Goal: Task Accomplishment & Management: Manage account settings

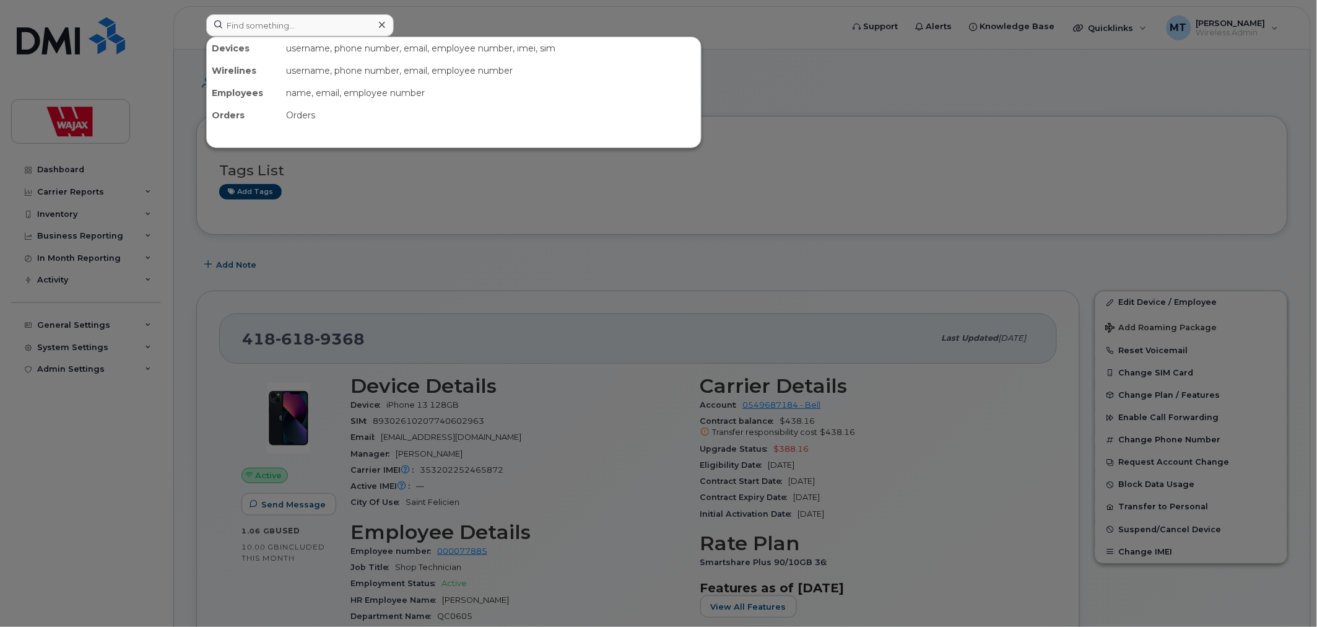
click at [379, 22] on icon at bounding box center [382, 25] width 6 height 10
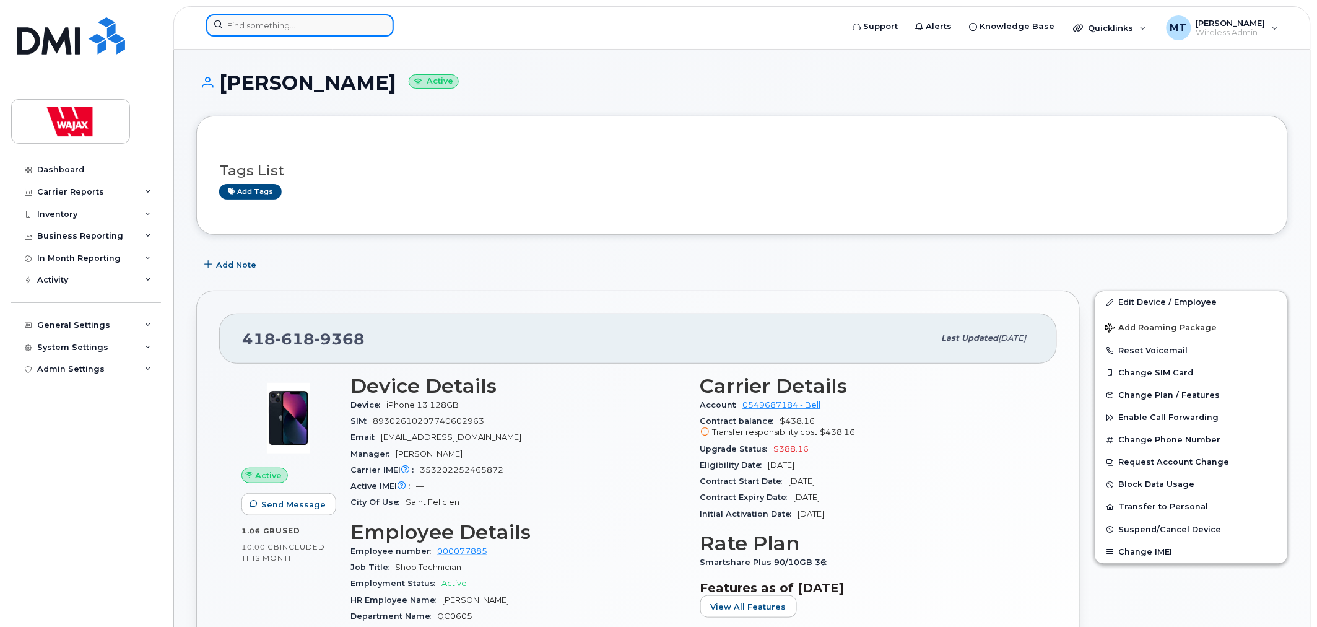
click at [332, 33] on input at bounding box center [300, 25] width 188 height 22
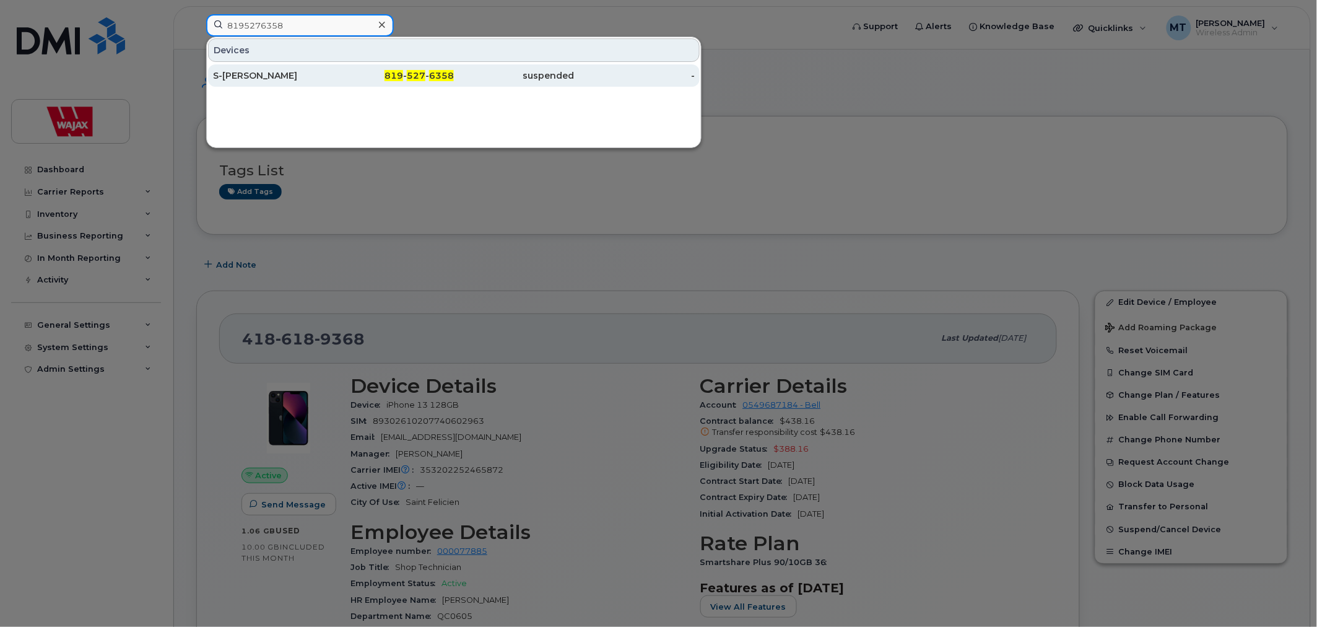
type input "8195276358"
click at [454, 69] on div "819 - 527 - 6358" at bounding box center [514, 75] width 121 height 22
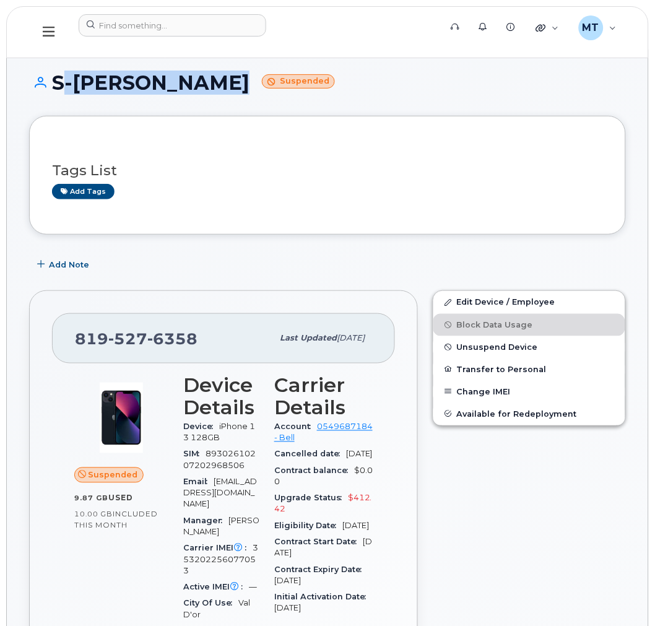
drag, startPoint x: 218, startPoint y: 81, endPoint x: 56, endPoint y: 87, distance: 161.8
click at [56, 87] on h1 "S-Mario Gagnon Suspended" at bounding box center [327, 83] width 597 height 22
copy h1 "S-Mario Gagnon"
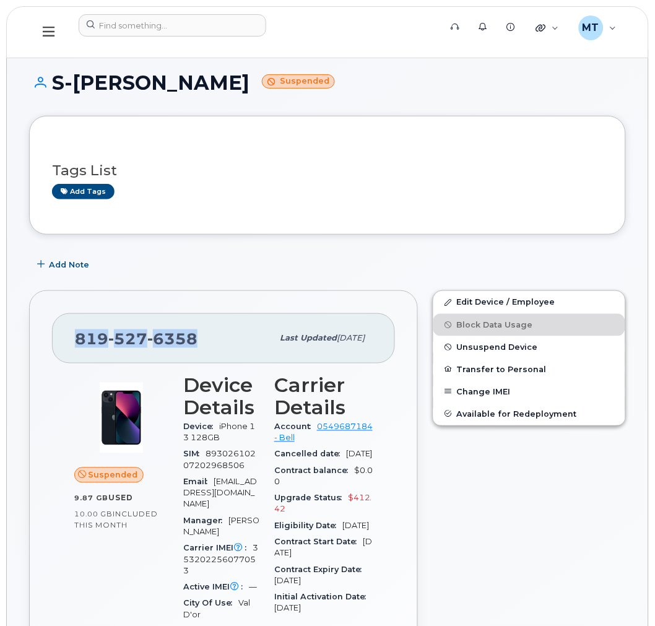
drag, startPoint x: 69, startPoint y: 330, endPoint x: 205, endPoint y: 333, distance: 136.3
click at [205, 333] on div "819 527 6358 Last updated Aug 20, 2025" at bounding box center [223, 338] width 343 height 50
copy span "819 527 6358"
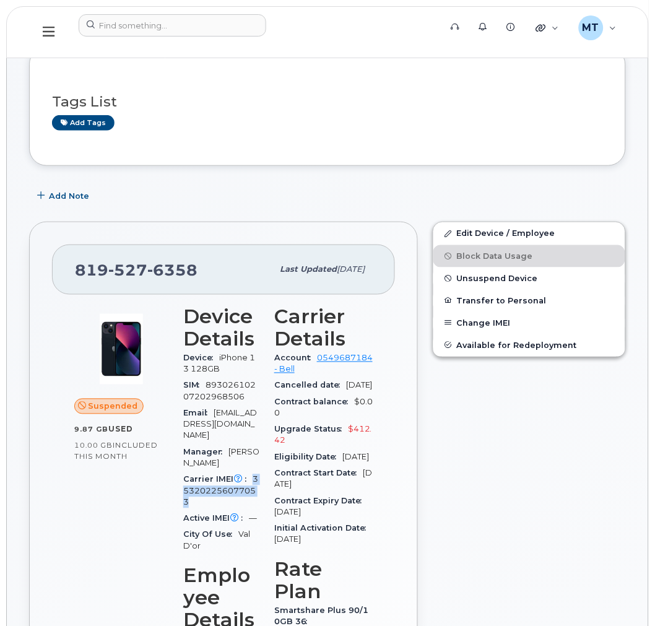
drag, startPoint x: 253, startPoint y: 468, endPoint x: 258, endPoint y: 476, distance: 8.9
click at [258, 476] on div "Carrier IMEI Carrier IMEI is reported during the last billing cycle or change o…" at bounding box center [221, 491] width 76 height 39
copy span "353202256077053"
click at [209, 22] on input at bounding box center [173, 25] width 188 height 22
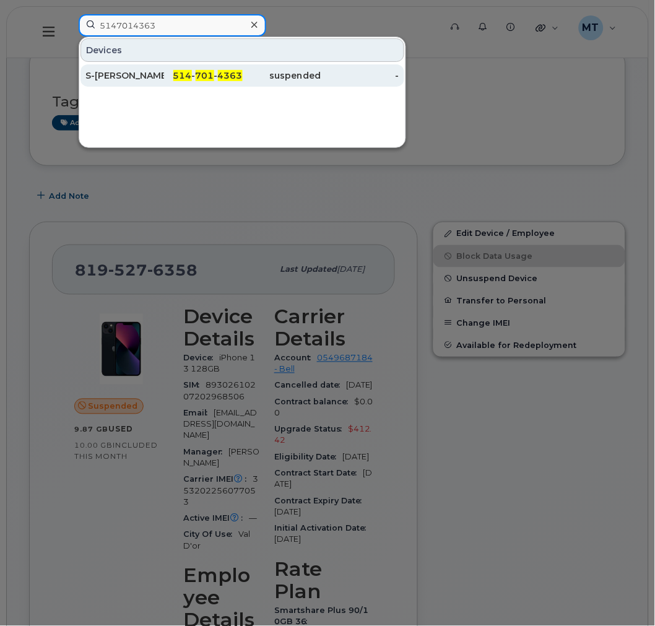
type input "5147014363"
click at [206, 76] on span "701" at bounding box center [205, 75] width 19 height 11
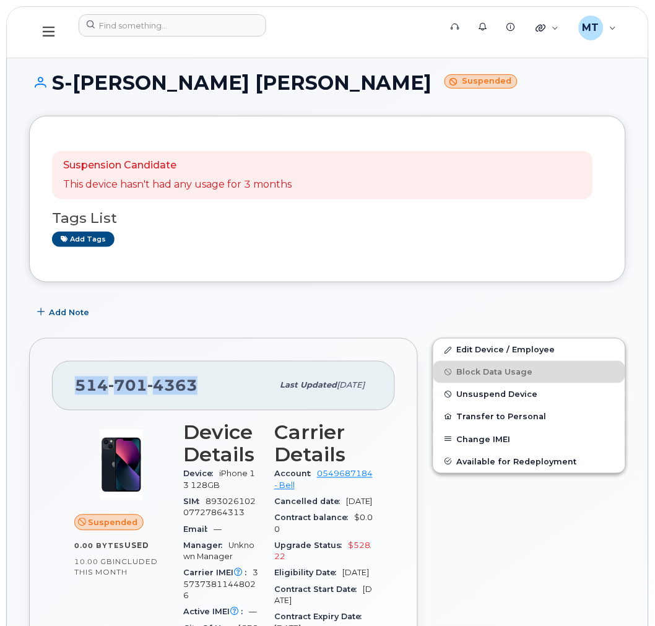
drag, startPoint x: 207, startPoint y: 375, endPoint x: 79, endPoint y: 385, distance: 128.5
click at [79, 385] on div "514 701 4363" at bounding box center [174, 386] width 198 height 26
copy span "514 701 4363"
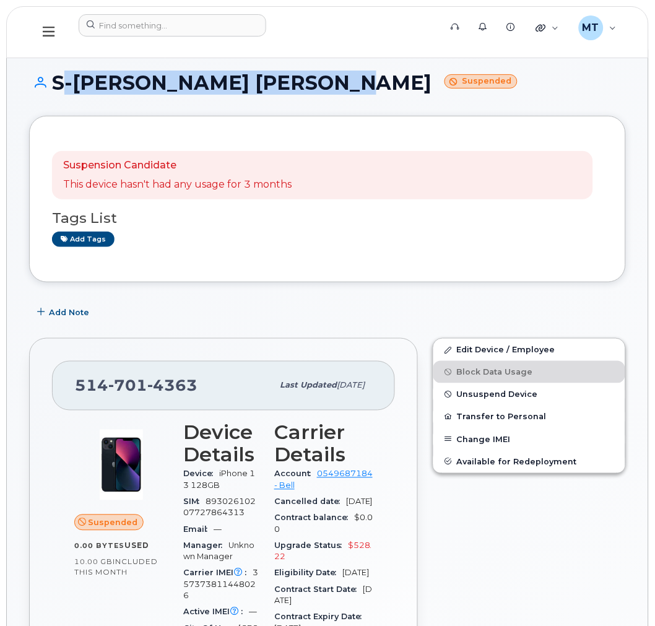
drag, startPoint x: 326, startPoint y: 81, endPoint x: 53, endPoint y: 88, distance: 273.2
click at [53, 88] on h1 "S-Jean Sebastien Gaboury Suspended" at bounding box center [327, 83] width 597 height 22
copy h1 "S-Jean Sebastien Gaboury"
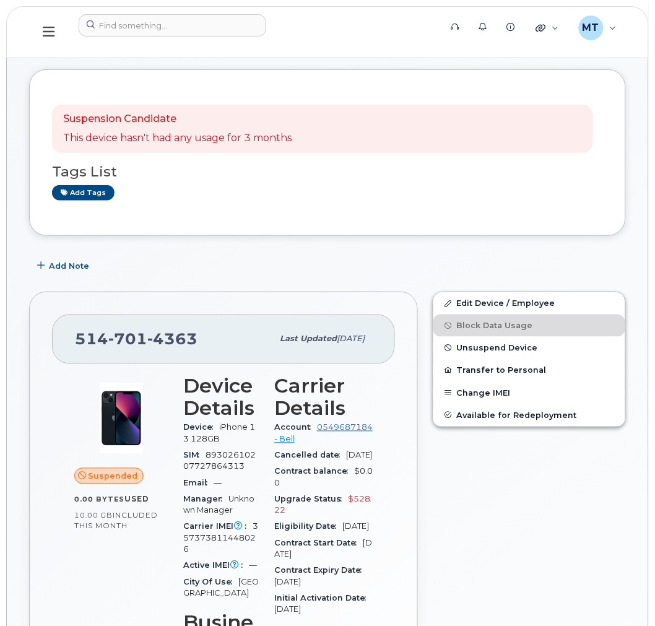
scroll to position [69, 0]
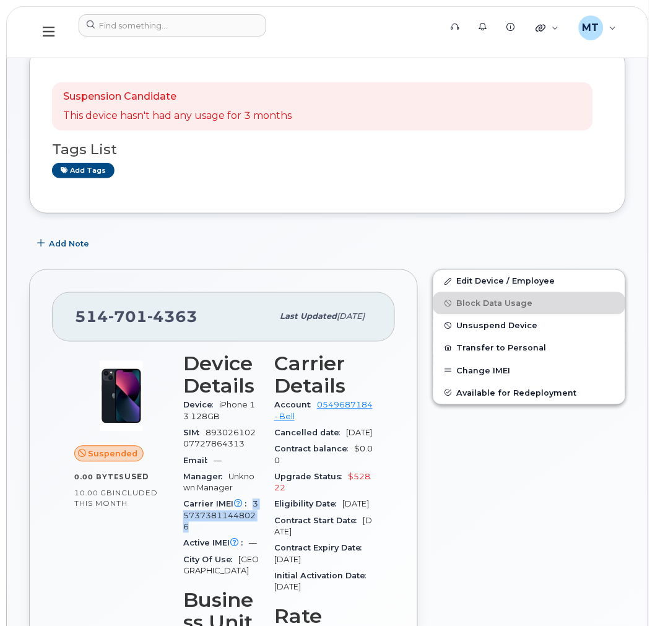
drag, startPoint x: 258, startPoint y: 515, endPoint x: 255, endPoint y: 505, distance: 10.4
click at [255, 505] on div "Carrier IMEI Carrier IMEI is reported during the last billing cycle or change o…" at bounding box center [221, 516] width 76 height 39
copy span "357373811448026"
click at [181, 13] on header "Support Alerts Knowledge Base Quicklinks Suspend / Cancel Device Change SIM Car…" at bounding box center [327, 32] width 643 height 52
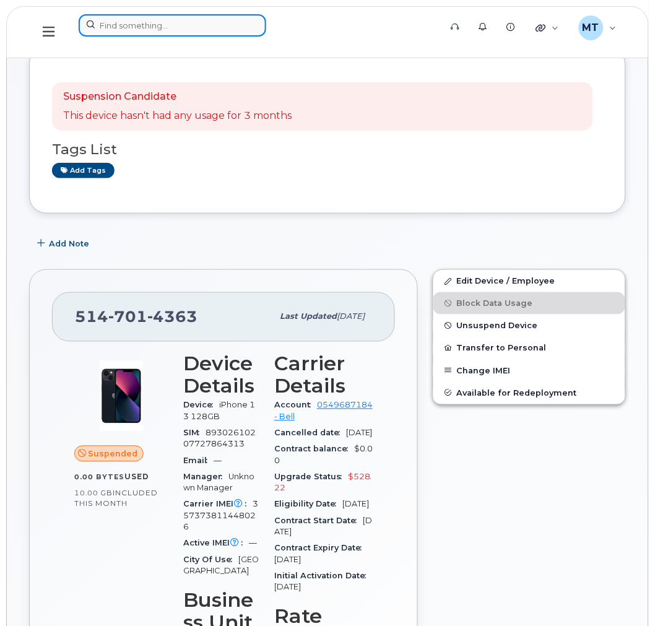
click at [178, 22] on input at bounding box center [173, 25] width 188 height 22
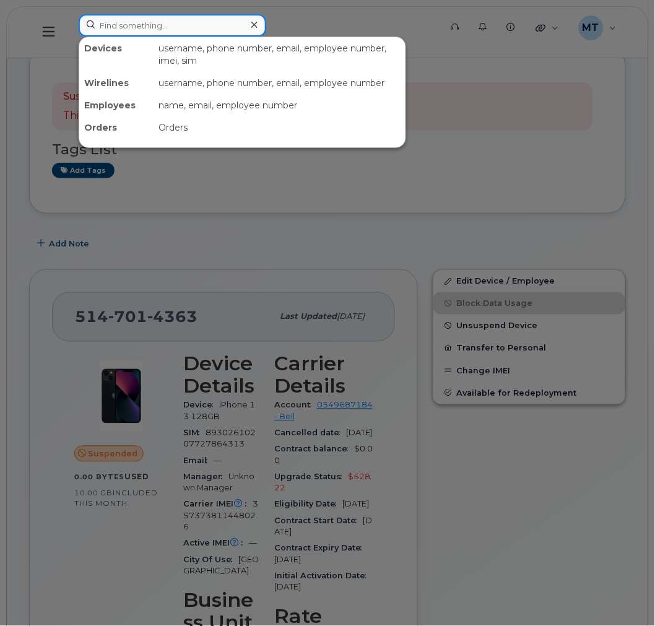
paste input "403 714 5803"
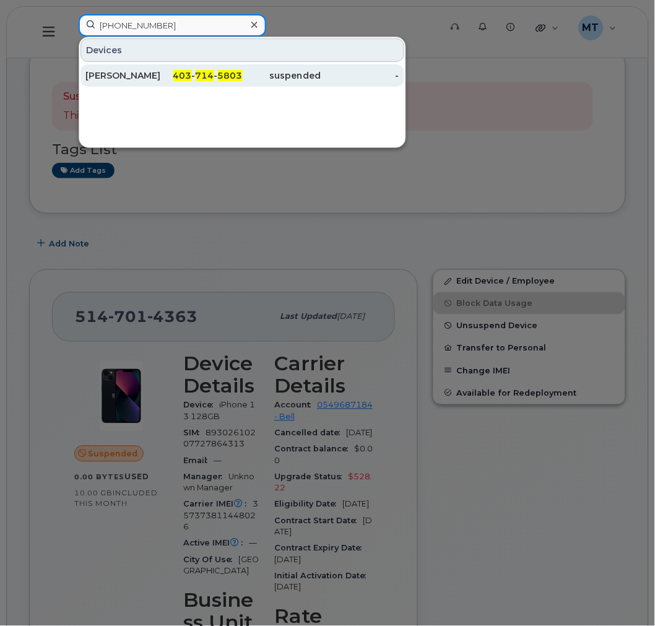
type input "403 714 5803"
click at [192, 74] on span "403" at bounding box center [182, 75] width 19 height 11
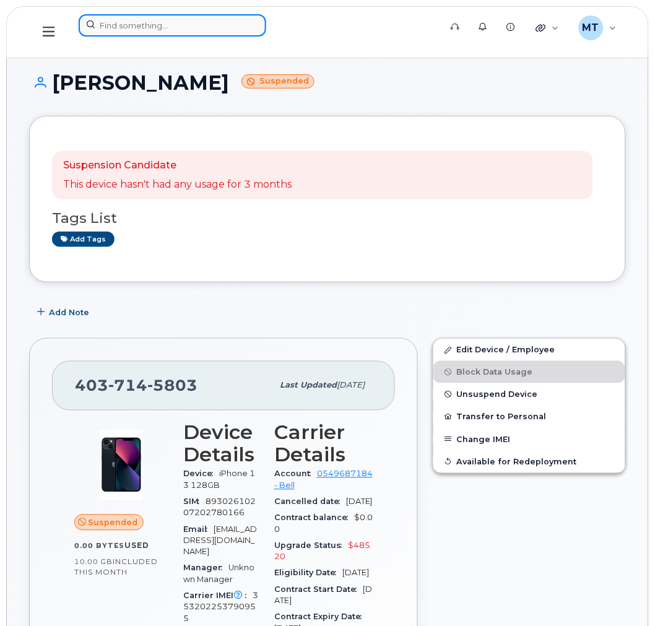
click at [176, 27] on input at bounding box center [173, 25] width 188 height 22
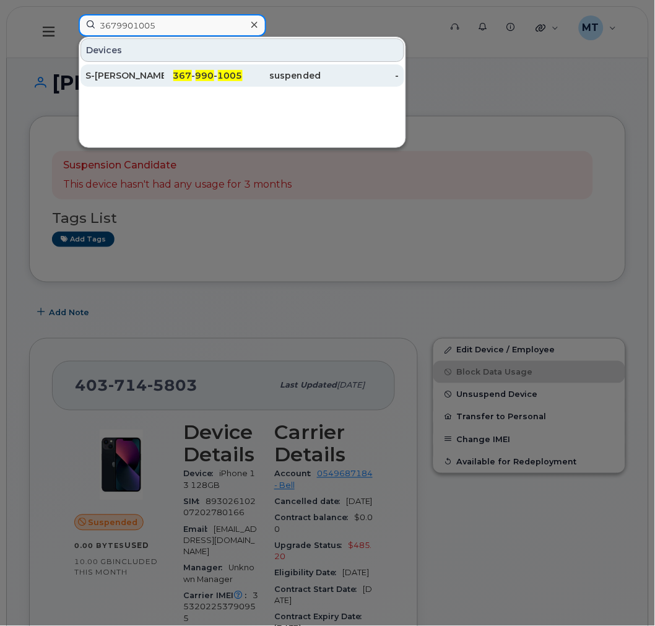
type input "3679901005"
click at [174, 75] on div "367 - 990 - 1005" at bounding box center [203, 75] width 79 height 12
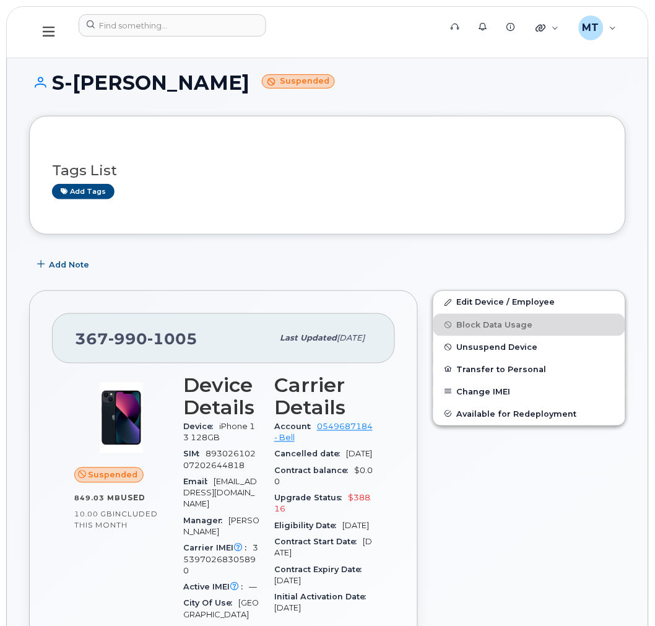
drag, startPoint x: 337, startPoint y: 87, endPoint x: 56, endPoint y: 90, distance: 280.6
click at [56, 90] on h1 "S-Bwanga Mukishi Tchiteya Suspended" at bounding box center [327, 83] width 597 height 22
copy h1 "S-Bwanga Mukishi Tchiteya"
drag, startPoint x: 102, startPoint y: 333, endPoint x: 77, endPoint y: 335, distance: 25.5
click at [77, 335] on div "367 990 1005" at bounding box center [174, 338] width 198 height 26
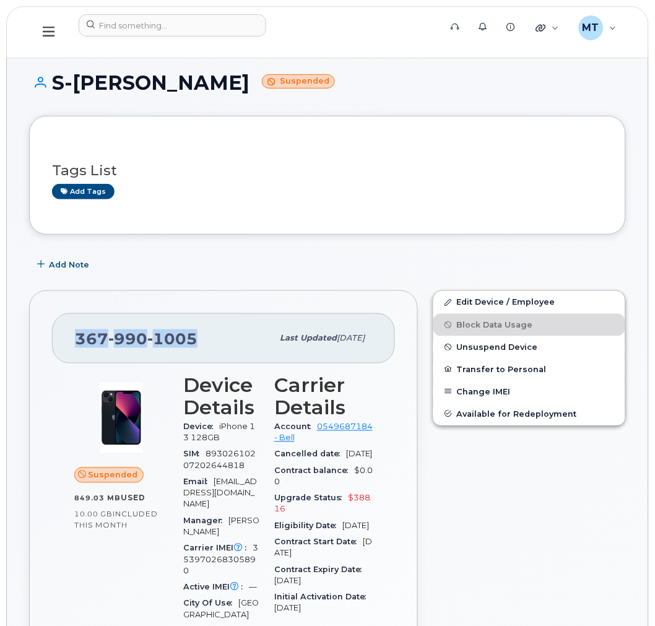
copy span "367 990 1005"
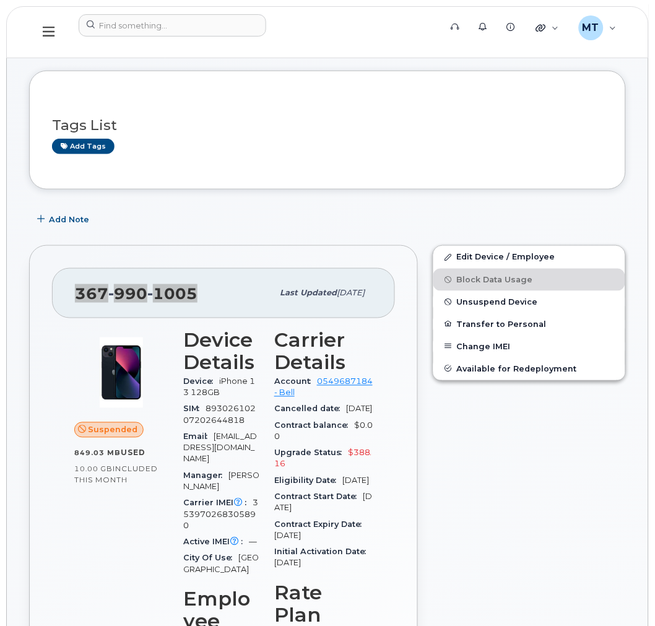
scroll to position [69, 0]
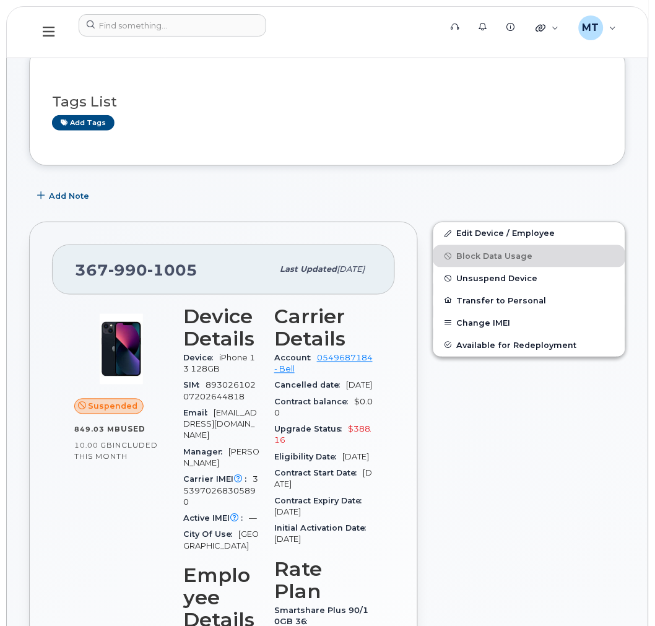
click at [209, 384] on span "89302610207202644818" at bounding box center [219, 391] width 72 height 20
drag, startPoint x: 256, startPoint y: 477, endPoint x: 249, endPoint y: 471, distance: 9.2
click at [249, 472] on div "Carrier IMEI Carrier IMEI is reported during the last billing cycle or change o…" at bounding box center [221, 491] width 76 height 39
copy span "353970268305890"
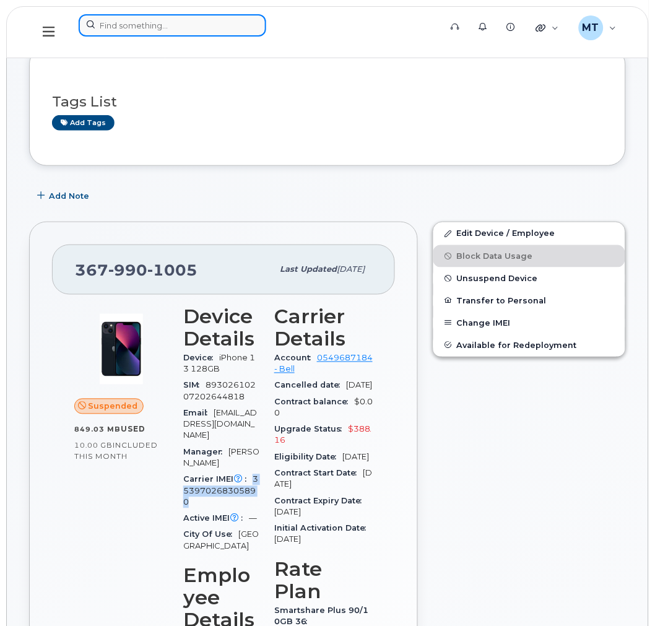
click at [212, 32] on input at bounding box center [173, 25] width 188 height 22
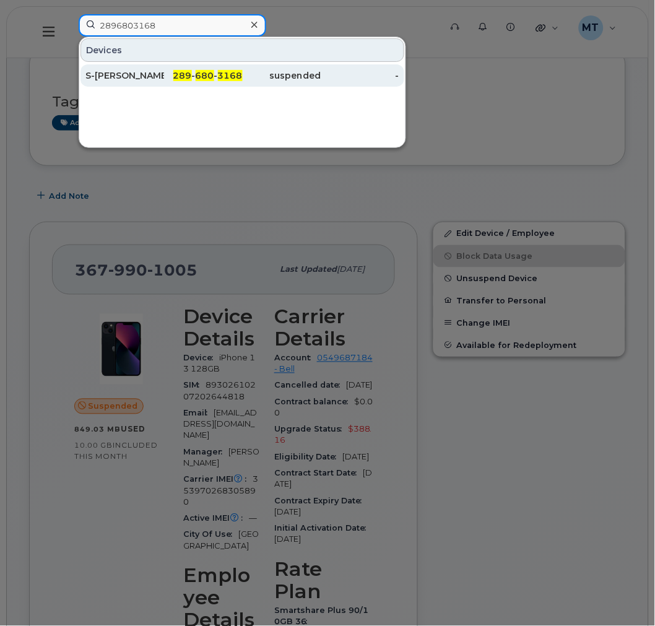
type input "2896803168"
click at [191, 81] on div "289 - 680 - 3168" at bounding box center [203, 75] width 79 height 12
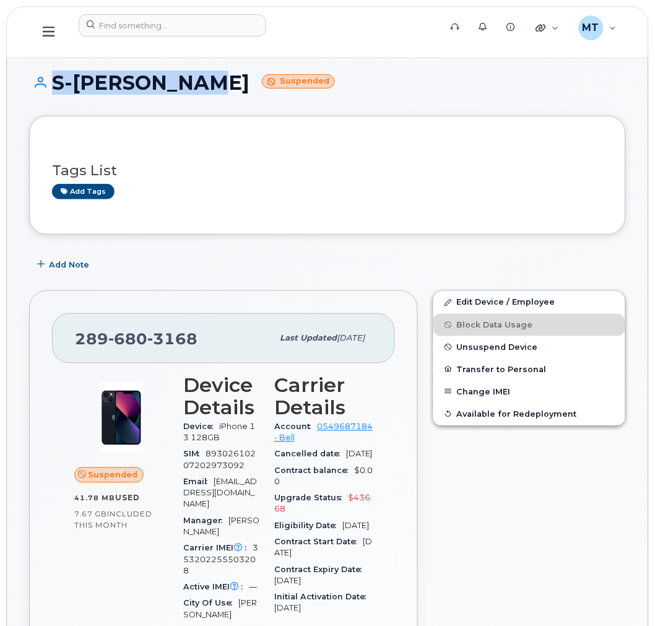
drag, startPoint x: 201, startPoint y: 78, endPoint x: 44, endPoint y: 79, distance: 157.3
click at [44, 79] on h1 "S-Rob Graham Suspended" at bounding box center [327, 83] width 597 height 22
copy h1 "S-Rob Graham"
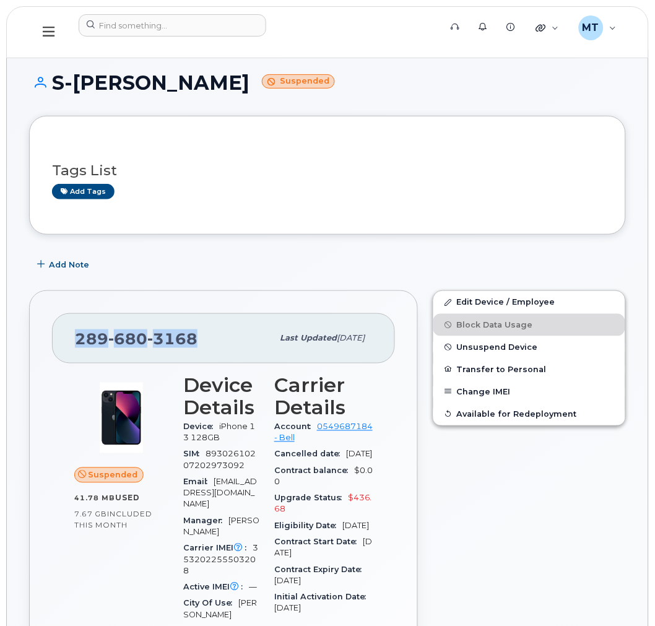
drag, startPoint x: 204, startPoint y: 329, endPoint x: 76, endPoint y: 333, distance: 128.3
click at [76, 333] on div "289 680 3168" at bounding box center [174, 338] width 198 height 26
copy span "289 680 3168"
drag, startPoint x: 258, startPoint y: 546, endPoint x: 255, endPoint y: 536, distance: 10.0
click at [255, 541] on div "Carrier IMEI Carrier IMEI is reported during the last billing cycle or change o…" at bounding box center [221, 560] width 76 height 39
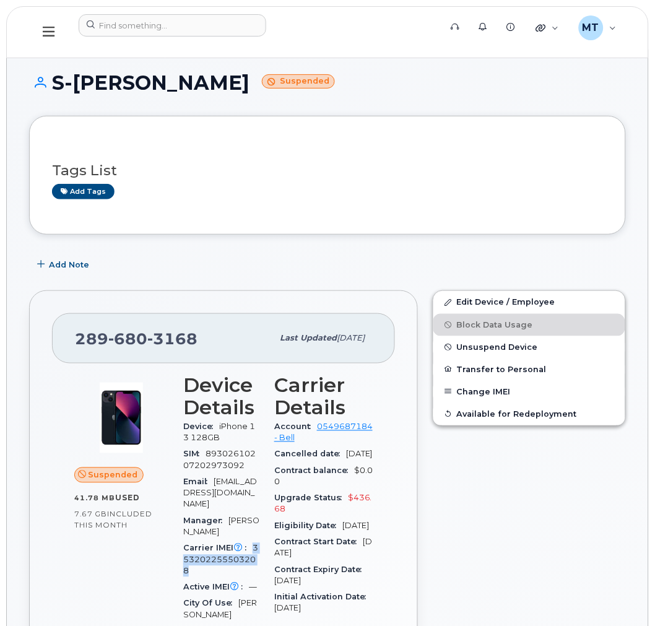
copy span "353202255503208"
click at [158, 27] on input at bounding box center [173, 25] width 188 height 22
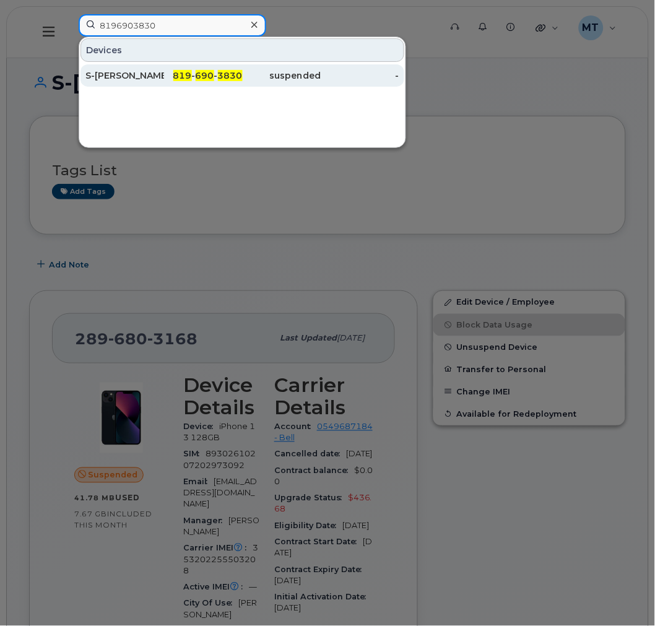
type input "8196903830"
click at [159, 73] on div "S-Jeremie Blais" at bounding box center [124, 75] width 79 height 12
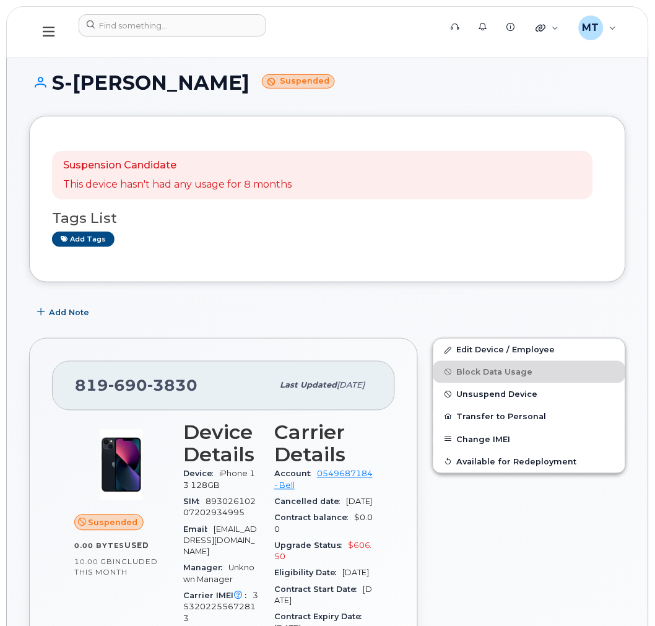
drag, startPoint x: 208, startPoint y: 79, endPoint x: 44, endPoint y: 82, distance: 164.1
click at [44, 82] on h1 "S-[PERSON_NAME] Suspended" at bounding box center [327, 83] width 597 height 22
copy h1 "S-[PERSON_NAME]"
drag, startPoint x: 221, startPoint y: 386, endPoint x: 75, endPoint y: 388, distance: 146.2
click at [75, 388] on div "[PHONE_NUMBER]" at bounding box center [174, 386] width 198 height 26
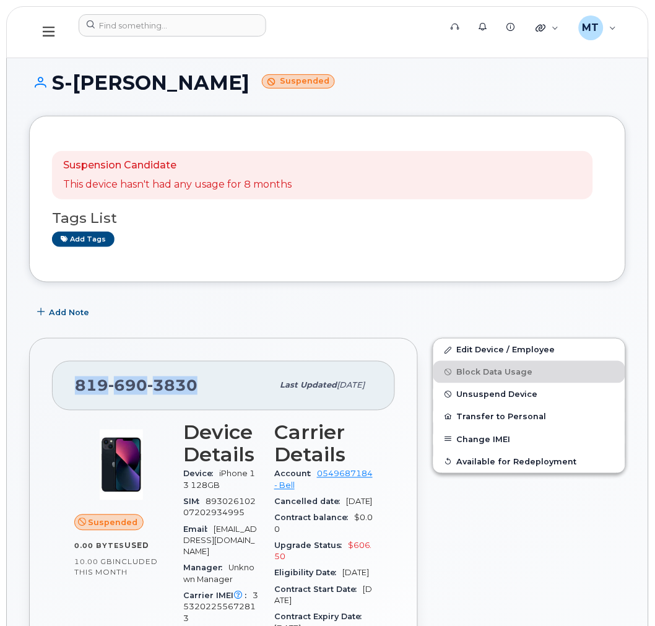
copy span "[PHONE_NUMBER]"
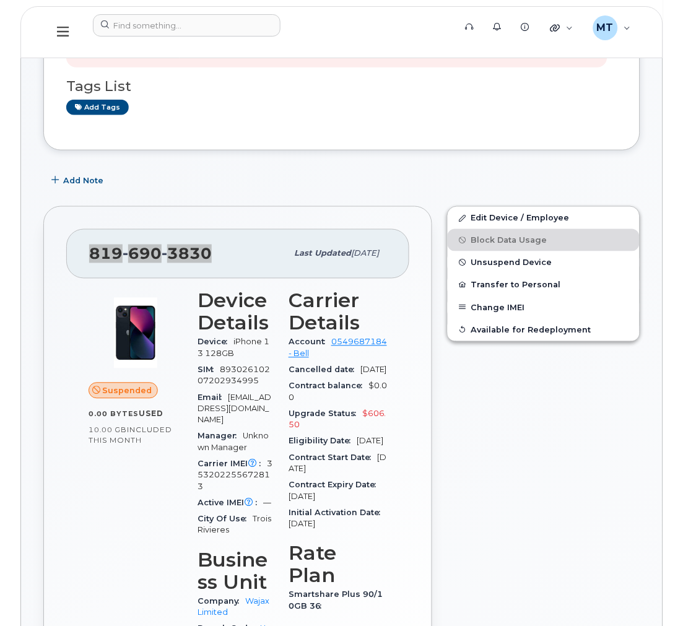
scroll to position [137, 0]
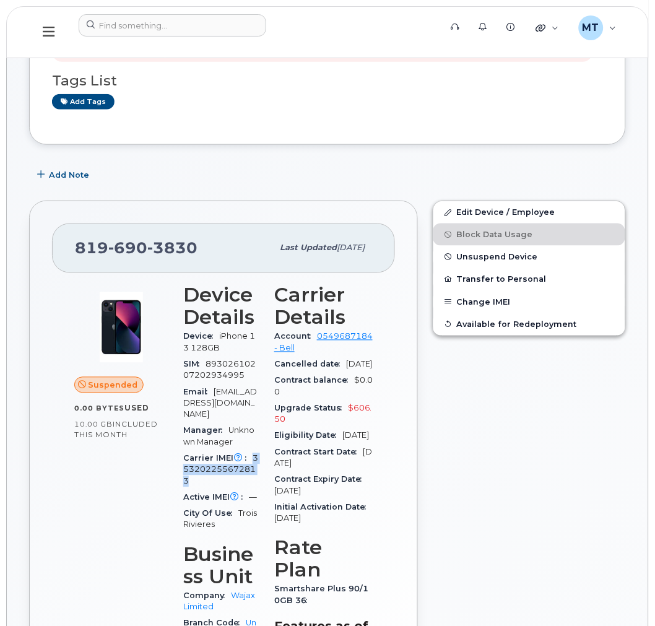
drag, startPoint x: 262, startPoint y: 463, endPoint x: 255, endPoint y: 448, distance: 16.3
click at [255, 451] on div "Carrier IMEI Carrier IMEI is reported during the last billing cycle or change o…" at bounding box center [221, 470] width 76 height 39
copy span "353202255672813"
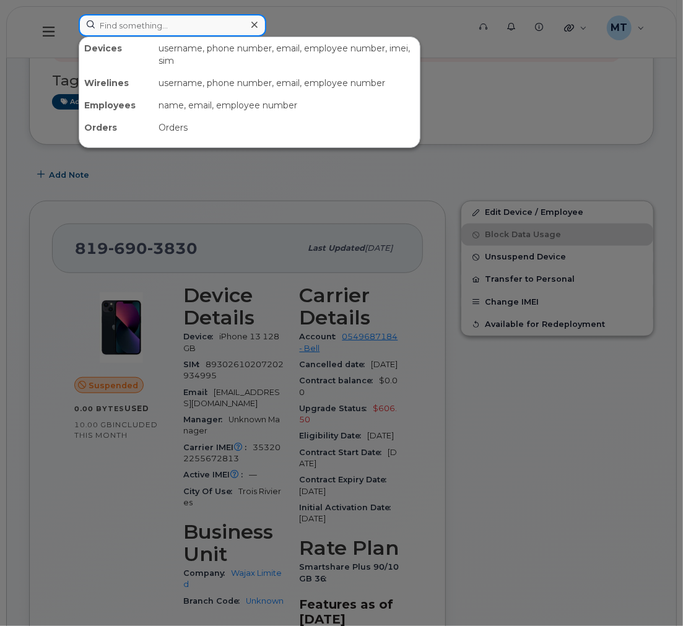
click at [244, 28] on input at bounding box center [173, 25] width 188 height 22
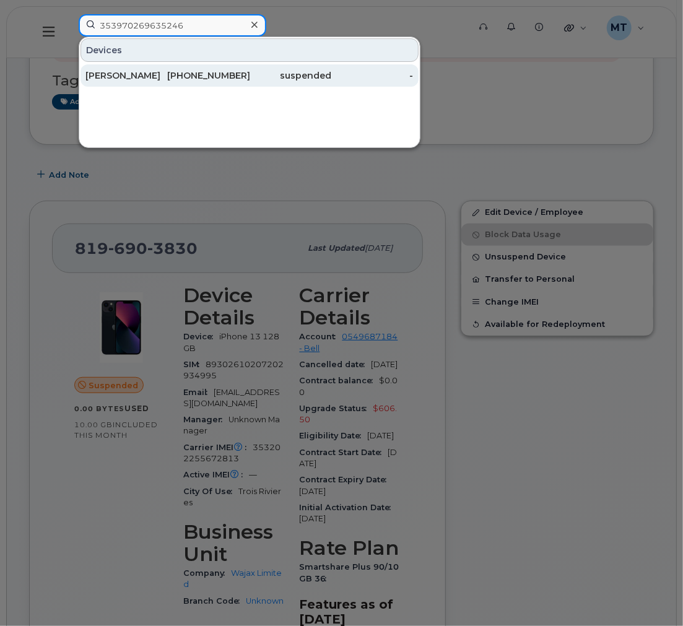
type input "353970269635246"
click at [250, 67] on div "343-261-4202" at bounding box center [291, 75] width 82 height 22
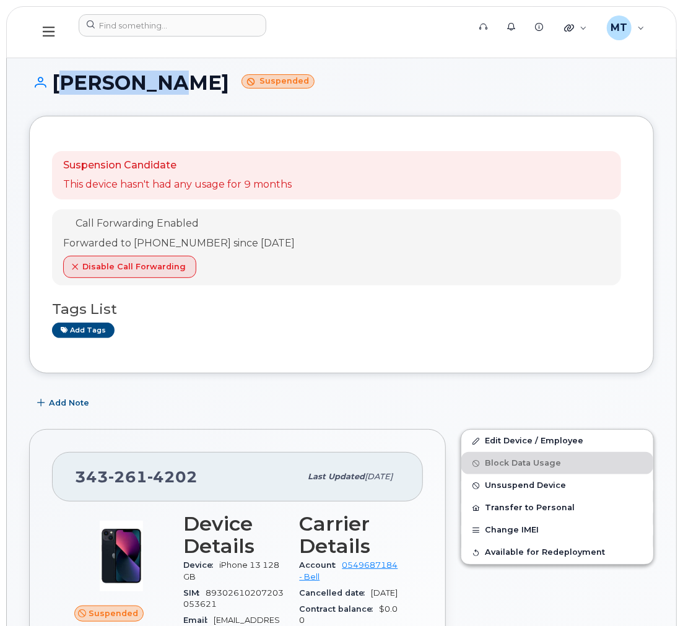
drag, startPoint x: 164, startPoint y: 81, endPoint x: 58, endPoint y: 87, distance: 106.0
click at [58, 87] on h1 "Alex Kemp Suspended" at bounding box center [341, 83] width 625 height 22
copy h1 "Alex Kemp"
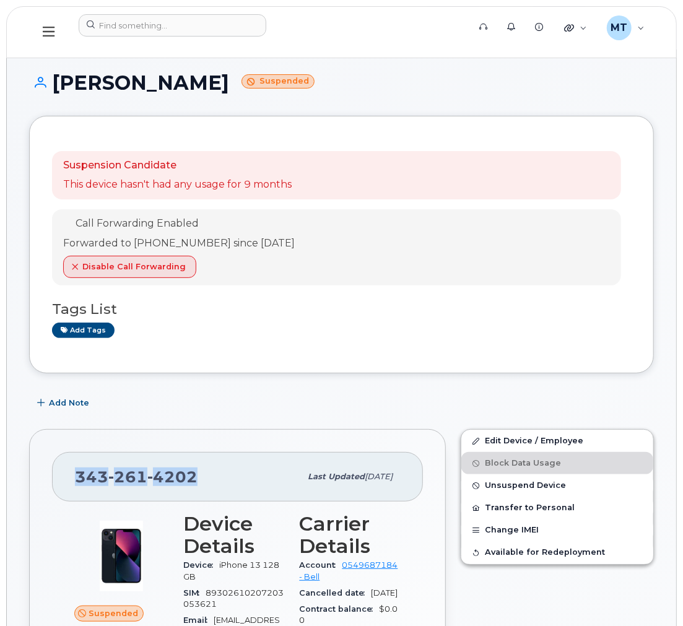
drag, startPoint x: 207, startPoint y: 469, endPoint x: 76, endPoint y: 474, distance: 131.4
click at [76, 474] on div "343 261 4202" at bounding box center [187, 477] width 225 height 26
copy span "343 261 4202"
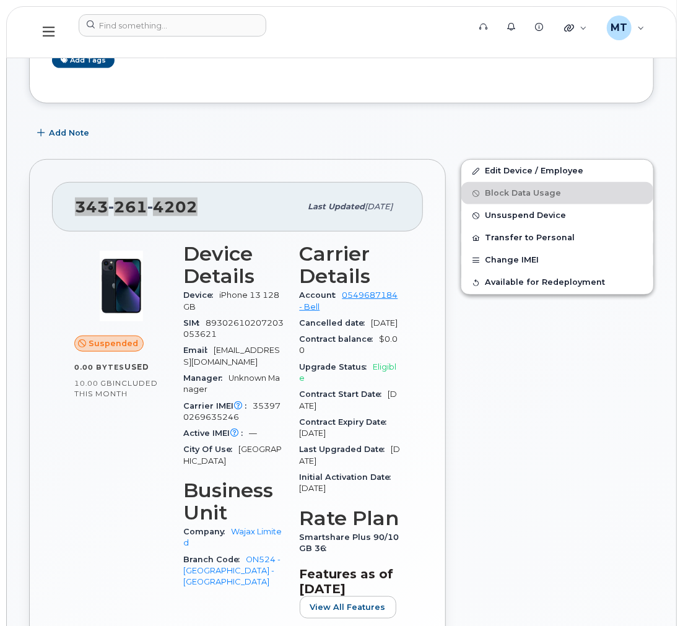
scroll to position [275, 0]
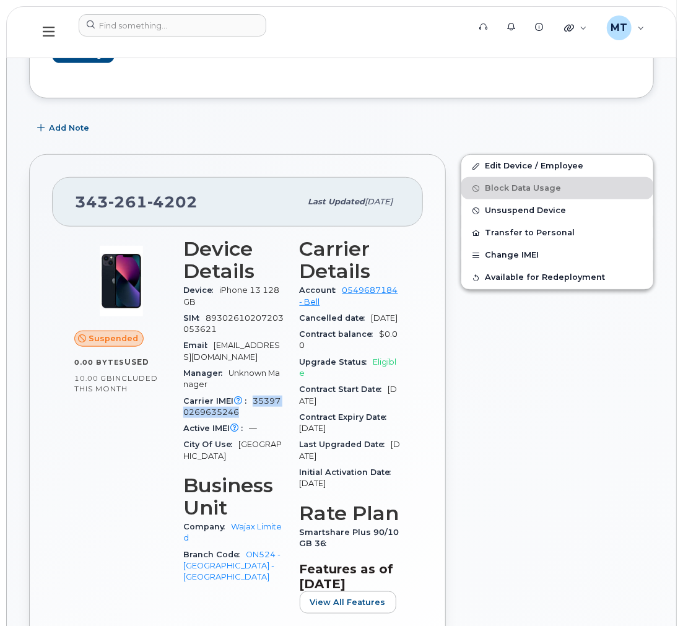
drag, startPoint x: 252, startPoint y: 417, endPoint x: 253, endPoint y: 404, distance: 13.0
click at [253, 404] on div "Carrier IMEI Carrier IMEI is reported during the last billing cycle or change o…" at bounding box center [234, 407] width 102 height 28
copy span "353970269635246"
click at [469, 381] on div "Edit Device / Employee Block Data Usage Unsuspend Device Transfer to Personal C…" at bounding box center [557, 428] width 208 height 563
click at [239, 39] on div at bounding box center [270, 32] width 402 height 36
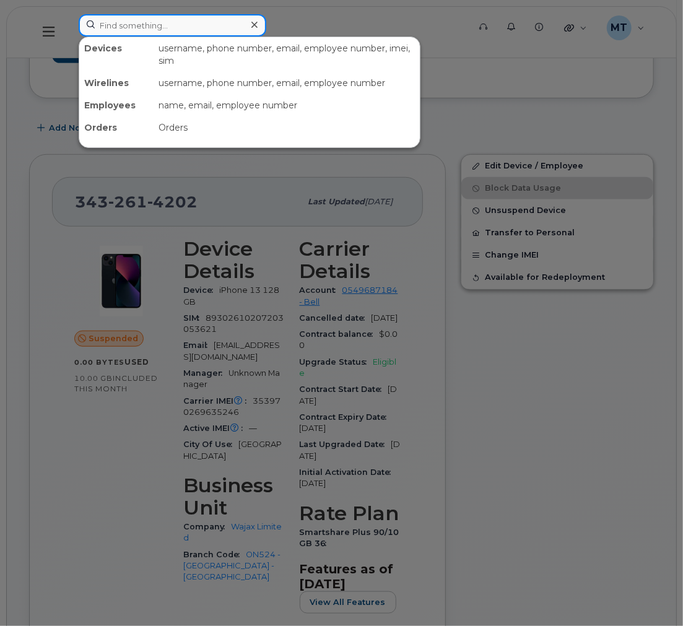
click at [244, 28] on input at bounding box center [173, 25] width 188 height 22
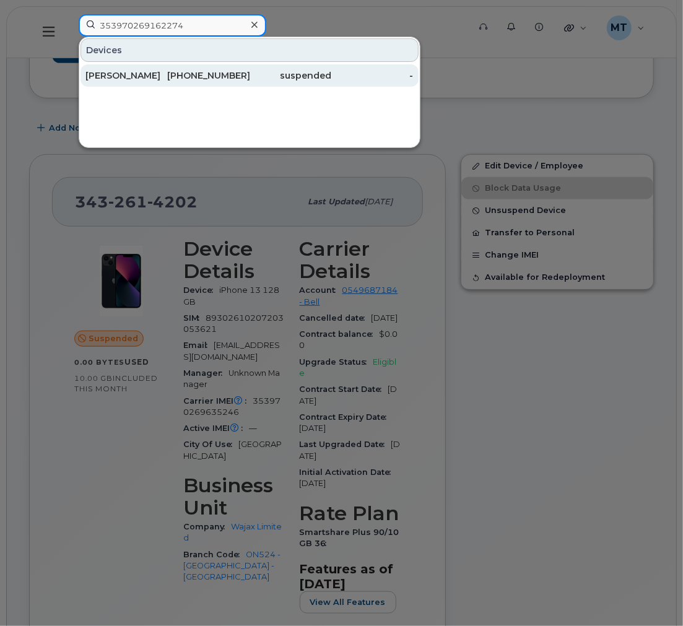
type input "353970269162274"
click at [237, 79] on div "450-881-2300" at bounding box center [208, 75] width 82 height 12
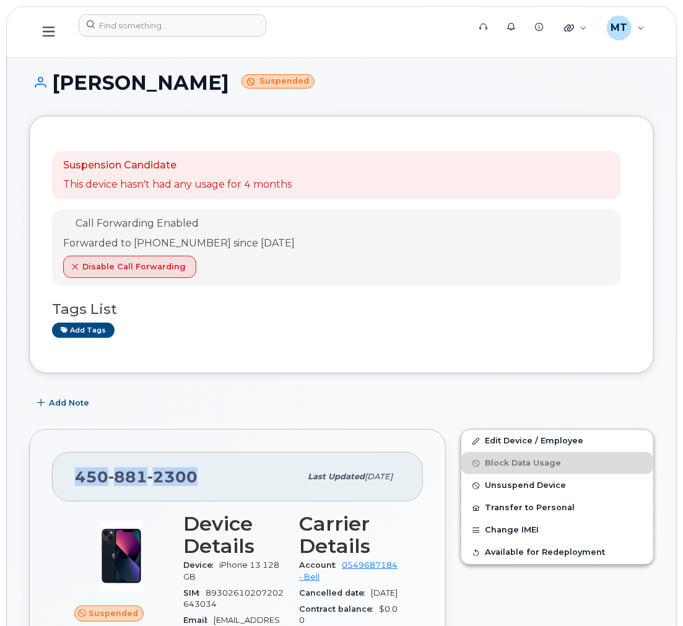
drag, startPoint x: 212, startPoint y: 484, endPoint x: 77, endPoint y: 486, distance: 135.0
click at [77, 486] on div "[PHONE_NUMBER]" at bounding box center [187, 477] width 225 height 26
copy span "[PHONE_NUMBER]"
drag, startPoint x: 252, startPoint y: 82, endPoint x: 54, endPoint y: 82, distance: 198.2
click at [54, 82] on h1 "[PERSON_NAME] Suspended" at bounding box center [341, 83] width 625 height 22
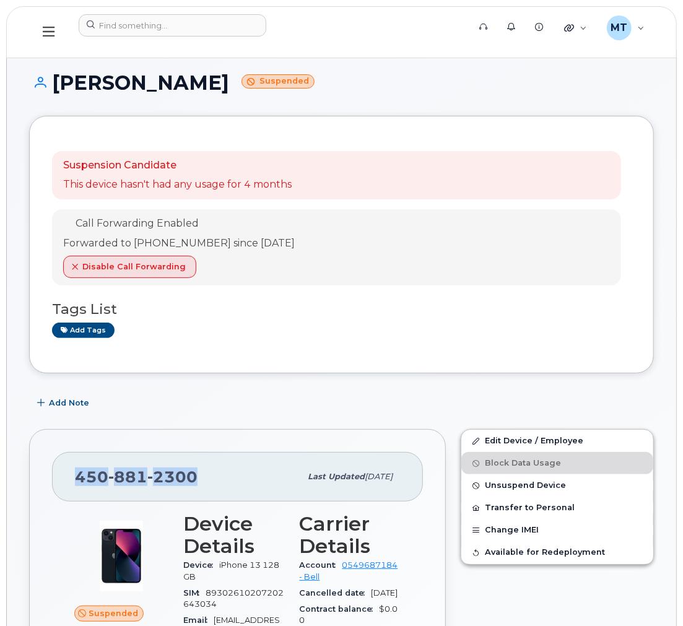
copy h1 "[PERSON_NAME]"
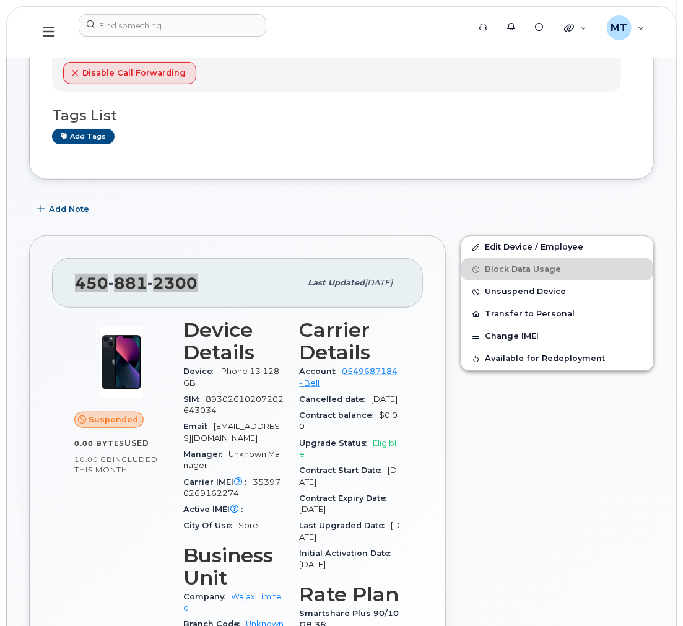
scroll to position [206, 0]
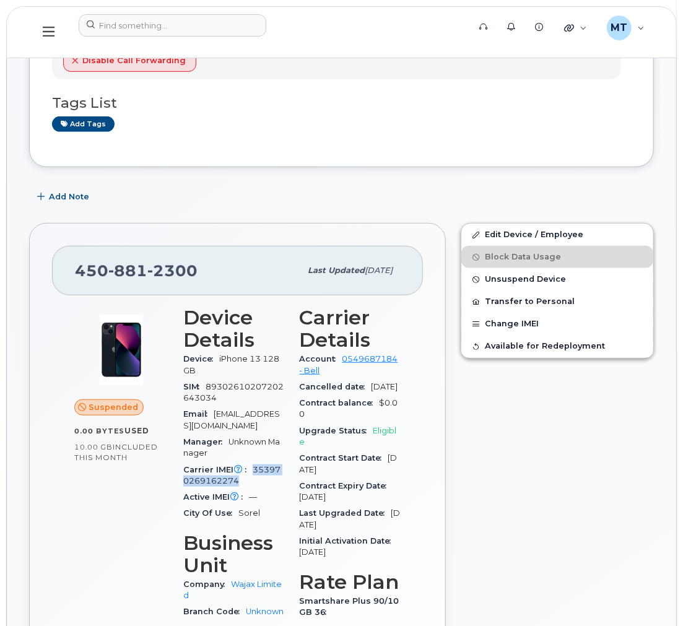
drag, startPoint x: 250, startPoint y: 486, endPoint x: 255, endPoint y: 473, distance: 14.1
click at [255, 473] on div "Carrier IMEI Carrier IMEI is reported during the last billing cycle or change o…" at bounding box center [234, 476] width 102 height 28
copy span "353970269162274"
drag, startPoint x: 233, startPoint y: 280, endPoint x: 232, endPoint y: 351, distance: 71.2
click at [233, 280] on div "[PHONE_NUMBER]" at bounding box center [187, 271] width 225 height 26
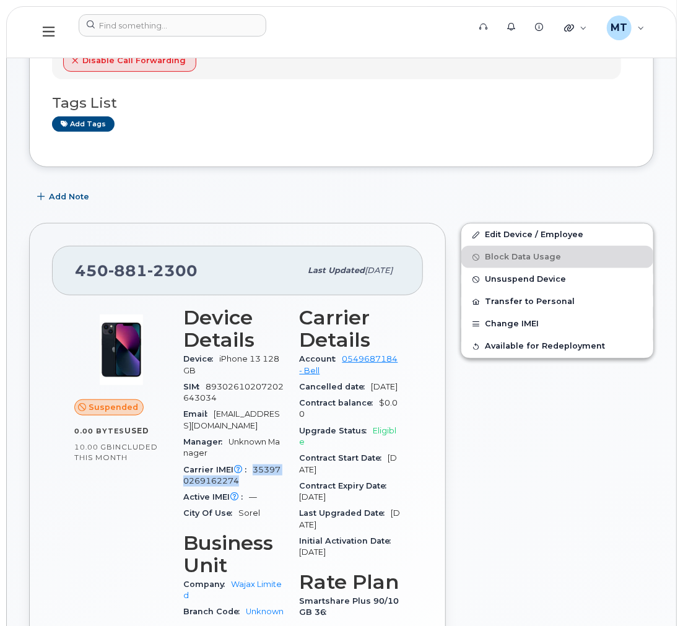
drag, startPoint x: 255, startPoint y: 471, endPoint x: 269, endPoint y: 478, distance: 16.6
click at [269, 478] on div "Carrier IMEI Carrier IMEI is reported during the last billing cycle or change o…" at bounding box center [234, 476] width 102 height 28
copy span "353970269162274"
drag, startPoint x: 211, startPoint y: 268, endPoint x: 79, endPoint y: 273, distance: 132.0
click at [79, 273] on div "450 881 2300" at bounding box center [187, 271] width 225 height 26
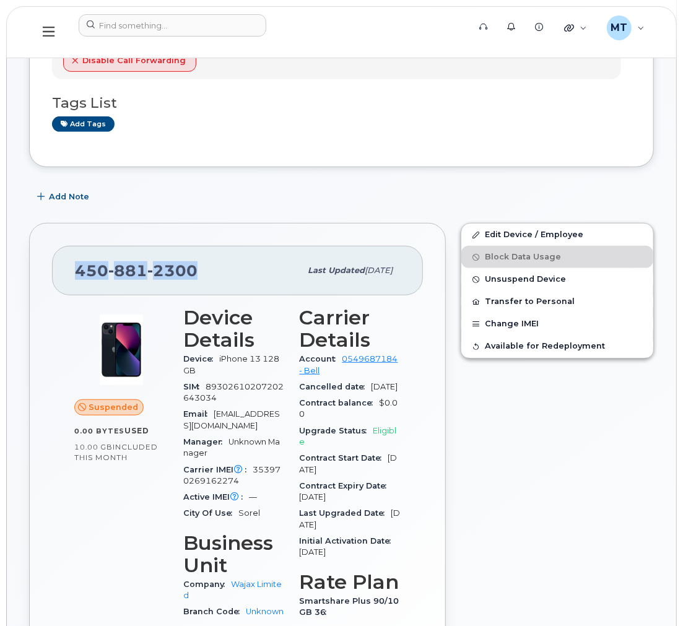
copy span "450 881 2300"
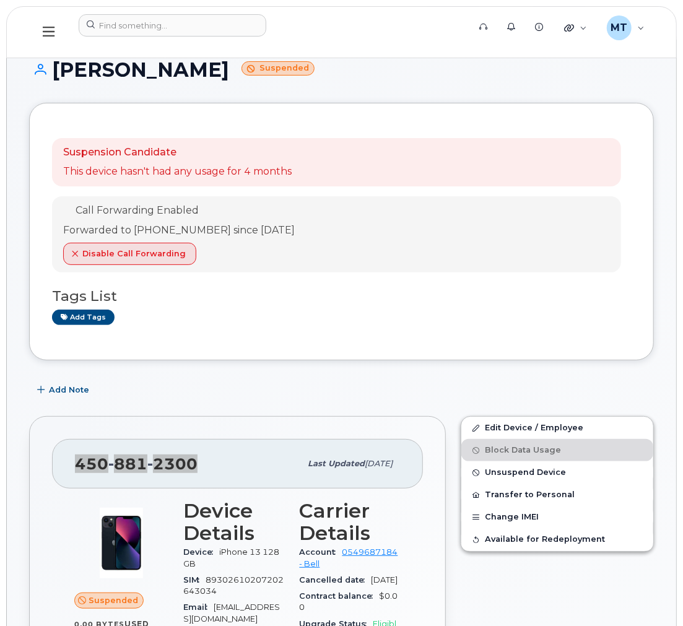
scroll to position [0, 0]
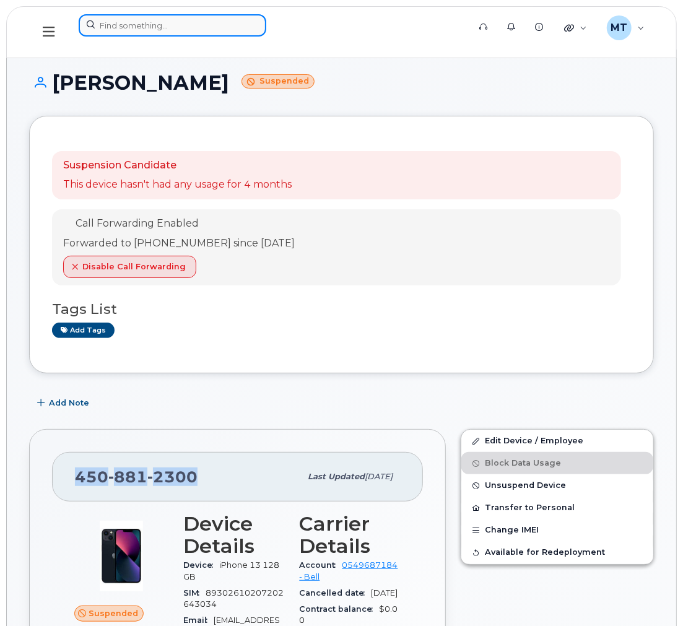
click at [233, 32] on input at bounding box center [173, 25] width 188 height 22
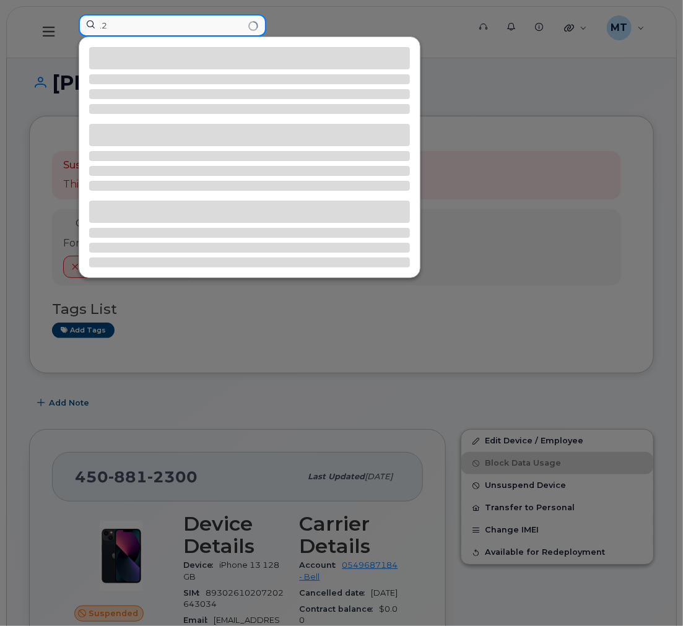
type input "."
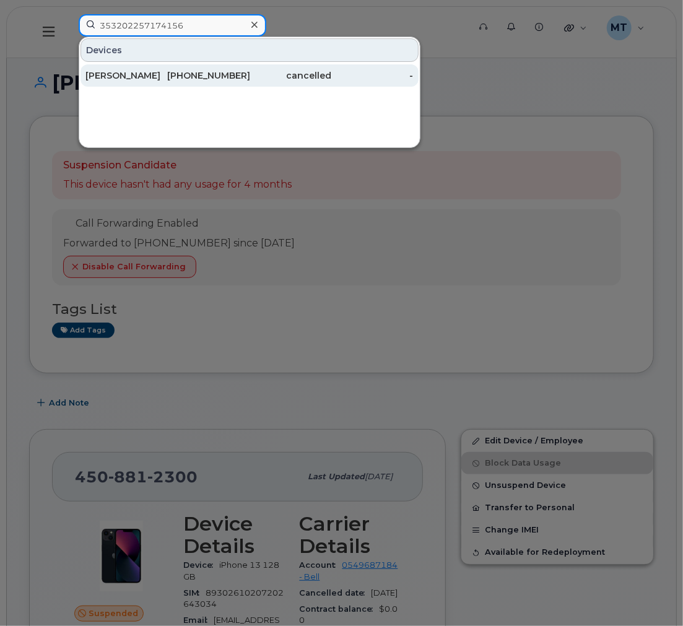
type input "353202257174156"
click at [221, 76] on div "709-987-9510" at bounding box center [208, 75] width 82 height 12
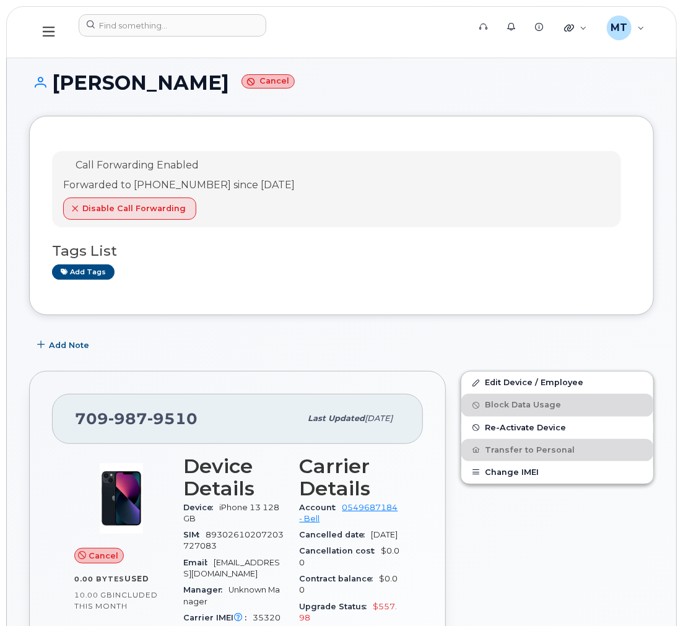
drag, startPoint x: 206, startPoint y: 82, endPoint x: 46, endPoint y: 79, distance: 159.8
click at [46, 79] on h1 "[PERSON_NAME] Cancel" at bounding box center [341, 83] width 625 height 22
copy h1 "[PERSON_NAME]"
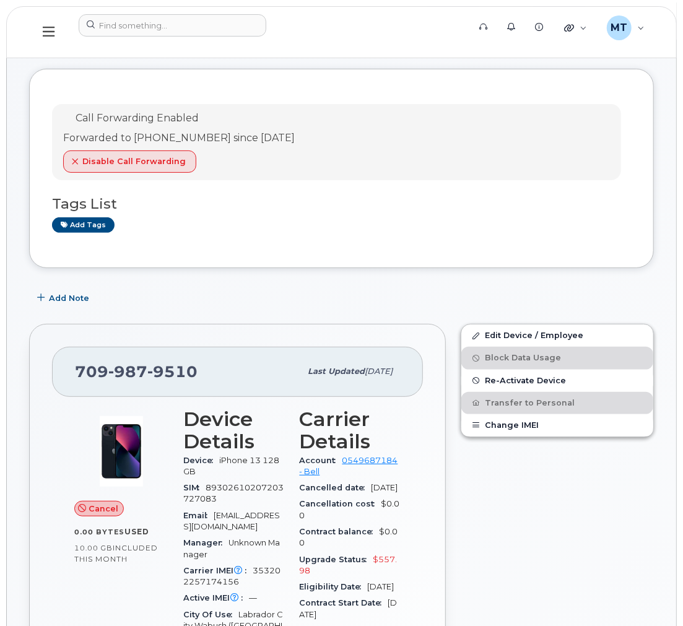
scroll to position [137, 0]
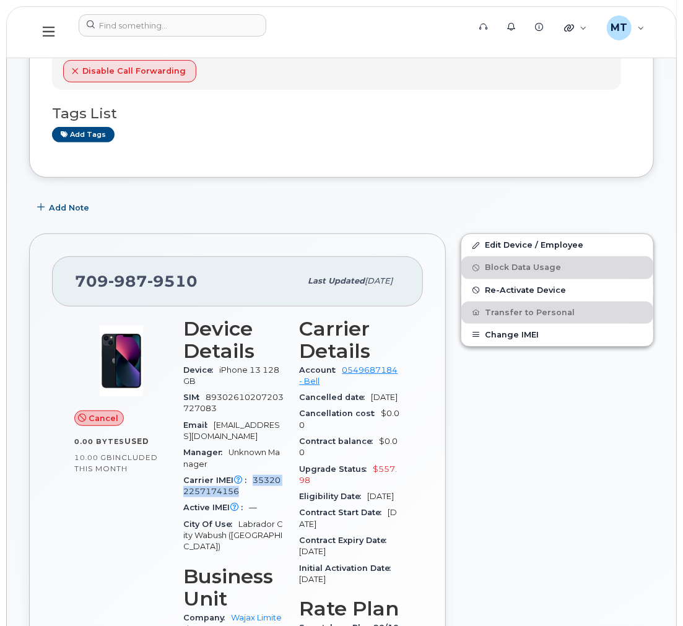
drag, startPoint x: 246, startPoint y: 492, endPoint x: 253, endPoint y: 479, distance: 14.7
click at [253, 479] on div "Carrier IMEI Carrier IMEI is reported during the last billing cycle or change o…" at bounding box center [234, 487] width 102 height 28
copy span "353202257174156"
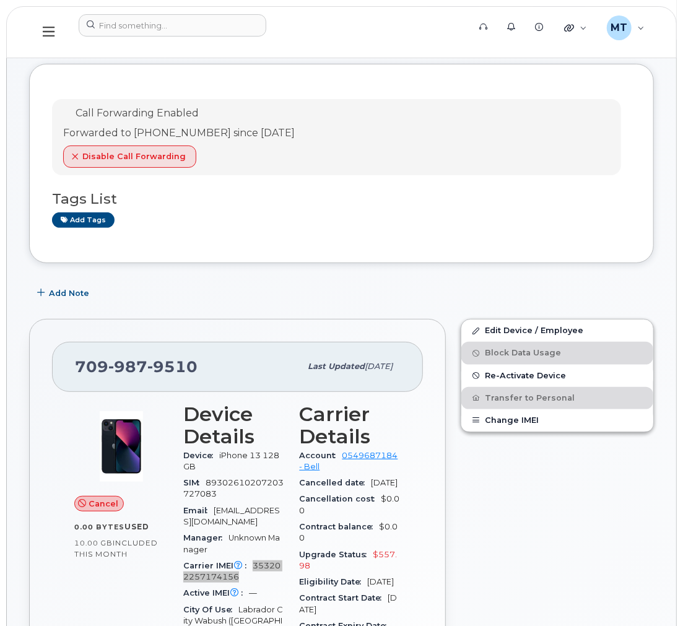
scroll to position [0, 0]
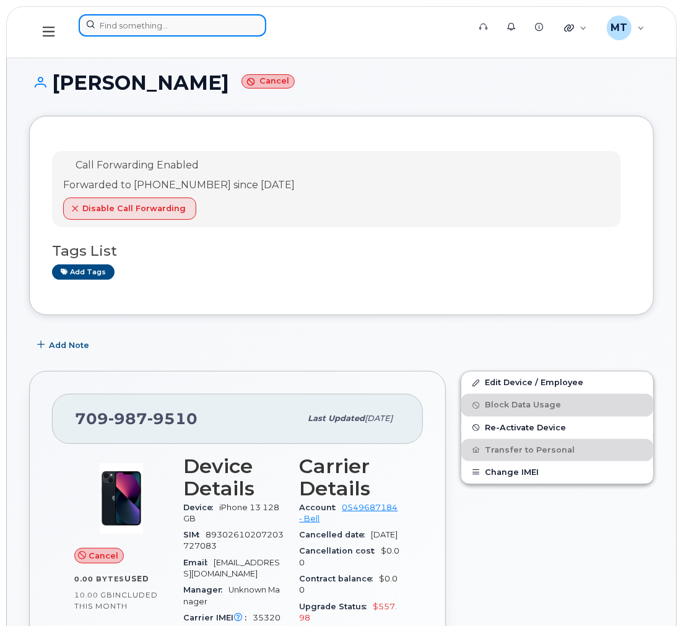
click at [192, 32] on input at bounding box center [173, 25] width 188 height 22
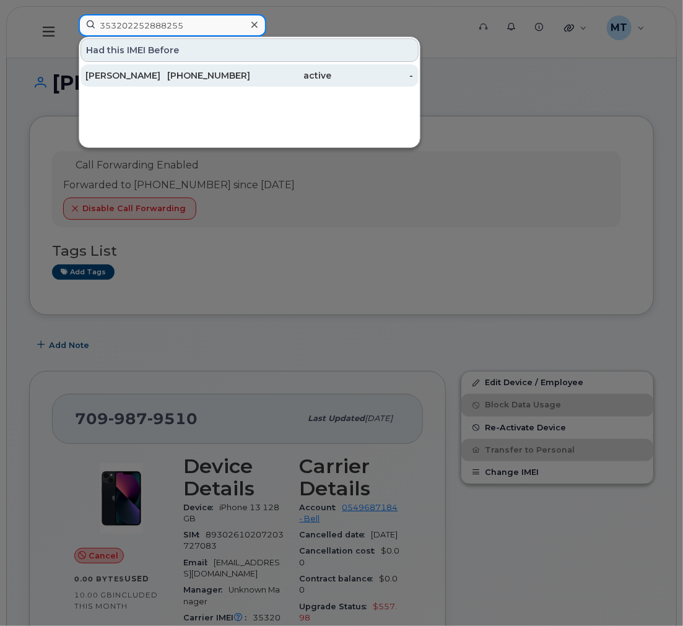
type input "353202252888255"
click at [250, 69] on div "709-682-0506" at bounding box center [291, 75] width 82 height 22
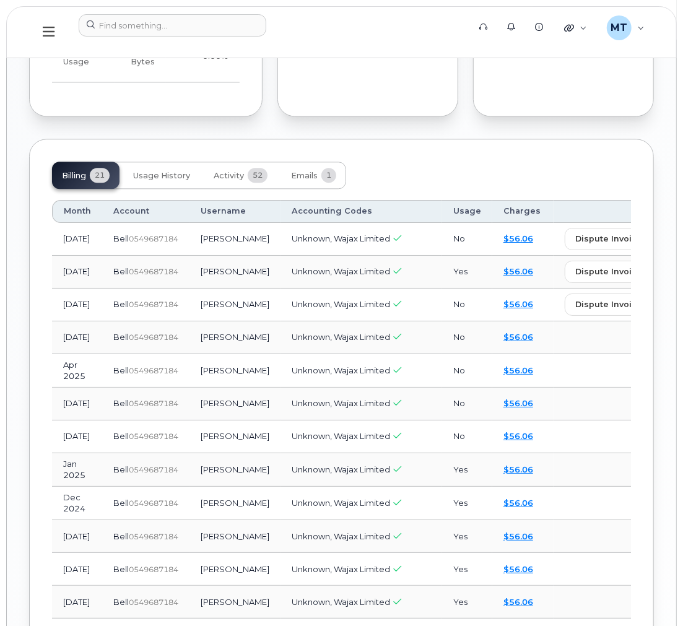
scroll to position [1169, 0]
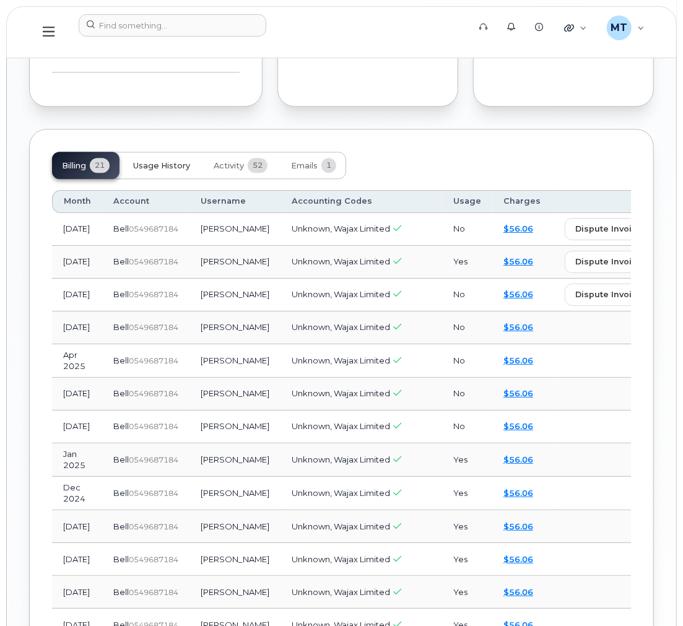
click at [161, 179] on button "Usage History" at bounding box center [161, 165] width 77 height 27
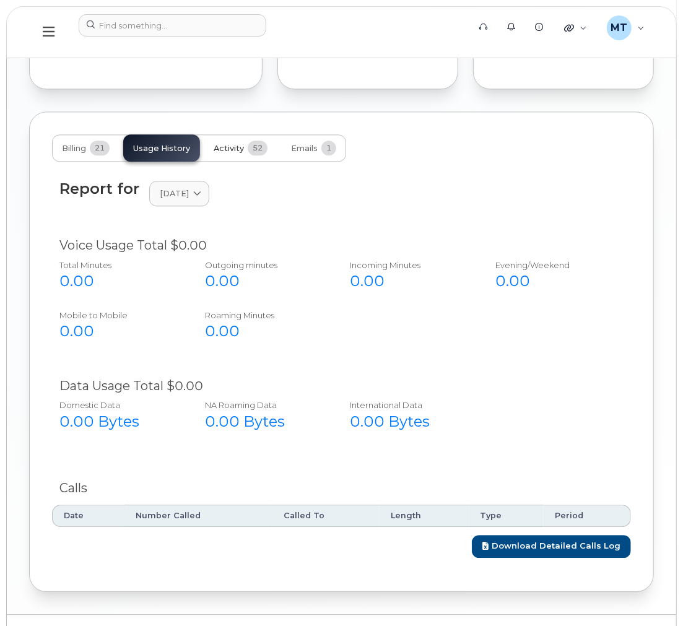
click at [240, 162] on button "Activity 52" at bounding box center [241, 147] width 74 height 27
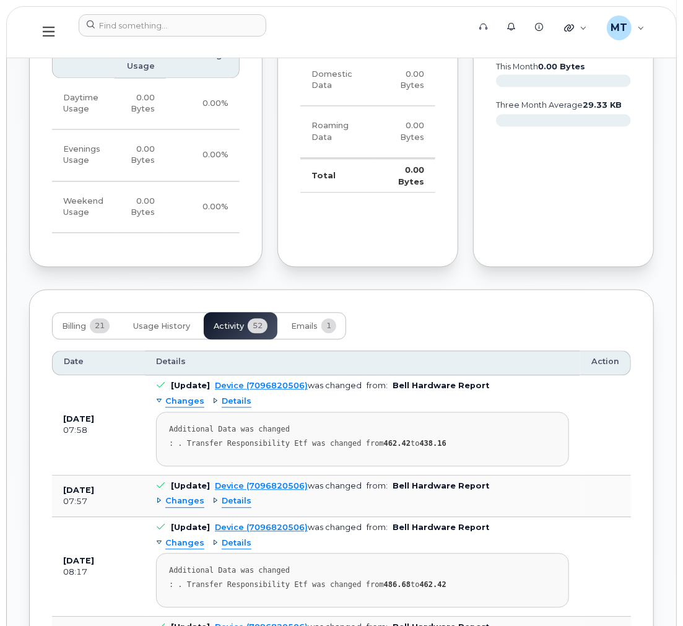
scroll to position [1187, 0]
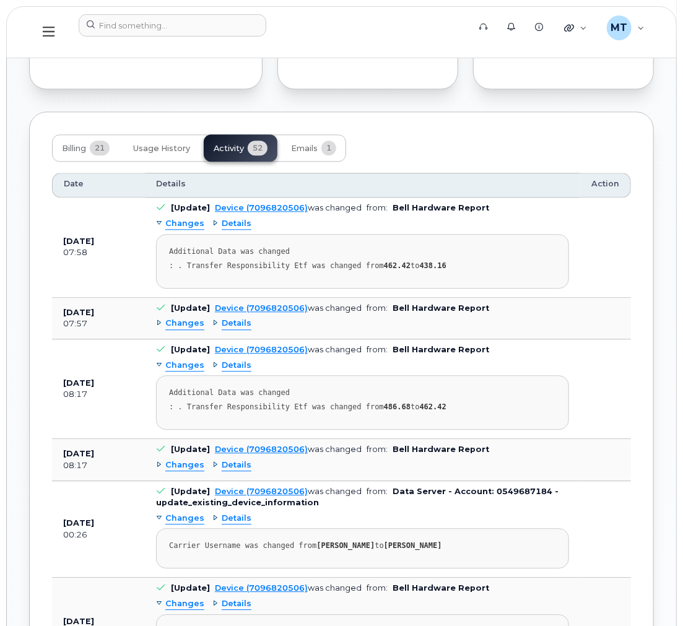
click at [157, 471] on div "Changes" at bounding box center [180, 466] width 48 height 12
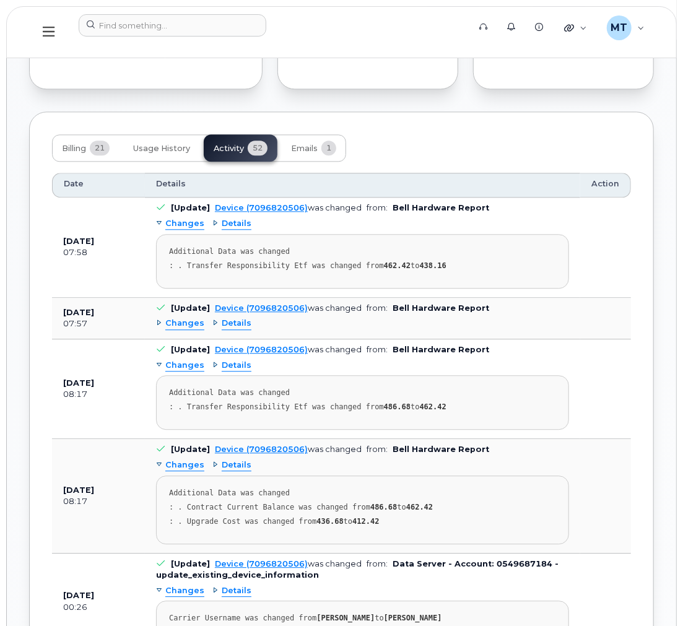
click at [159, 329] on div "Changes" at bounding box center [180, 324] width 48 height 12
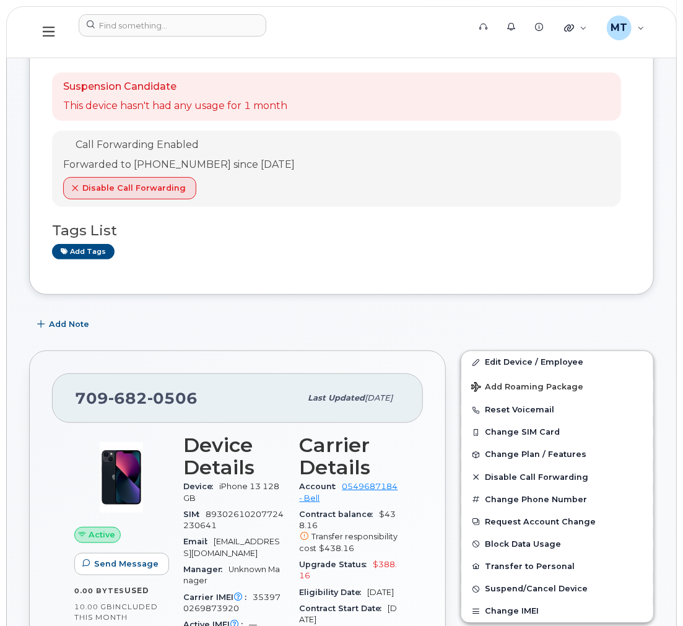
scroll to position [0, 0]
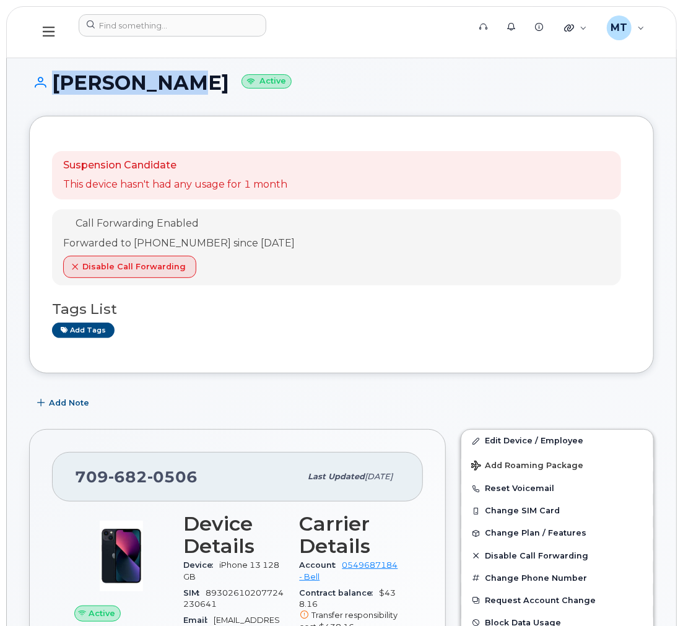
drag, startPoint x: 174, startPoint y: 82, endPoint x: 46, endPoint y: 82, distance: 128.2
click at [46, 82] on h1 "Roy Grandy Active" at bounding box center [341, 83] width 625 height 22
copy h1 "[PERSON_NAME]"
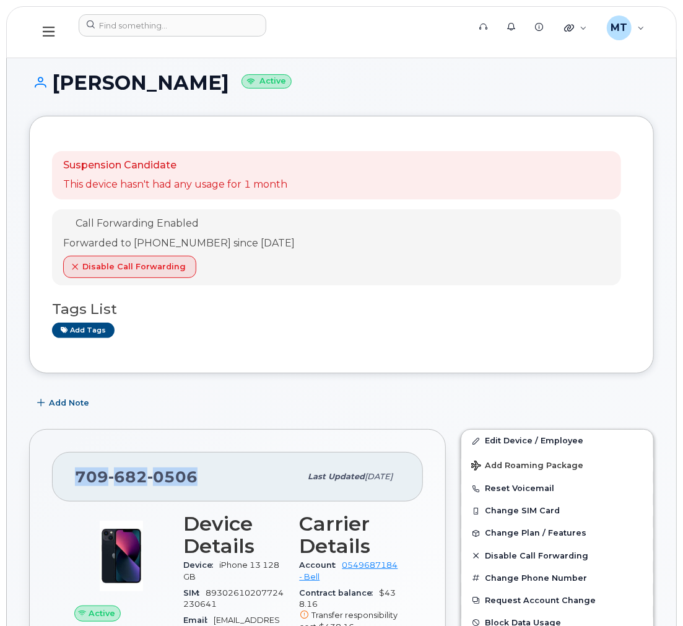
drag, startPoint x: 217, startPoint y: 483, endPoint x: 59, endPoint y: 475, distance: 158.1
click at [59, 475] on div "709 682 0506 Last updated Aug 08, 2025" at bounding box center [237, 477] width 371 height 50
copy span "709 682 0506"
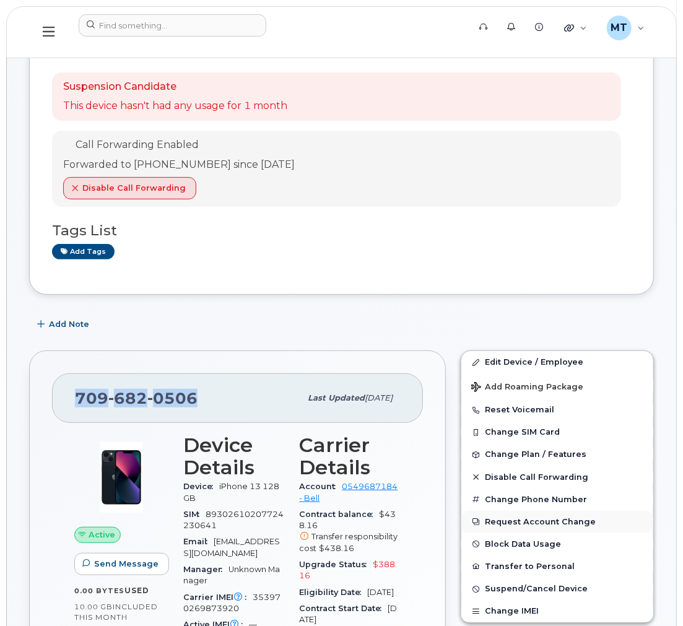
scroll to position [206, 0]
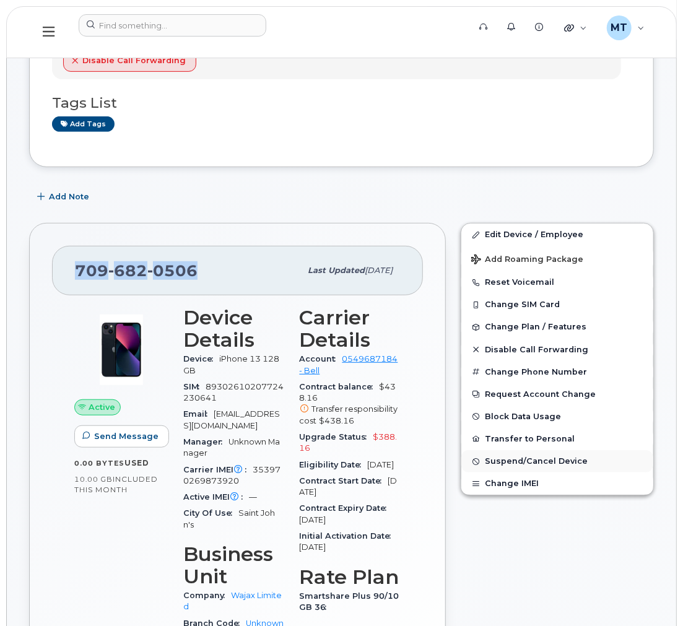
click at [503, 462] on span "Suspend/Cancel Device" at bounding box center [536, 461] width 103 height 9
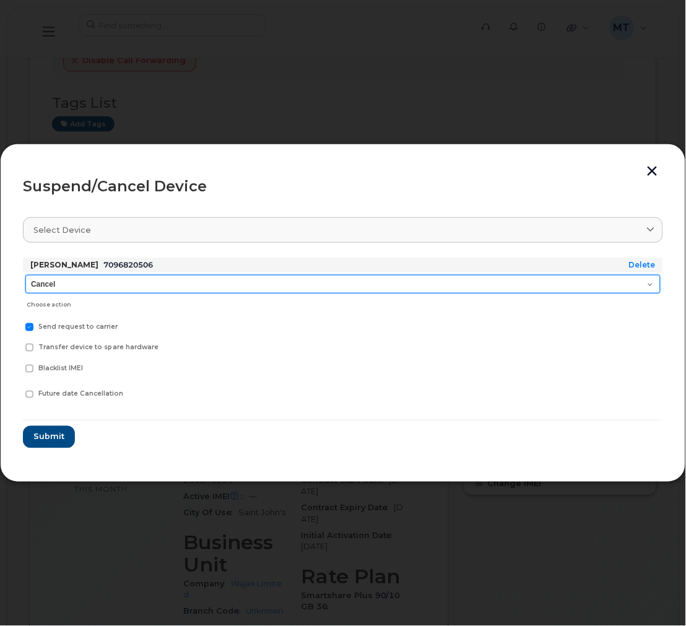
click at [200, 285] on select "Cancel Suspend - Extend Suspension Suspend - Reduced Rate Suspend - Full Rate S…" at bounding box center [342, 284] width 635 height 19
select select "[object Object]"
click at [25, 275] on select "Cancel Suspend - Extend Suspension Suspend - Reduced Rate Suspend - Full Rate S…" at bounding box center [342, 284] width 635 height 19
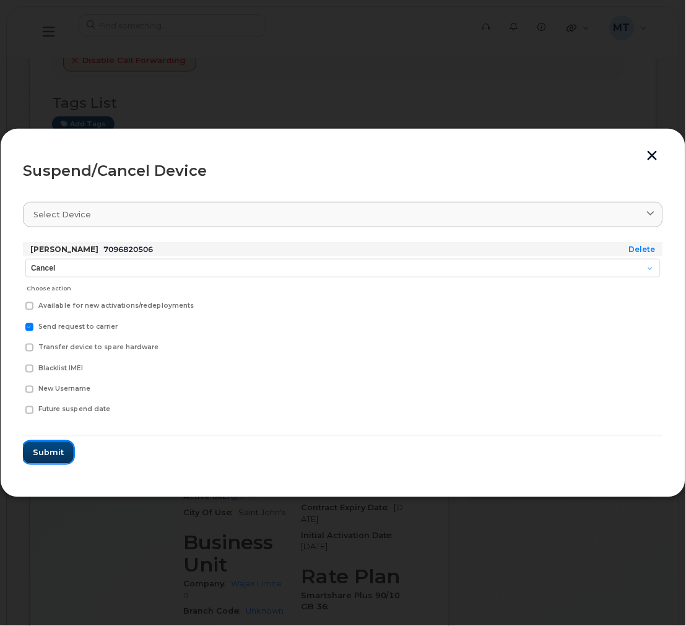
click at [46, 447] on span "Submit" at bounding box center [48, 453] width 31 height 12
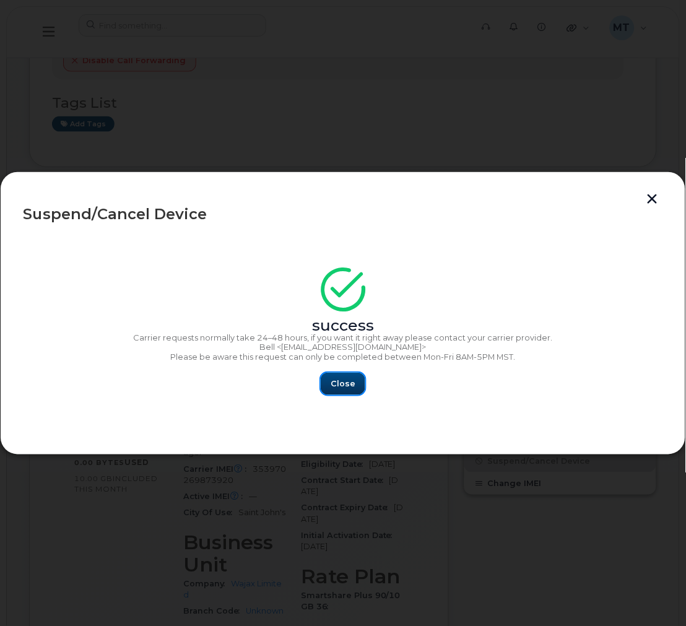
click at [342, 386] on span "Close" at bounding box center [343, 384] width 25 height 12
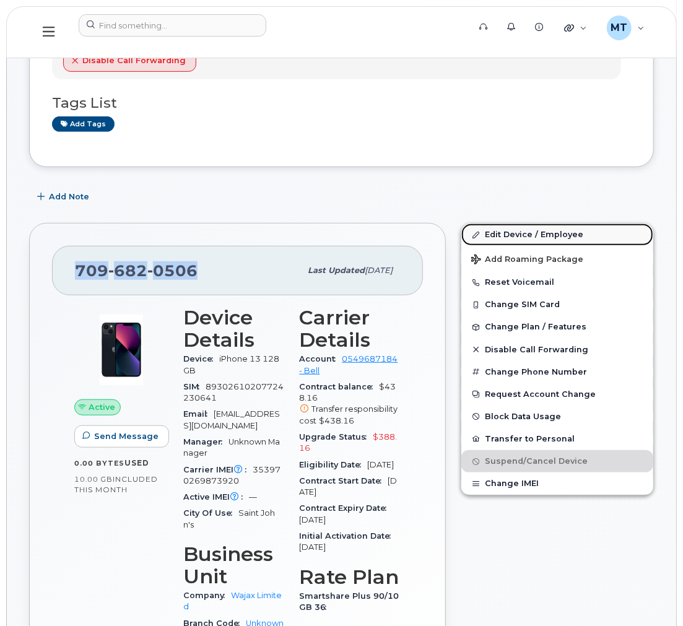
click at [522, 240] on link "Edit Device / Employee" at bounding box center [557, 235] width 192 height 22
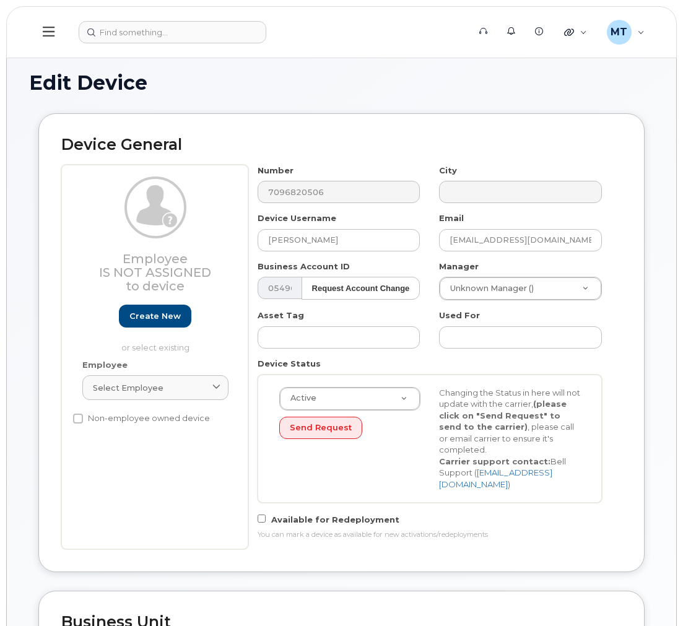
select select "23291732"
click at [275, 245] on input "[PERSON_NAME]" at bounding box center [339, 240] width 163 height 22
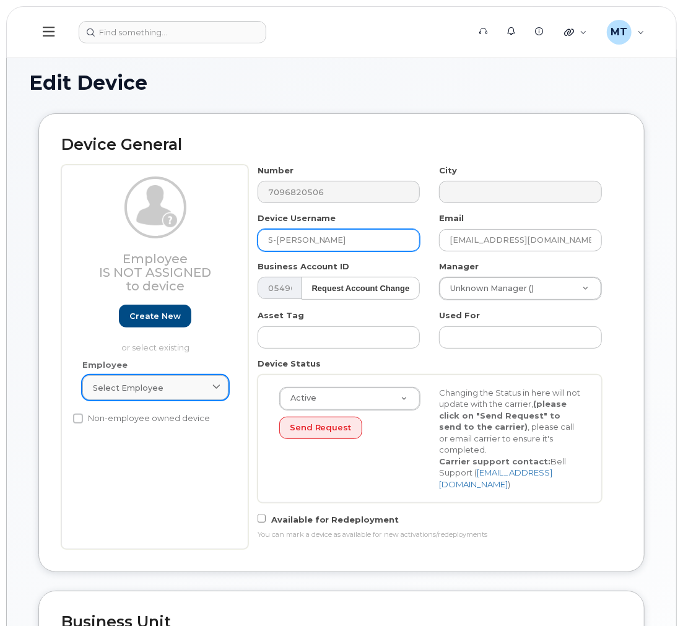
type input "S-[PERSON_NAME]"
click at [215, 390] on icon at bounding box center [216, 388] width 8 height 8
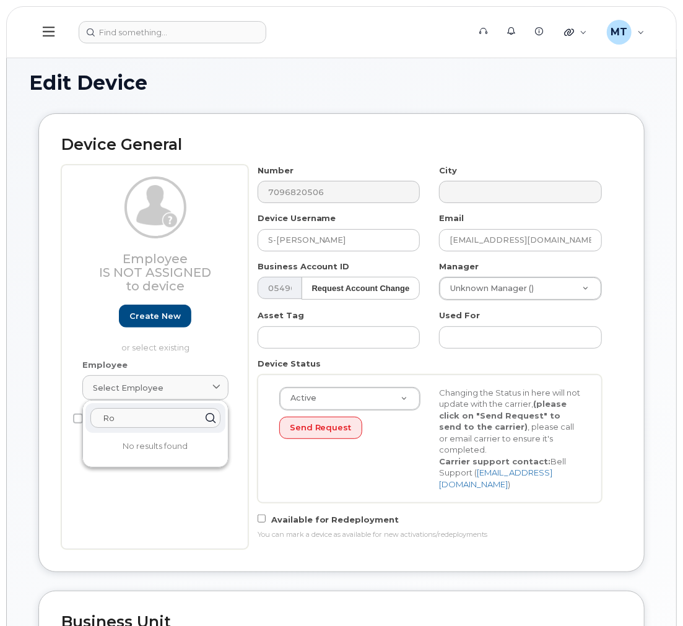
type input "R"
click at [258, 449] on div "Active Active Suspended Cancelled Send Request Changing the Status in here will…" at bounding box center [430, 439] width 344 height 128
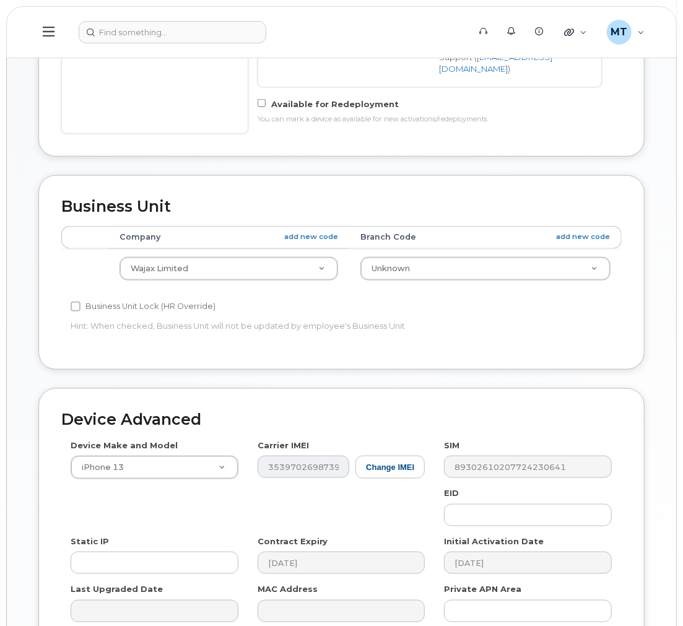
scroll to position [481, 0]
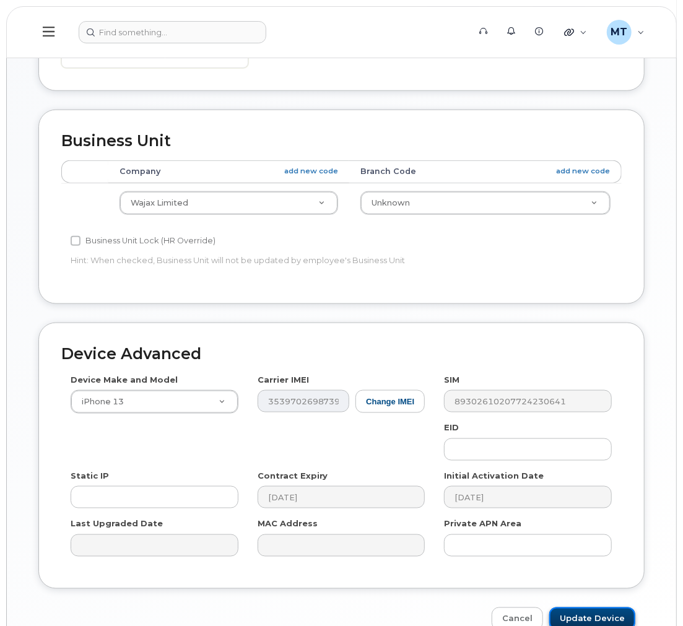
click at [582, 608] on input "Update Device" at bounding box center [592, 619] width 86 height 23
type input "Saving..."
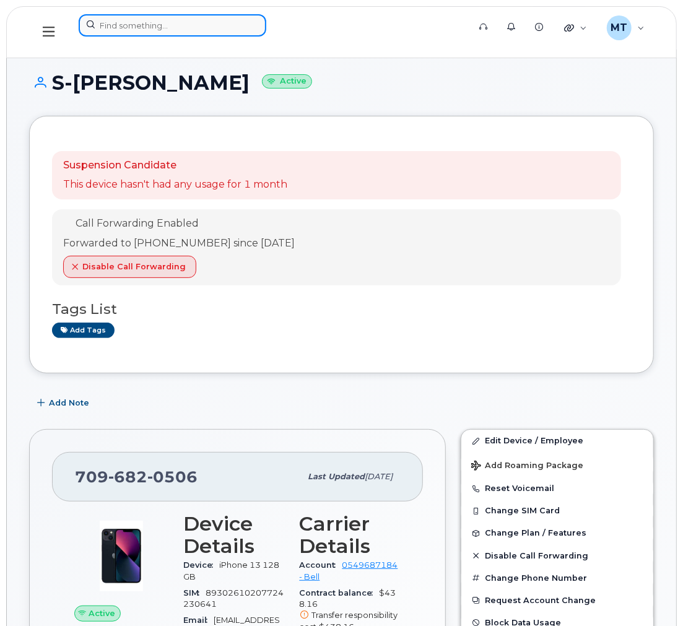
click at [219, 27] on input at bounding box center [173, 25] width 188 height 22
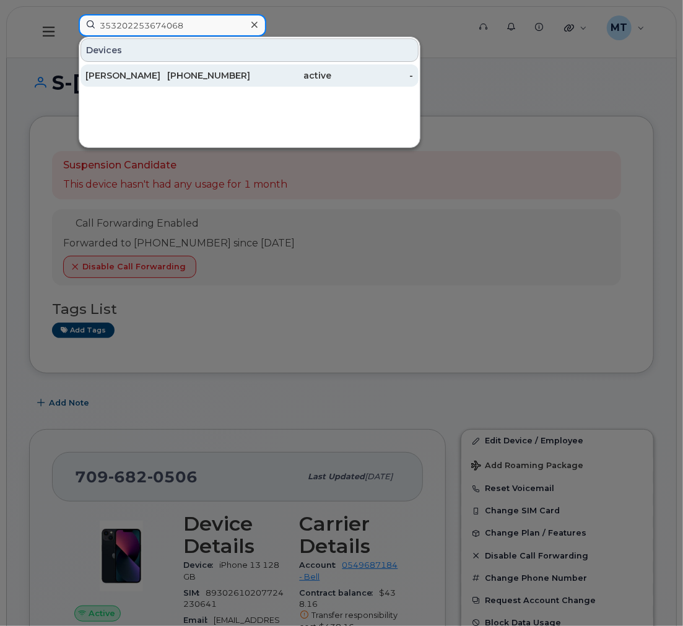
type input "353202253674068"
click at [250, 66] on div "[PHONE_NUMBER]" at bounding box center [291, 75] width 82 height 22
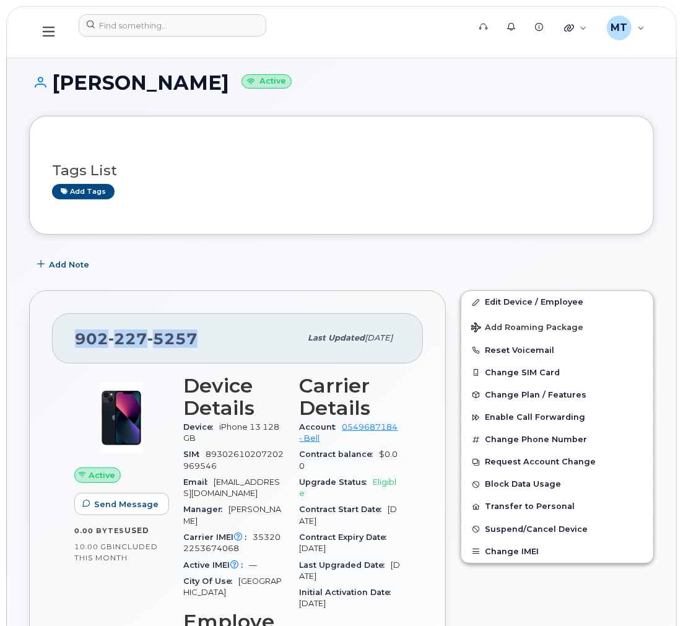
drag, startPoint x: 211, startPoint y: 323, endPoint x: 81, endPoint y: 330, distance: 130.8
click at [81, 330] on div "[PHONE_NUMBER] Last updated [DATE]" at bounding box center [237, 338] width 371 height 50
copy span "[PHONE_NUMBER]"
drag, startPoint x: 250, startPoint y: 79, endPoint x: 62, endPoint y: 85, distance: 187.7
click at [62, 85] on h1 "[PERSON_NAME] Active" at bounding box center [341, 83] width 625 height 22
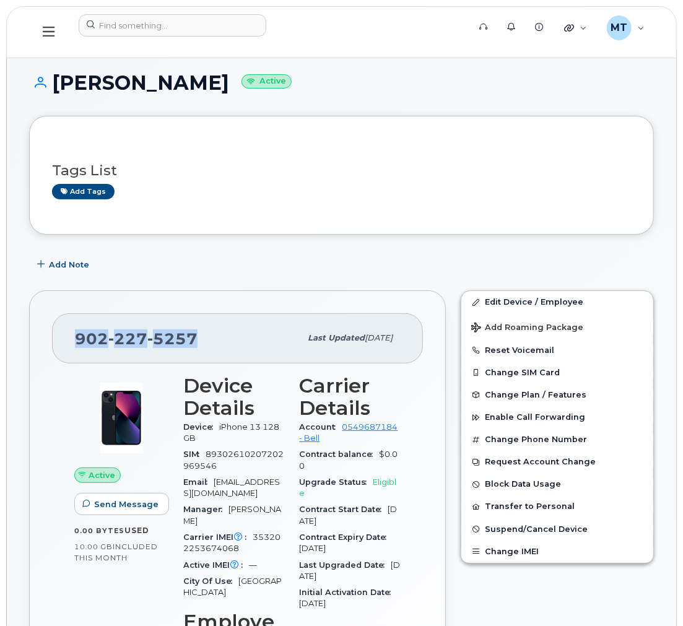
copy h1 "[PERSON_NAME]"
drag, startPoint x: 211, startPoint y: 336, endPoint x: 72, endPoint y: 336, distance: 138.1
click at [72, 336] on div "[PHONE_NUMBER] Last updated [DATE]" at bounding box center [237, 338] width 371 height 50
copy span "[PHONE_NUMBER]"
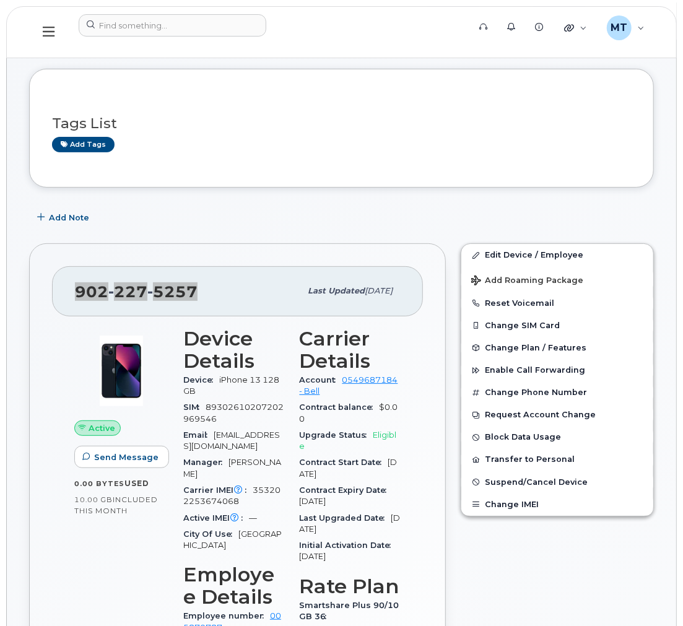
scroll to position [69, 0]
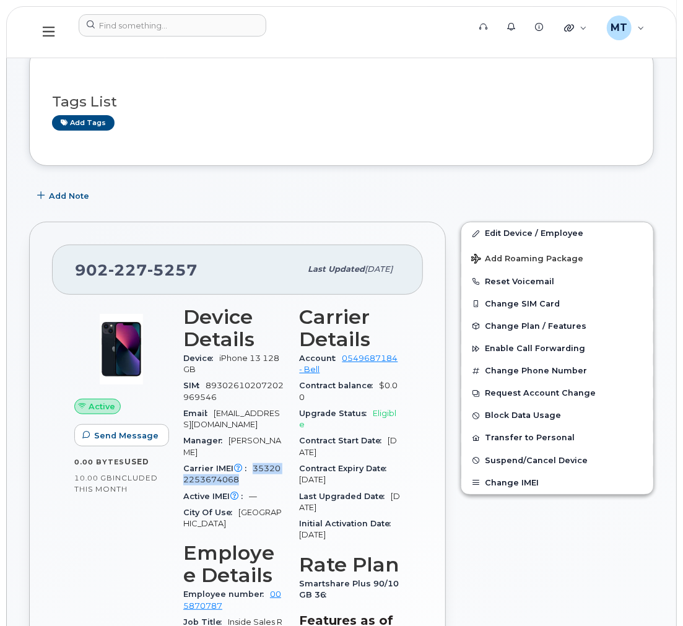
drag, startPoint x: 254, startPoint y: 458, endPoint x: 262, endPoint y: 467, distance: 11.8
click at [262, 467] on div "Carrier IMEI Carrier IMEI is reported during the last billing cycle or change o…" at bounding box center [234, 475] width 102 height 28
copy span "353202253674068"
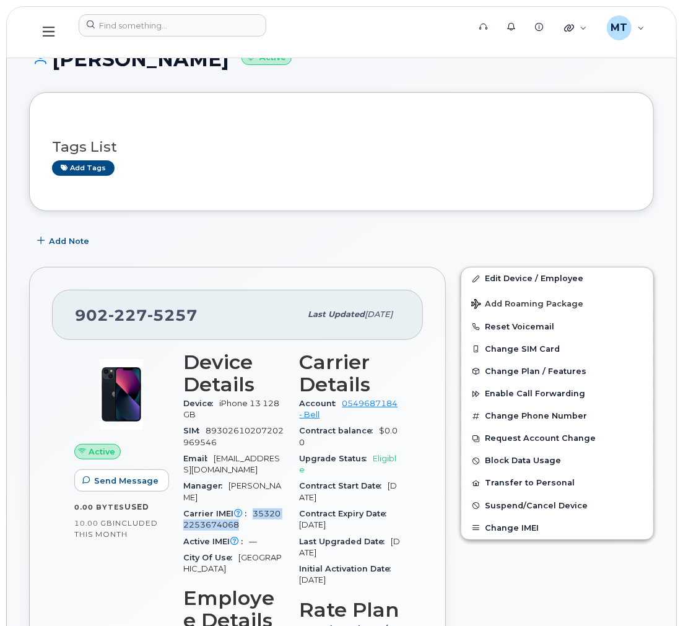
scroll to position [0, 0]
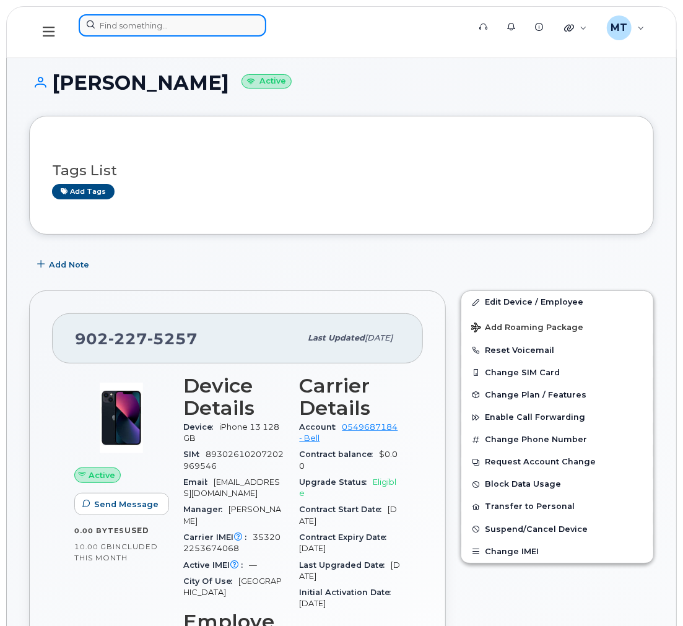
click at [216, 28] on input at bounding box center [173, 25] width 188 height 22
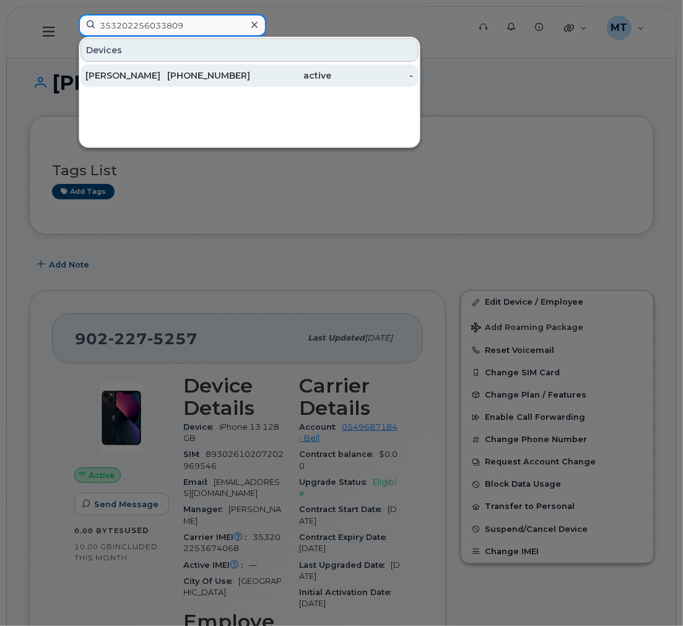
type input "353202256033809"
click at [205, 81] on div "514-916-3489" at bounding box center [208, 75] width 82 height 12
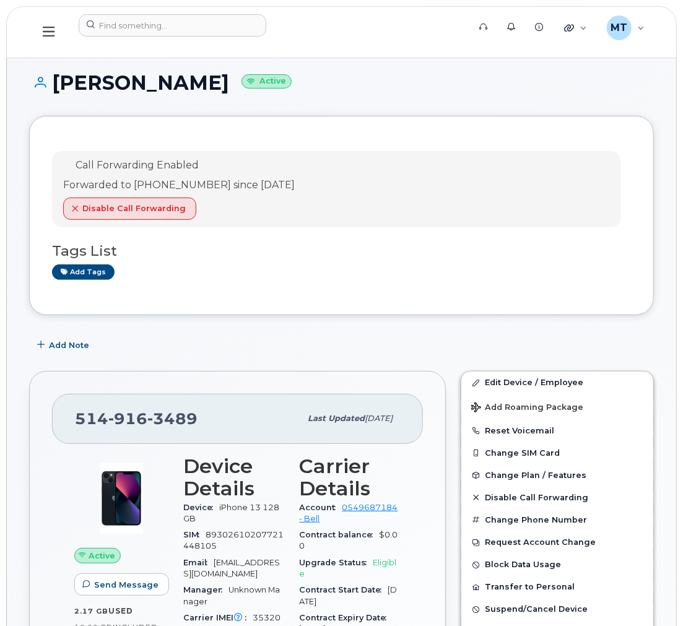
drag, startPoint x: 207, startPoint y: 82, endPoint x: 51, endPoint y: 74, distance: 156.2
click at [51, 74] on h1 "Michel Brisson Active" at bounding box center [341, 83] width 625 height 22
copy h1 "Michel Brisson"
drag, startPoint x: 199, startPoint y: 409, endPoint x: 78, endPoint y: 412, distance: 121.4
click at [78, 412] on div "514 916 3489" at bounding box center [187, 419] width 225 height 26
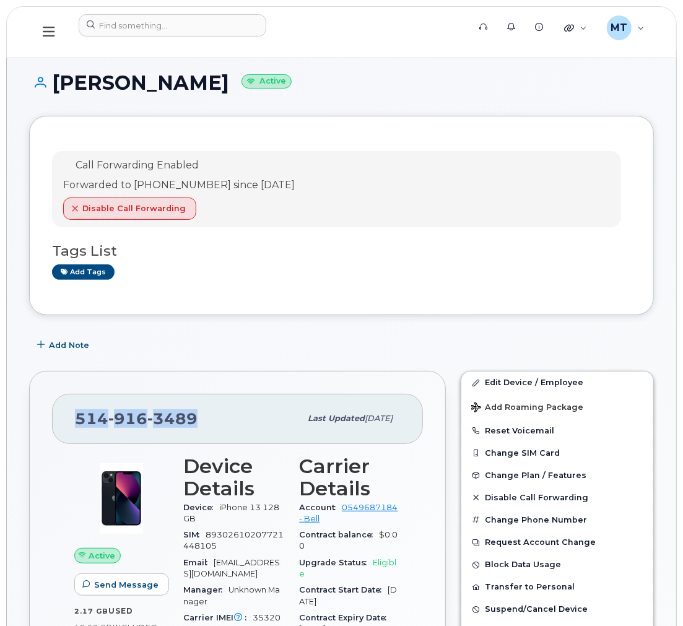
copy span "514 916 3489"
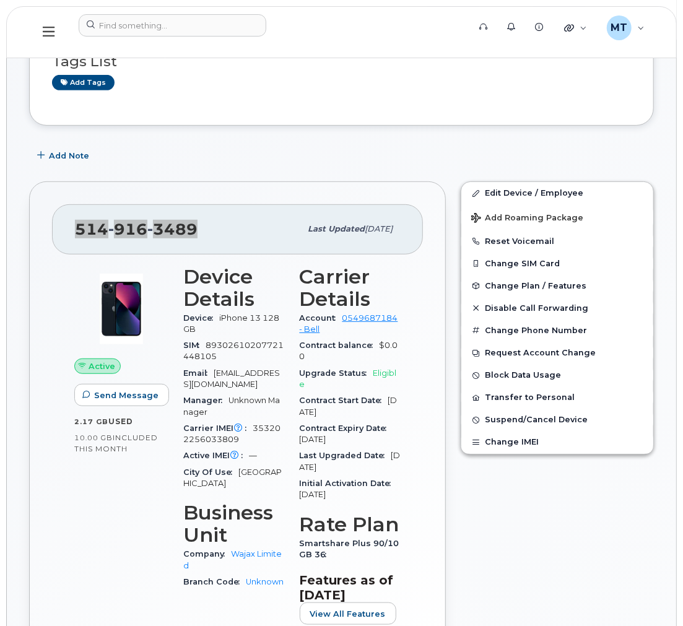
scroll to position [206, 0]
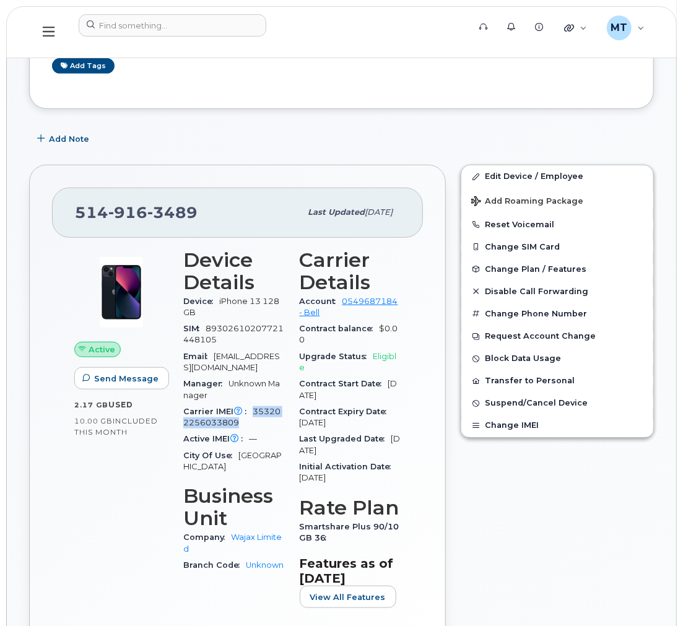
drag, startPoint x: 245, startPoint y: 421, endPoint x: 255, endPoint y: 414, distance: 12.4
click at [255, 414] on div "Carrier IMEI Carrier IMEI is reported during the last billing cycle or change o…" at bounding box center [234, 418] width 102 height 28
copy span "353202256033809"
click at [214, 31] on input at bounding box center [173, 25] width 188 height 22
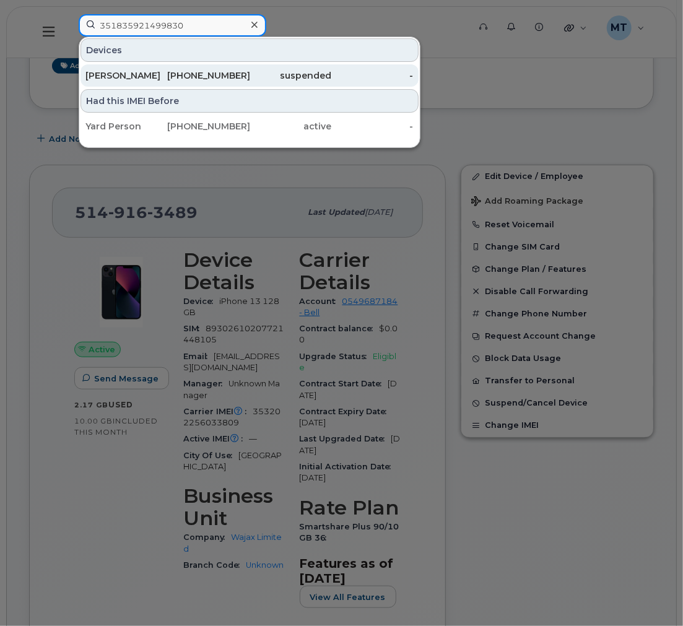
type input "351835921499830"
click at [250, 84] on div "416-333-9832" at bounding box center [291, 75] width 82 height 22
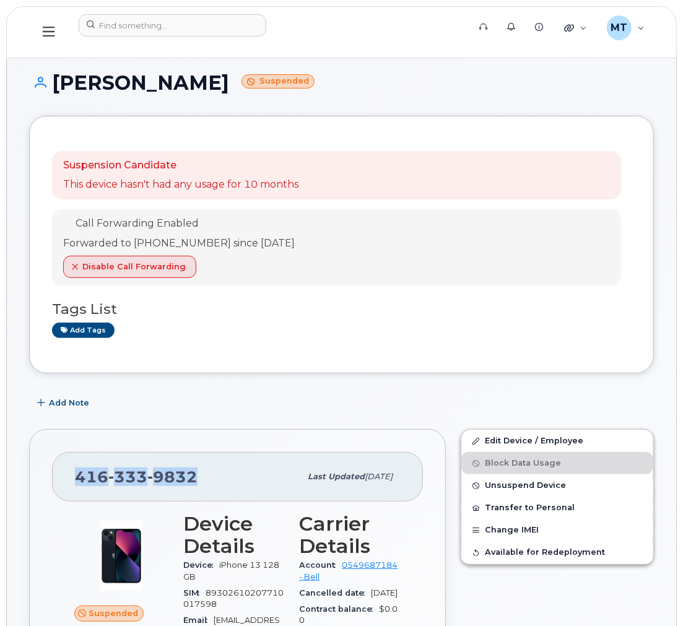
drag, startPoint x: 195, startPoint y: 474, endPoint x: 63, endPoint y: 474, distance: 132.5
click at [63, 474] on div "[PHONE_NUMBER] Last updated [DATE]" at bounding box center [237, 477] width 371 height 50
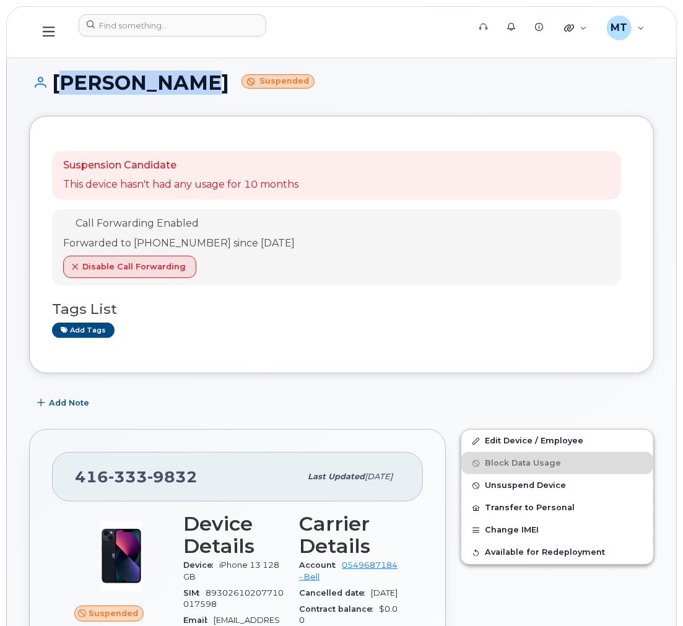
drag, startPoint x: 174, startPoint y: 85, endPoint x: 56, endPoint y: 89, distance: 117.7
click at [56, 89] on h1 "[PERSON_NAME] Suspended" at bounding box center [341, 83] width 625 height 22
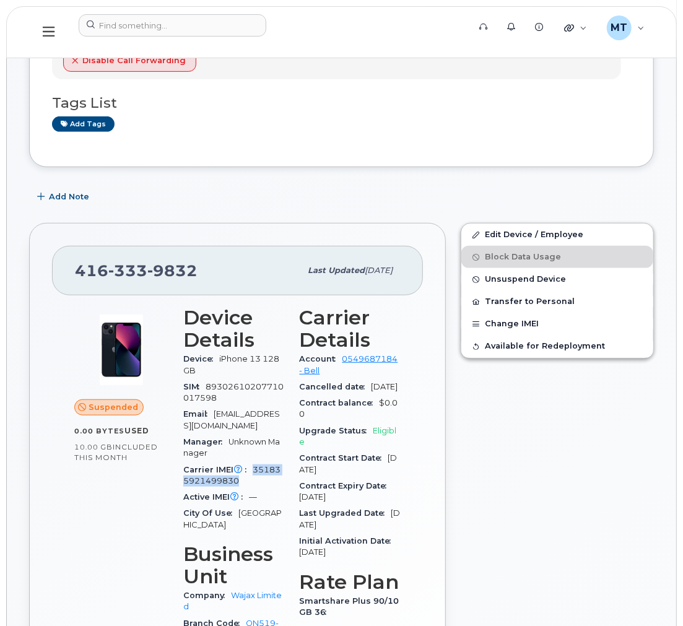
click at [255, 473] on div "Carrier IMEI Carrier IMEI is reported during the last billing cycle or change o…" at bounding box center [234, 476] width 102 height 28
click at [214, 41] on div at bounding box center [270, 32] width 402 height 36
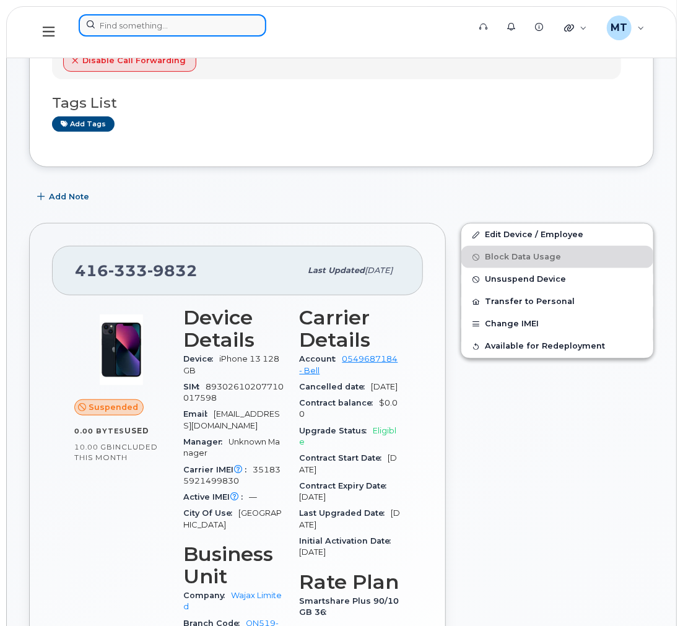
click at [218, 33] on input at bounding box center [173, 25] width 188 height 22
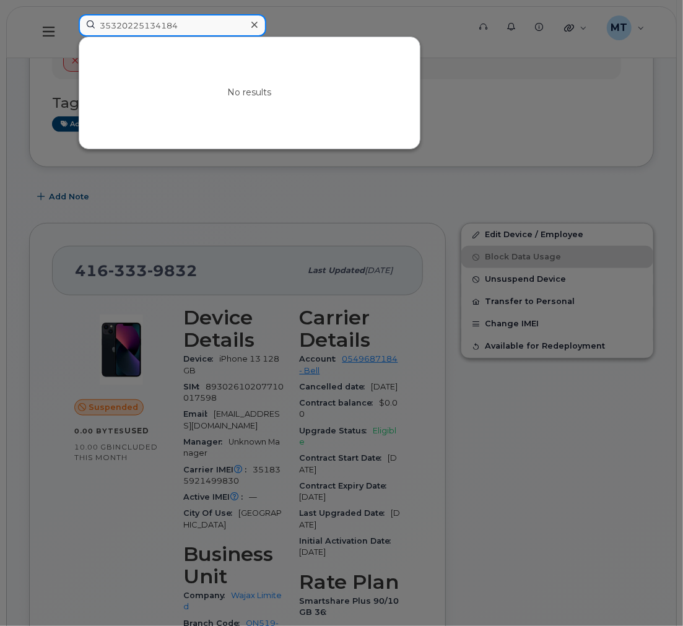
drag, startPoint x: 218, startPoint y: 33, endPoint x: 10, endPoint y: 19, distance: 208.6
click at [69, 19] on div "35320225134184 No results" at bounding box center [270, 32] width 402 height 36
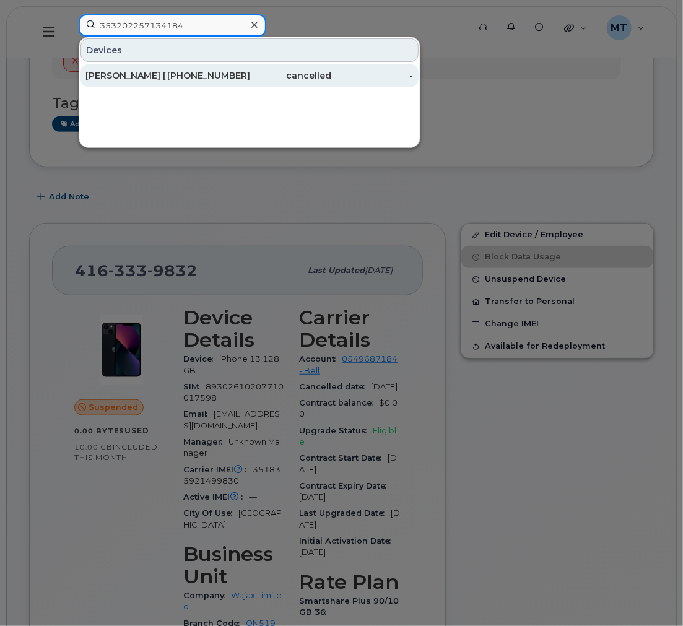
type input "353202257134184"
click at [116, 77] on div "Jean François Beaupré" at bounding box center [126, 75] width 82 height 12
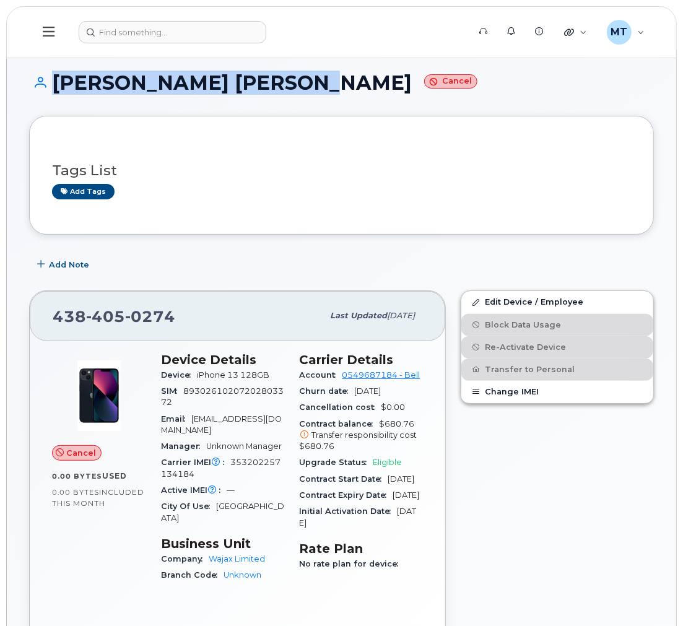
drag, startPoint x: 287, startPoint y: 82, endPoint x: 38, endPoint y: 82, distance: 248.3
click at [38, 82] on h1 "Jean François Beaupré Cancel" at bounding box center [341, 83] width 625 height 22
copy h1 "Jean François Beaupré"
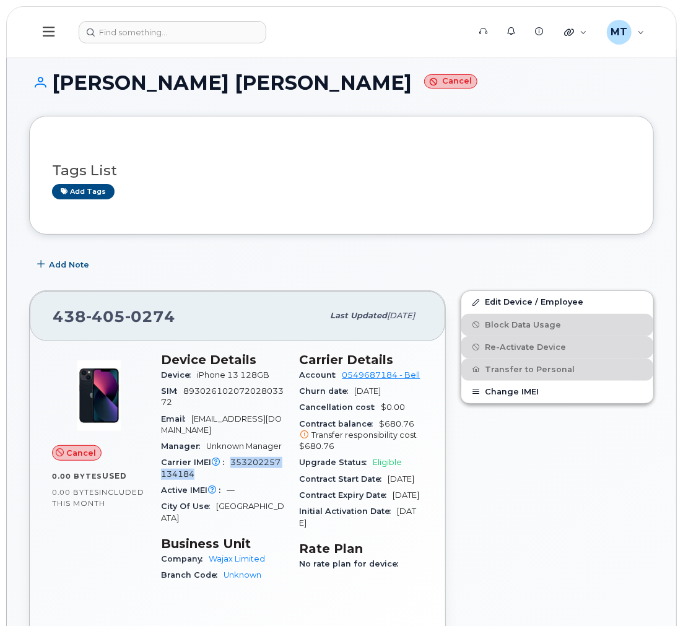
drag, startPoint x: 232, startPoint y: 453, endPoint x: 245, endPoint y: 459, distance: 13.8
click at [245, 459] on div "Carrier IMEI Carrier IMEI is reported during the last billing cycle or change o…" at bounding box center [223, 469] width 124 height 28
copy span "353202257134184"
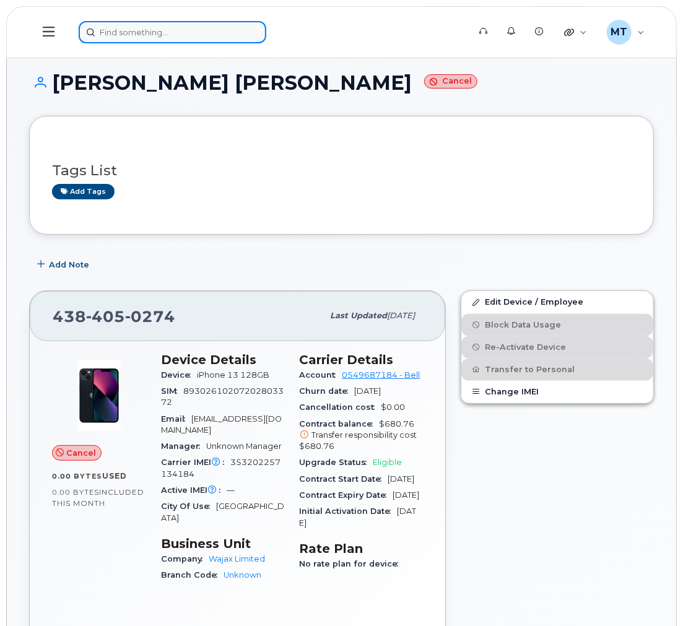
click at [227, 37] on input at bounding box center [173, 32] width 188 height 22
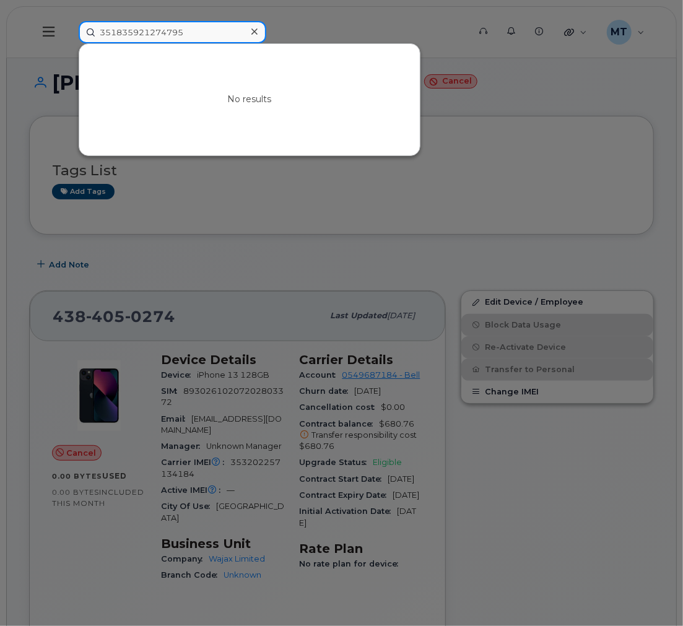
type input "351835921274795"
click at [254, 31] on icon at bounding box center [254, 31] width 6 height 6
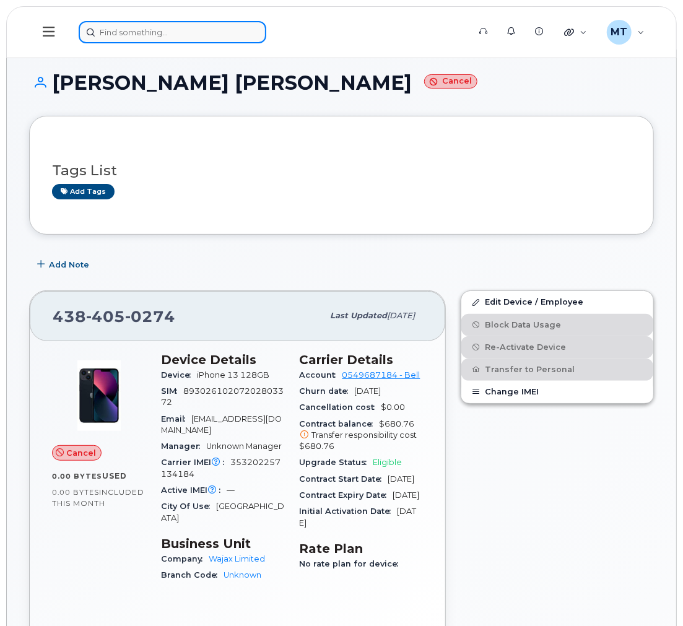
click at [238, 29] on input at bounding box center [173, 32] width 188 height 22
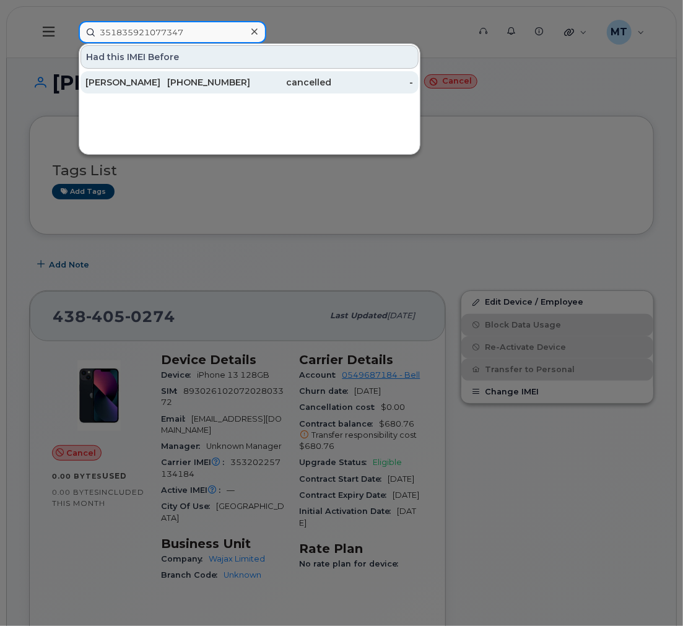
type input "351835921077347"
click at [221, 81] on div "587-785-3516" at bounding box center [208, 82] width 82 height 12
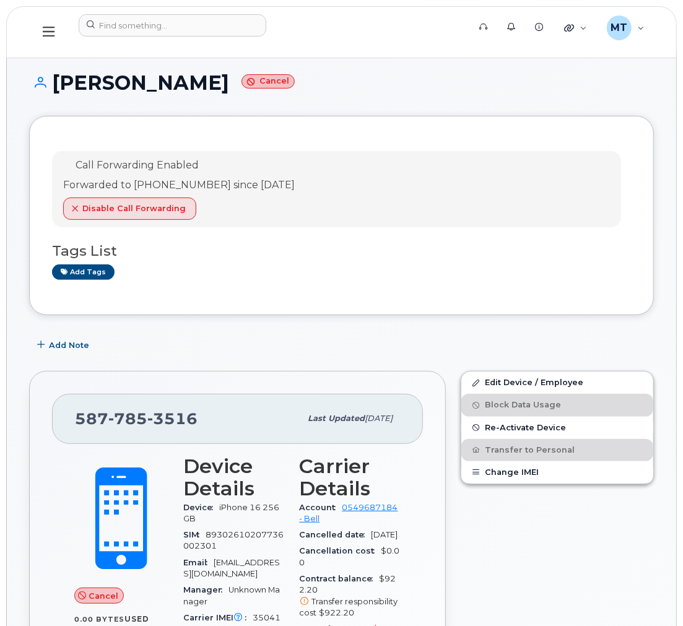
drag, startPoint x: 232, startPoint y: 88, endPoint x: 61, endPoint y: 90, distance: 171.6
click at [50, 87] on h1 "[PERSON_NAME] Cancel" at bounding box center [341, 83] width 625 height 22
copy h1 "[PERSON_NAME]"
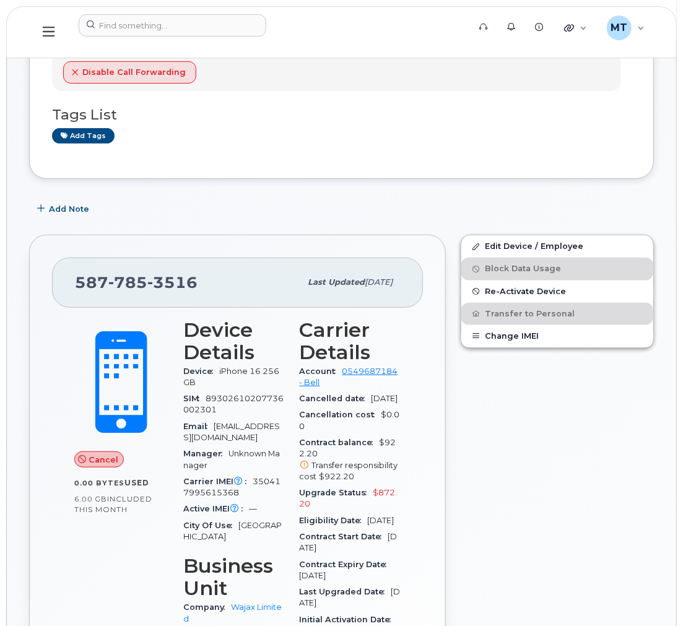
scroll to position [137, 0]
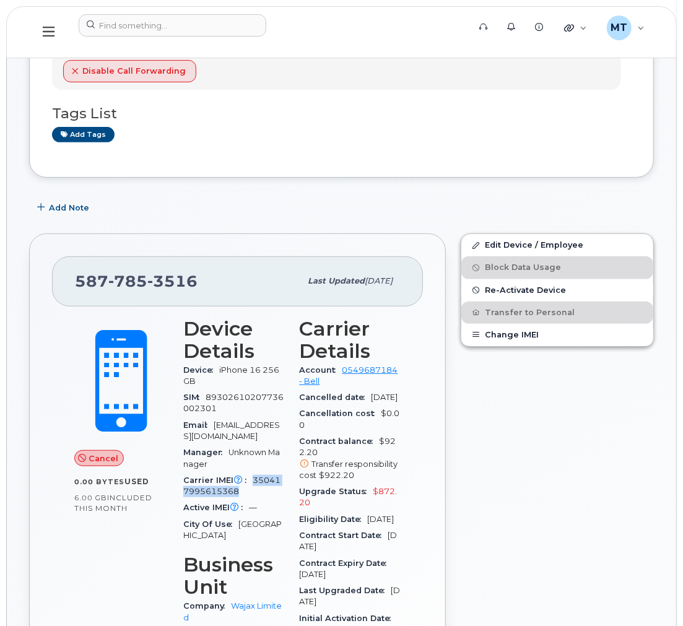
drag, startPoint x: 251, startPoint y: 492, endPoint x: 251, endPoint y: 486, distance: 6.8
click at [251, 486] on div "Carrier IMEI Carrier IMEI is reported during the last billing cycle or change o…" at bounding box center [234, 487] width 102 height 28
copy span "350417995615368"
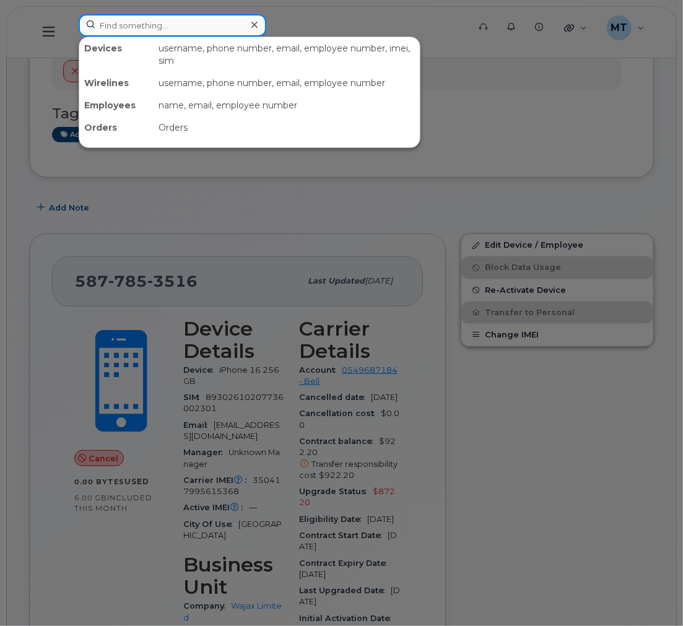
click at [212, 19] on input at bounding box center [173, 25] width 188 height 22
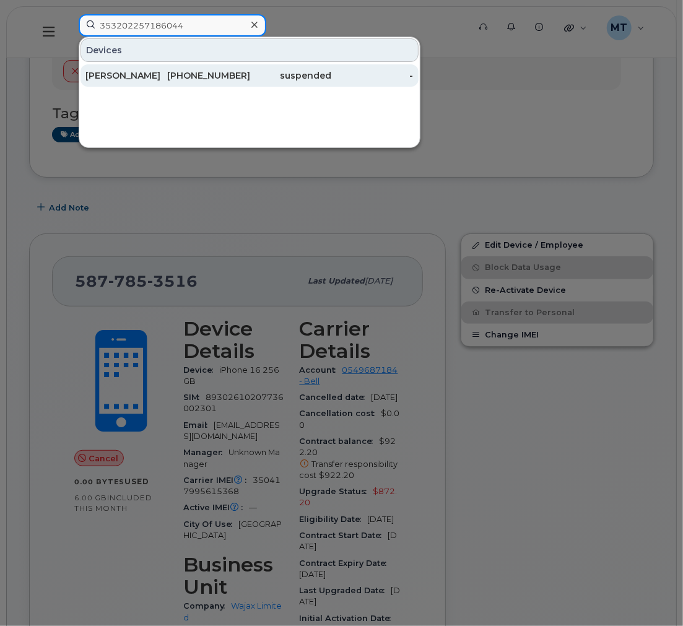
type input "353202257186044"
click at [190, 72] on div "[PHONE_NUMBER]" at bounding box center [208, 75] width 82 height 12
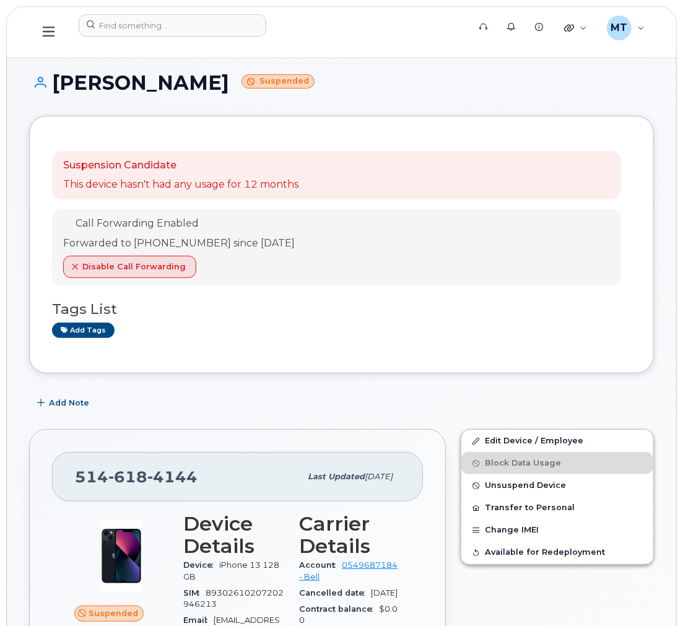
drag, startPoint x: 226, startPoint y: 84, endPoint x: 51, endPoint y: 89, distance: 175.3
click at [51, 89] on h1 "Issam Ghodbane Suspended" at bounding box center [341, 83] width 625 height 22
copy h1 "Issam Ghodbane"
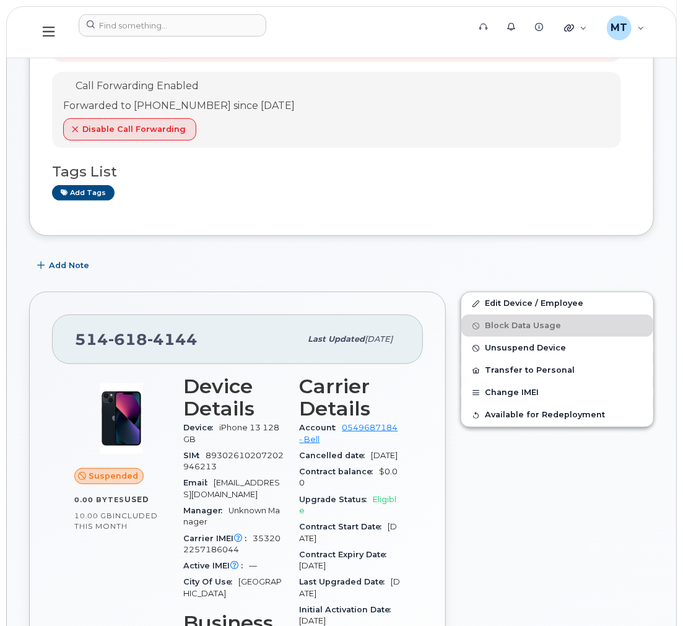
scroll to position [206, 0]
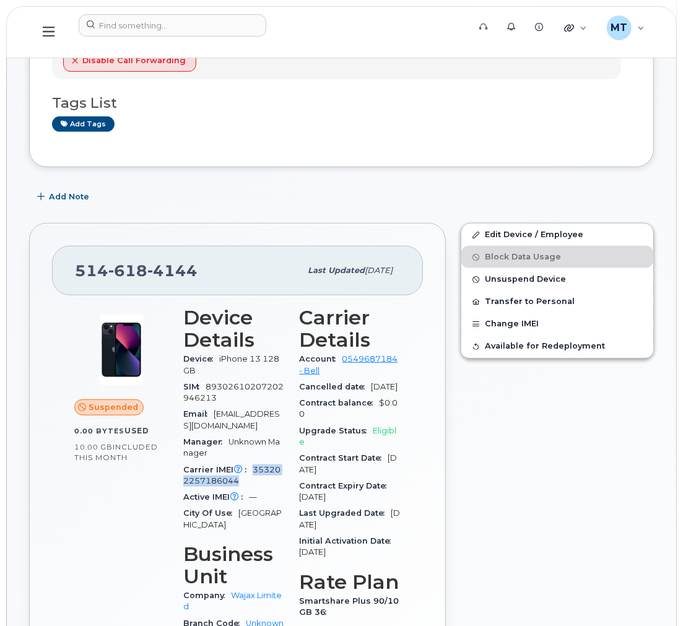
drag, startPoint x: 258, startPoint y: 484, endPoint x: 255, endPoint y: 473, distance: 11.0
click at [255, 473] on div "Carrier IMEI Carrier IMEI is reported during the last billing cycle or change o…" at bounding box center [234, 476] width 102 height 28
copy span "353202257186044"
drag, startPoint x: 161, startPoint y: 273, endPoint x: 72, endPoint y: 272, distance: 88.6
click at [72, 272] on div "514 618 4144 Last updated May 29, 2025" at bounding box center [237, 271] width 371 height 50
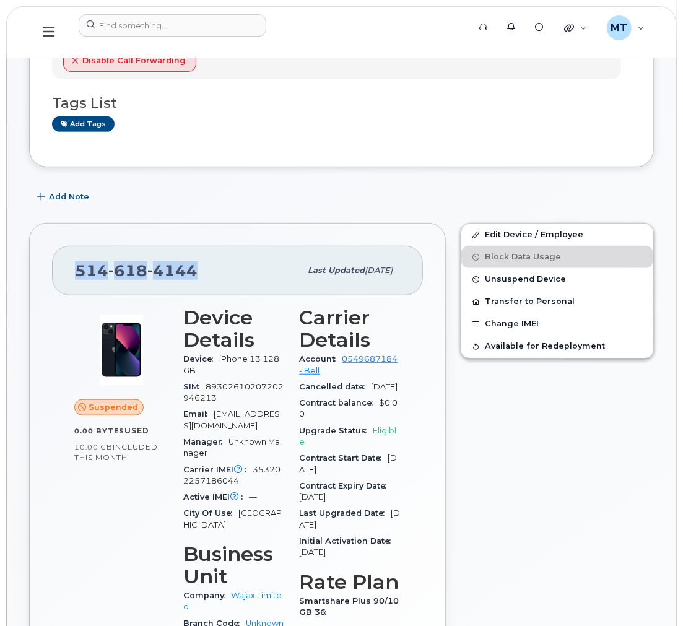
copy span "514 618 4144"
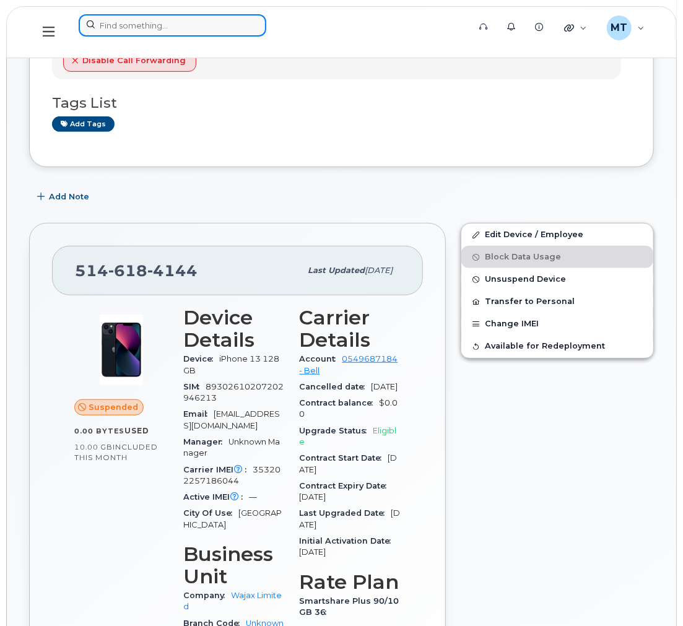
click at [230, 32] on input at bounding box center [173, 25] width 188 height 22
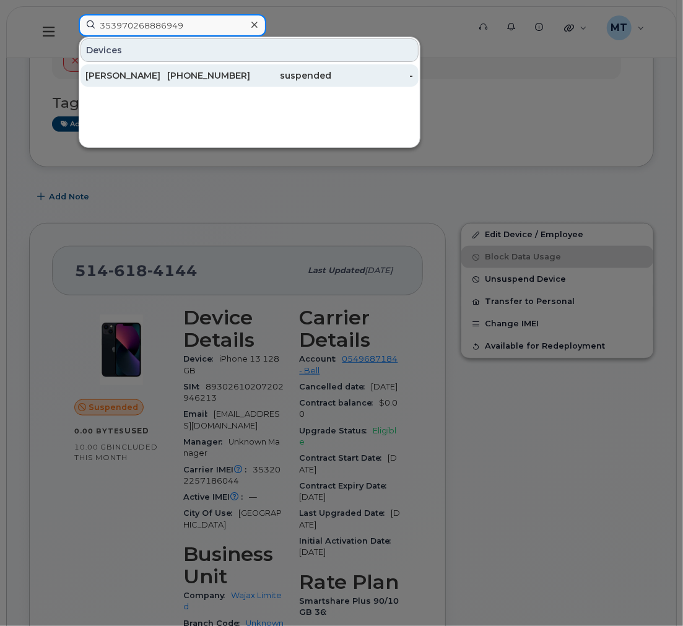
type input "353970268886949"
click at [180, 82] on div "613-804-3470" at bounding box center [208, 75] width 82 height 12
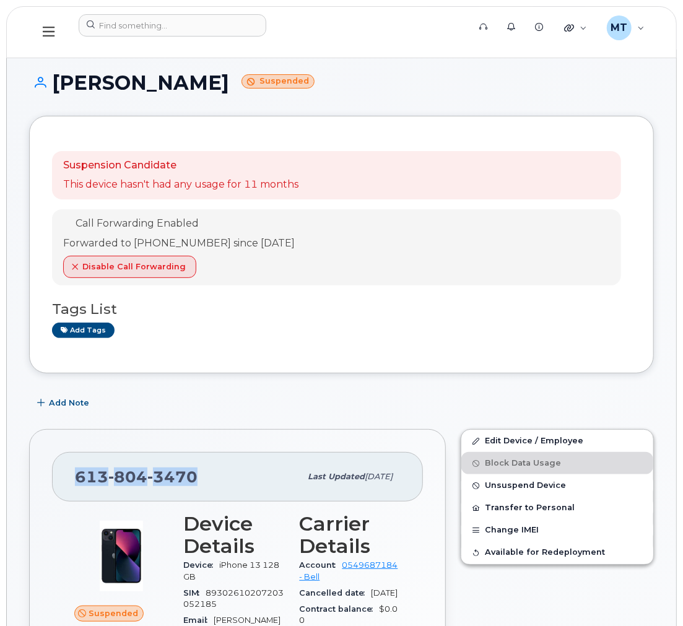
drag, startPoint x: 213, startPoint y: 466, endPoint x: 78, endPoint y: 473, distance: 135.2
click at [78, 473] on div "[PHONE_NUMBER]" at bounding box center [187, 477] width 225 height 26
copy span "[PHONE_NUMBER]"
drag, startPoint x: 204, startPoint y: 85, endPoint x: 58, endPoint y: 94, distance: 146.4
click at [58, 94] on h1 "[PERSON_NAME] Suspended" at bounding box center [341, 83] width 625 height 22
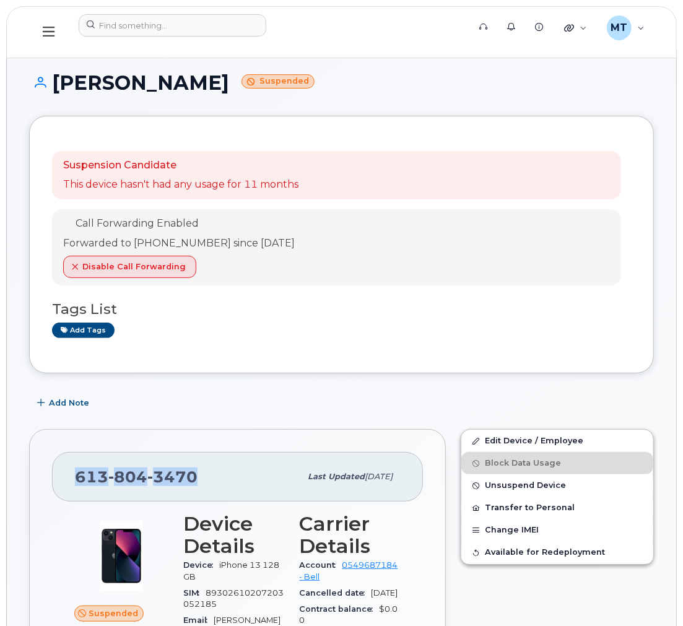
copy h1 "[PERSON_NAME]"
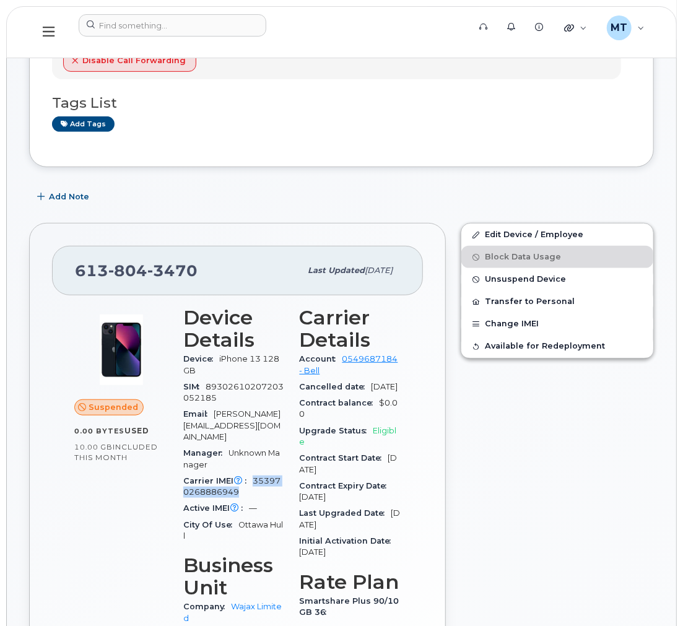
drag, startPoint x: 251, startPoint y: 482, endPoint x: 252, endPoint y: 474, distance: 7.5
click at [252, 474] on div "Carrier IMEI Carrier IMEI is reported during the last billing cycle or change o…" at bounding box center [234, 487] width 102 height 28
copy span "353970268886949"
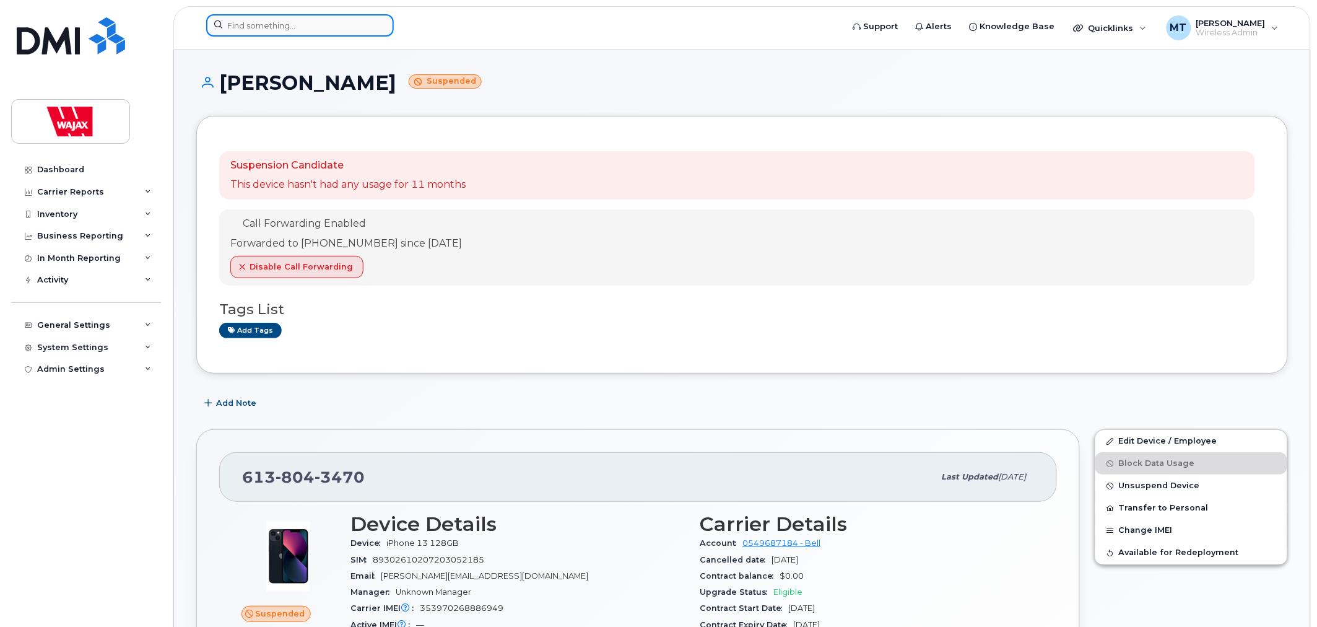
click at [355, 31] on input at bounding box center [300, 25] width 188 height 22
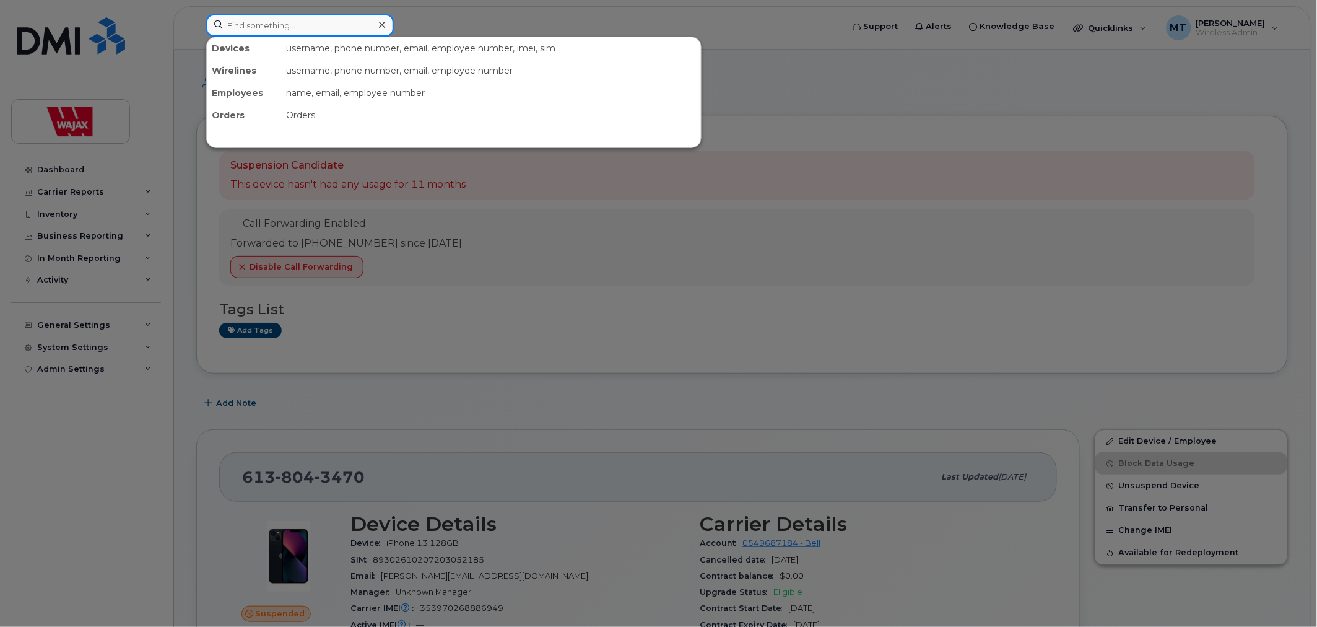
paste input "[PERSON_NAME]"
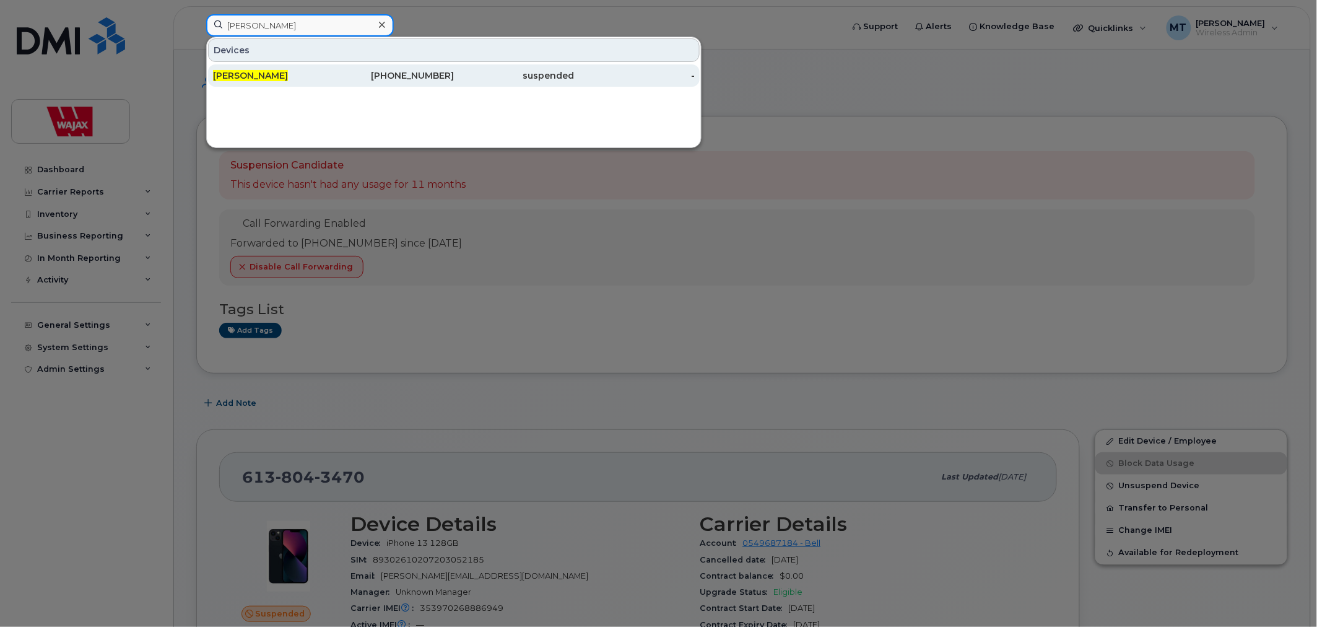
type input "[PERSON_NAME]"
click at [312, 73] on div "[PERSON_NAME]" at bounding box center [273, 75] width 121 height 12
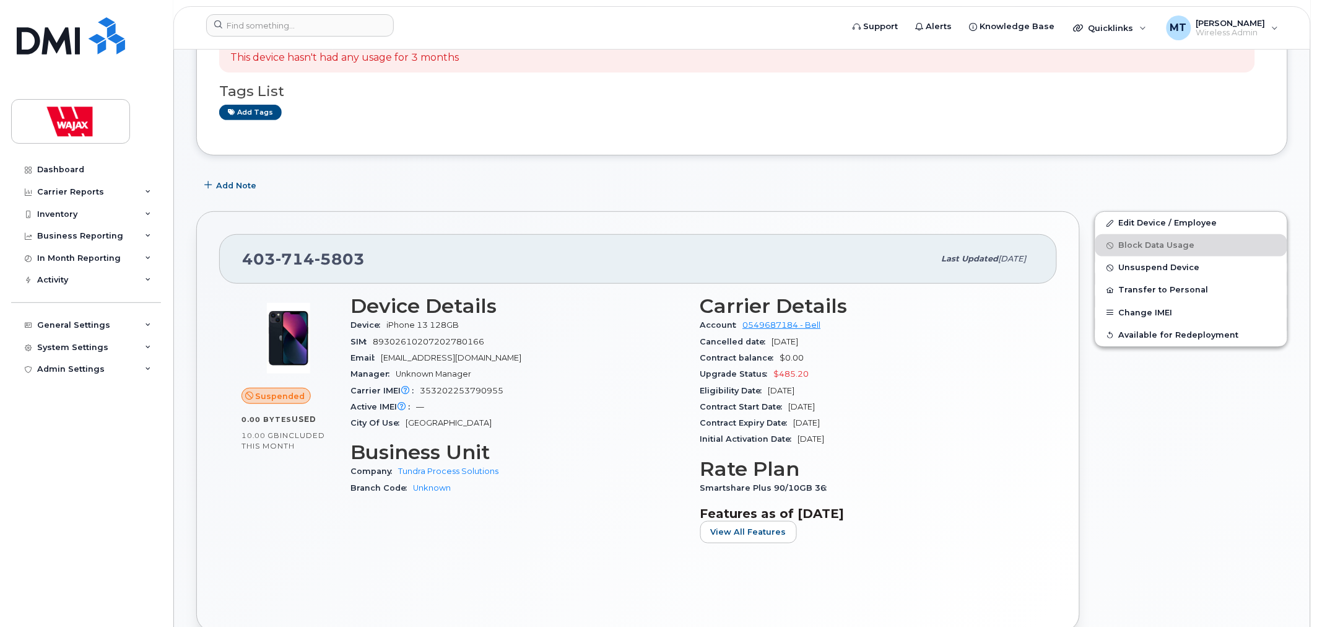
scroll to position [137, 0]
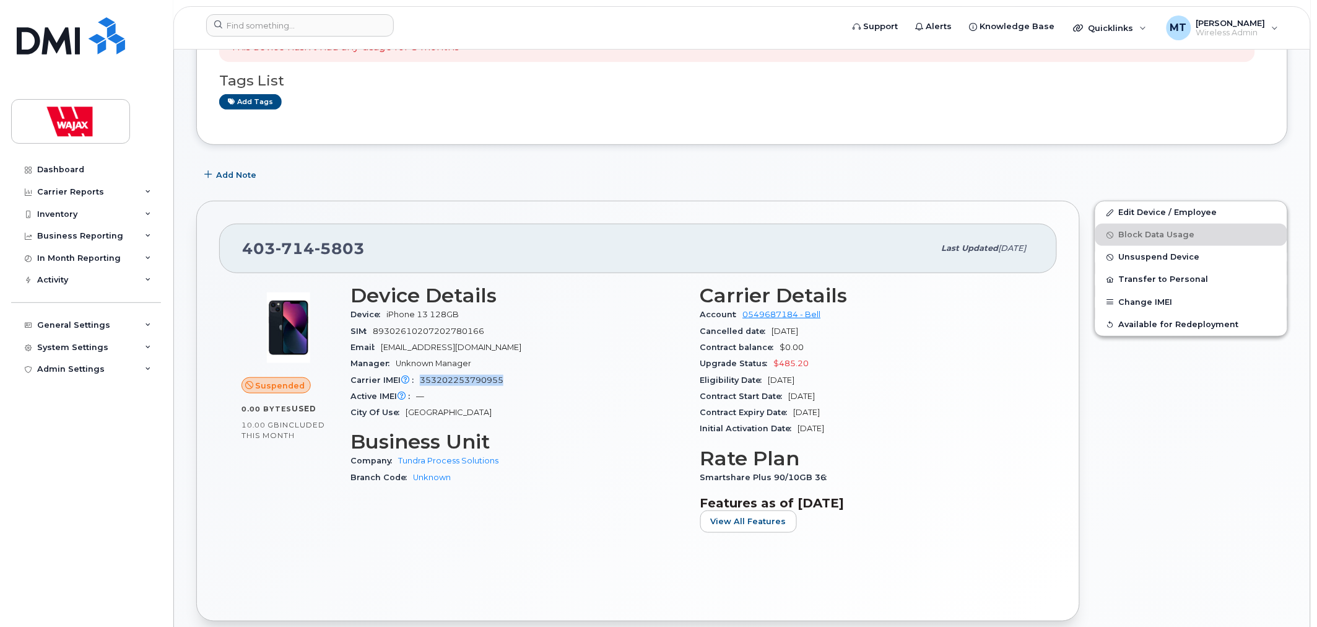
drag, startPoint x: 422, startPoint y: 381, endPoint x: 546, endPoint y: 375, distance: 124.0
click at [546, 375] on div "Carrier IMEI Carrier IMEI is reported during the last billing cycle or change o…" at bounding box center [518, 380] width 335 height 16
copy span "353202253790955"
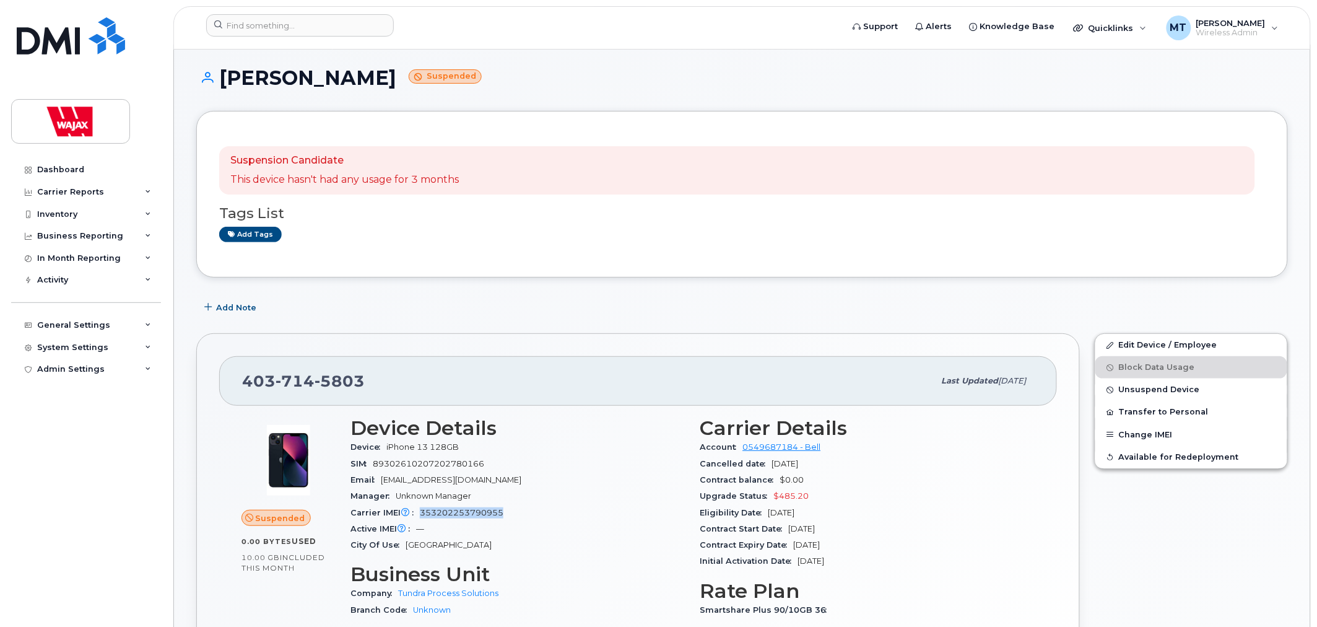
scroll to position [0, 0]
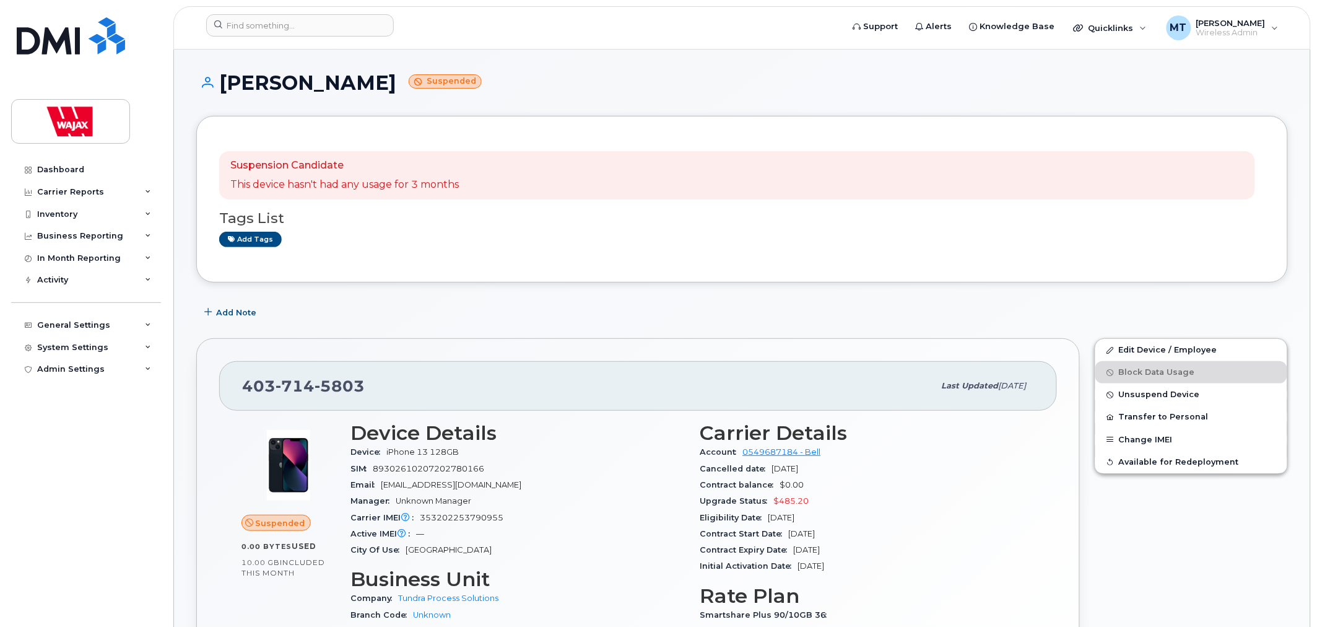
click at [482, 274] on div "Suspension Candidate This device hasn't had any usage for 3 months Tags List Ad…" at bounding box center [742, 199] width 1092 height 167
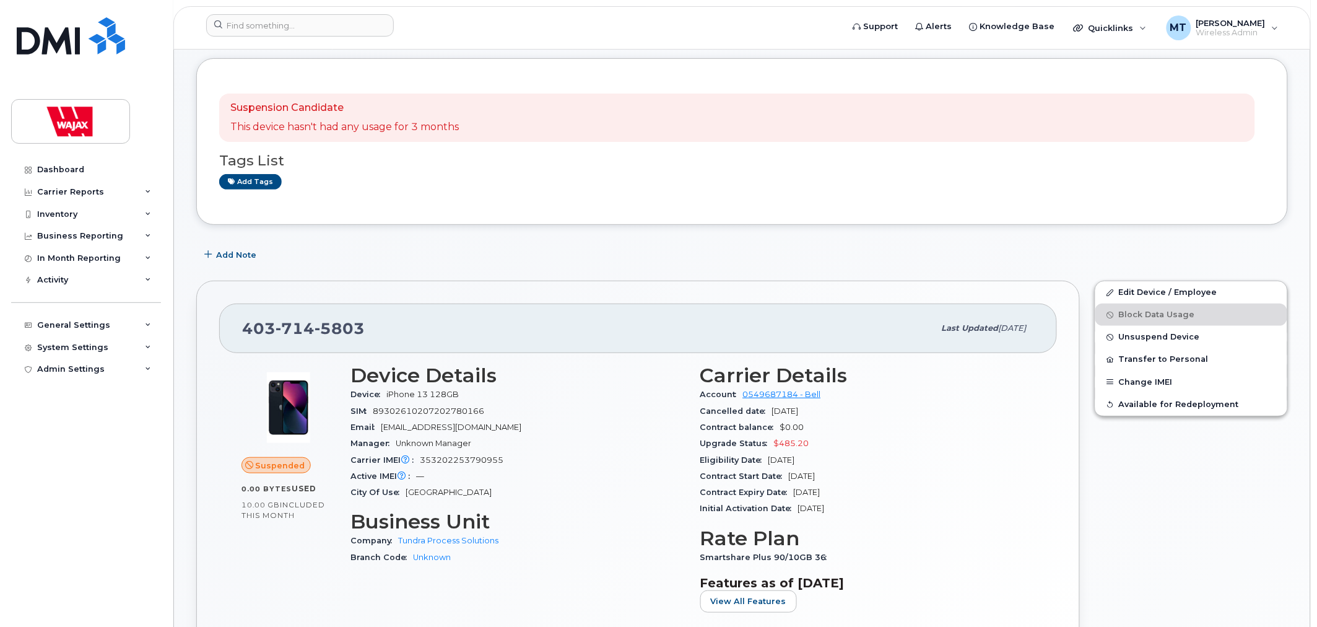
scroll to position [137, 0]
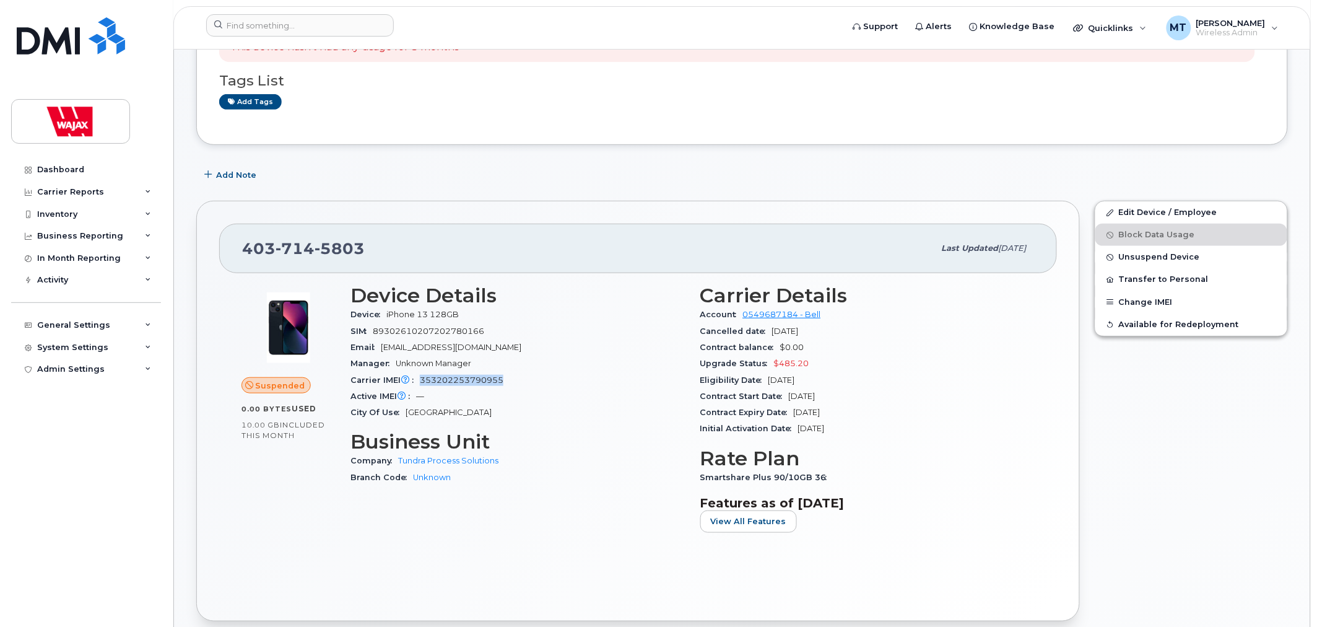
drag, startPoint x: 514, startPoint y: 375, endPoint x: 422, endPoint y: 381, distance: 92.5
click at [422, 381] on div "Carrier IMEI Carrier IMEI is reported during the last billing cycle or change o…" at bounding box center [518, 380] width 335 height 16
copy span "353202253790955"
click at [332, 23] on input at bounding box center [300, 25] width 188 height 22
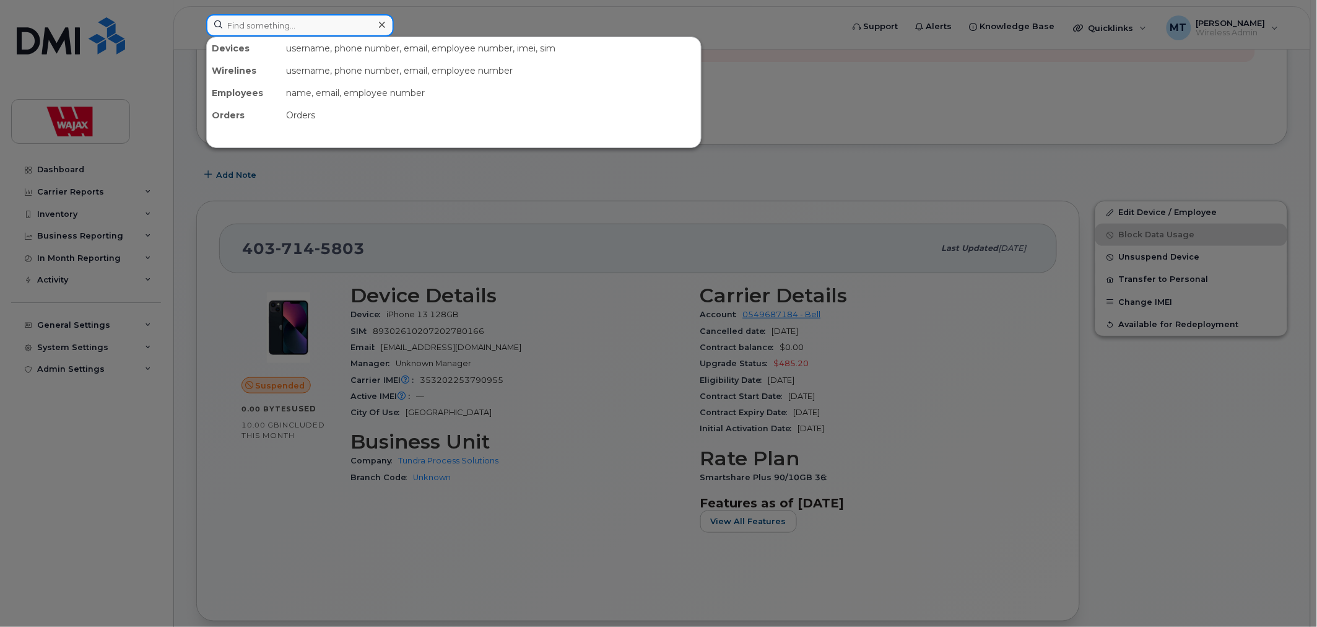
click at [354, 32] on input at bounding box center [300, 25] width 188 height 22
paste input "[PERSON_NAME] St-[PERSON_NAME]"
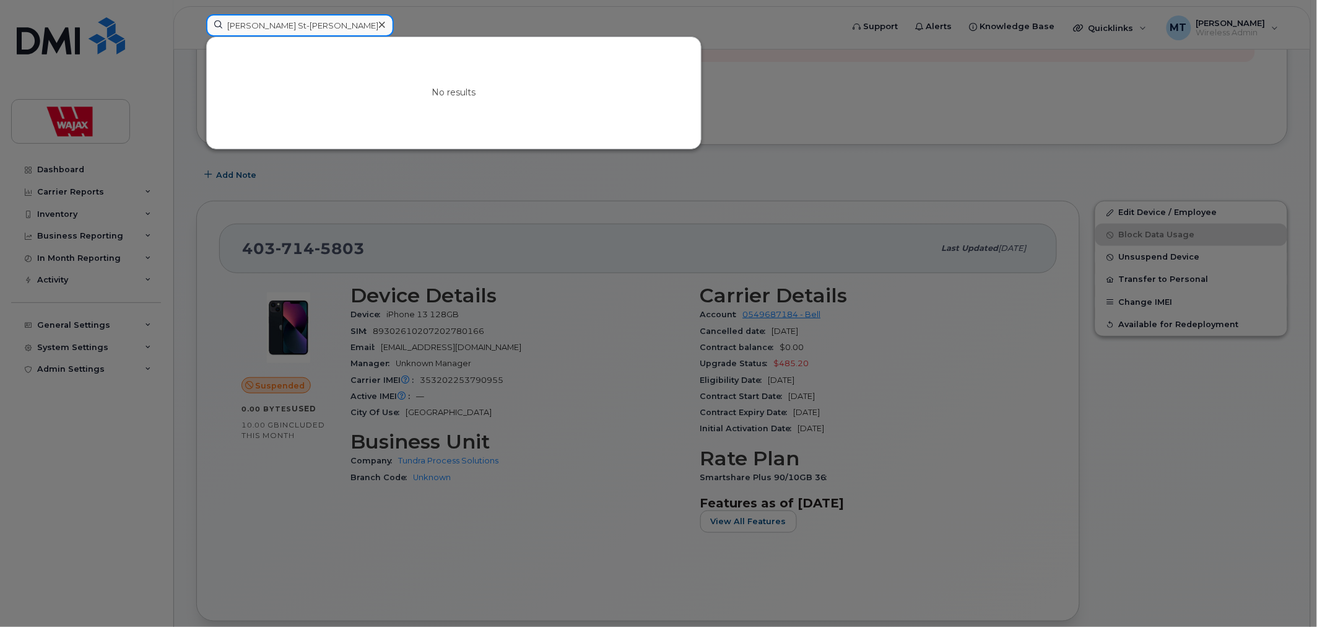
type input "[PERSON_NAME] St-[PERSON_NAME]"
click at [377, 25] on div at bounding box center [382, 25] width 18 height 18
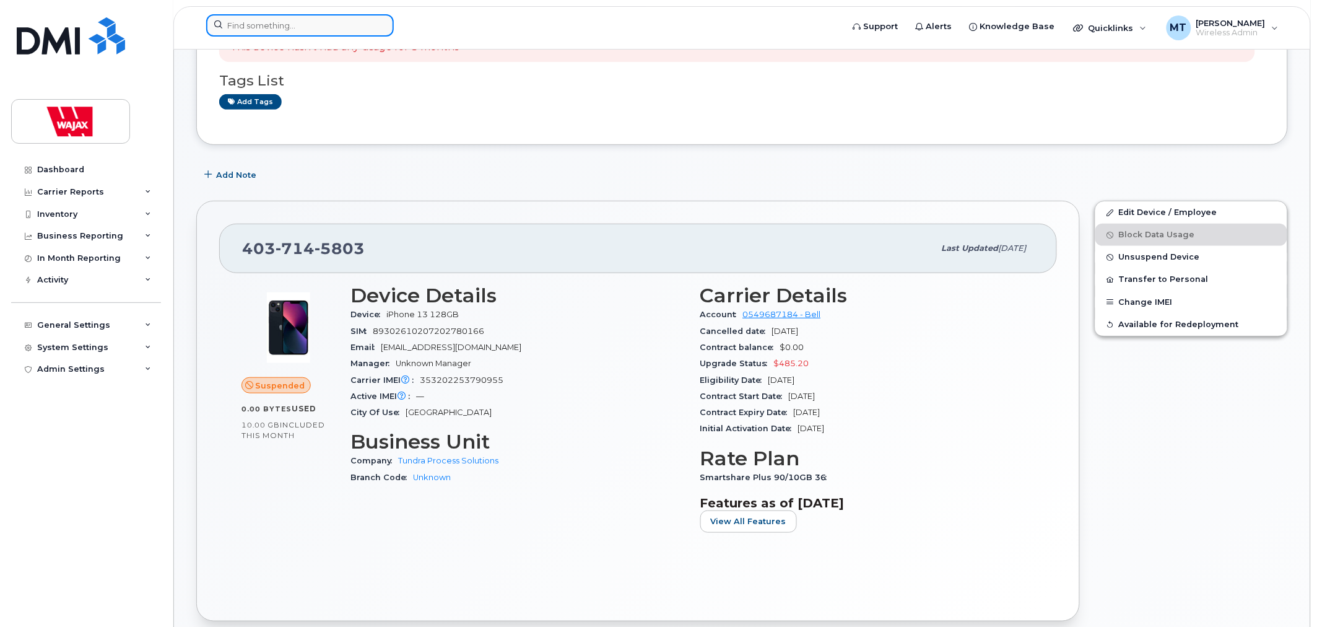
click at [348, 25] on input at bounding box center [300, 25] width 188 height 22
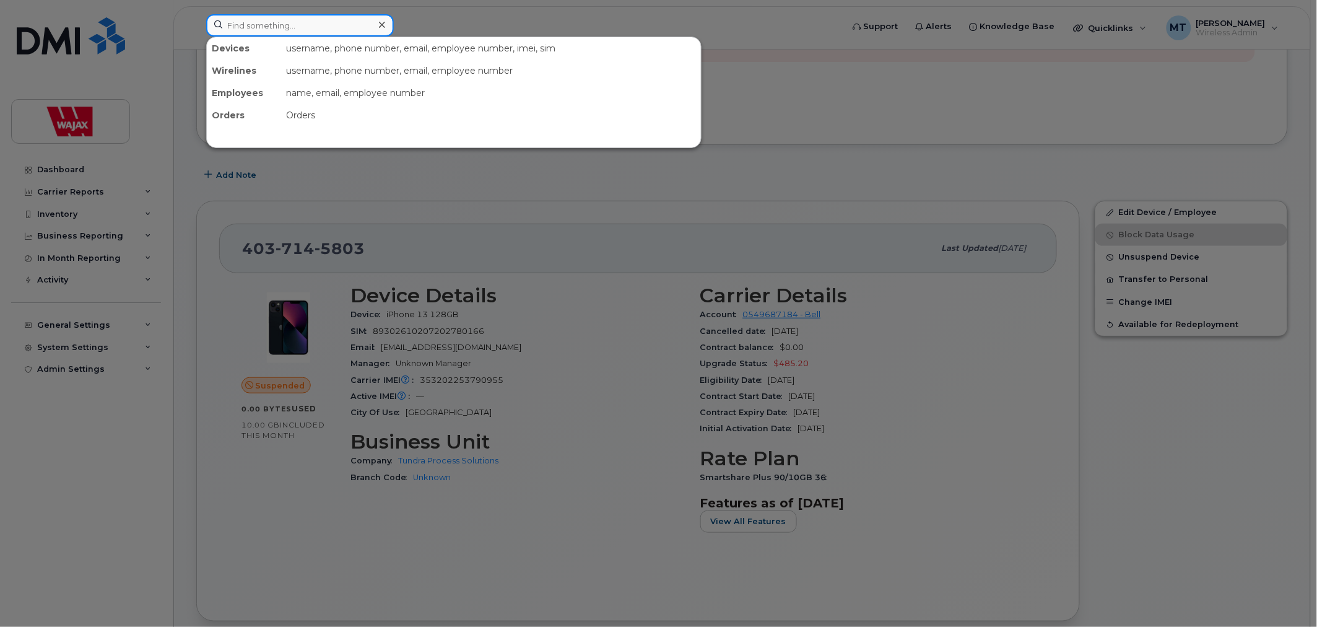
paste input "5146023937"
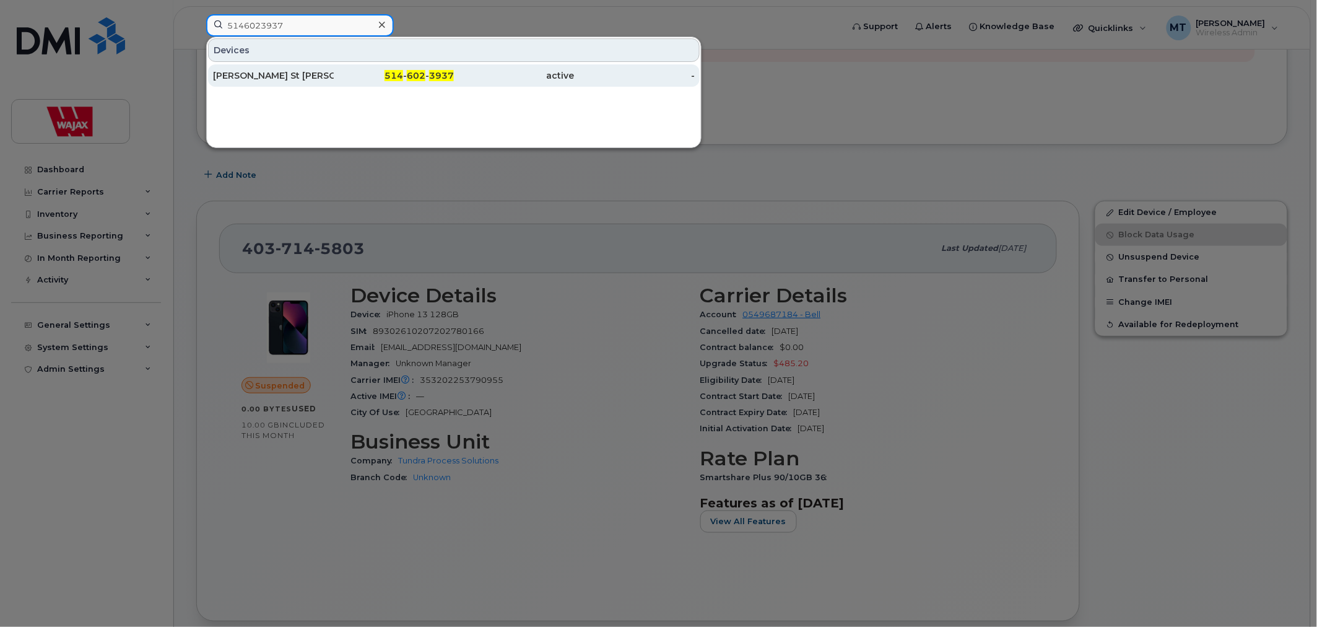
type input "5146023937"
click at [334, 67] on div "[PERSON_NAME] St [PERSON_NAME]" at bounding box center [394, 75] width 121 height 22
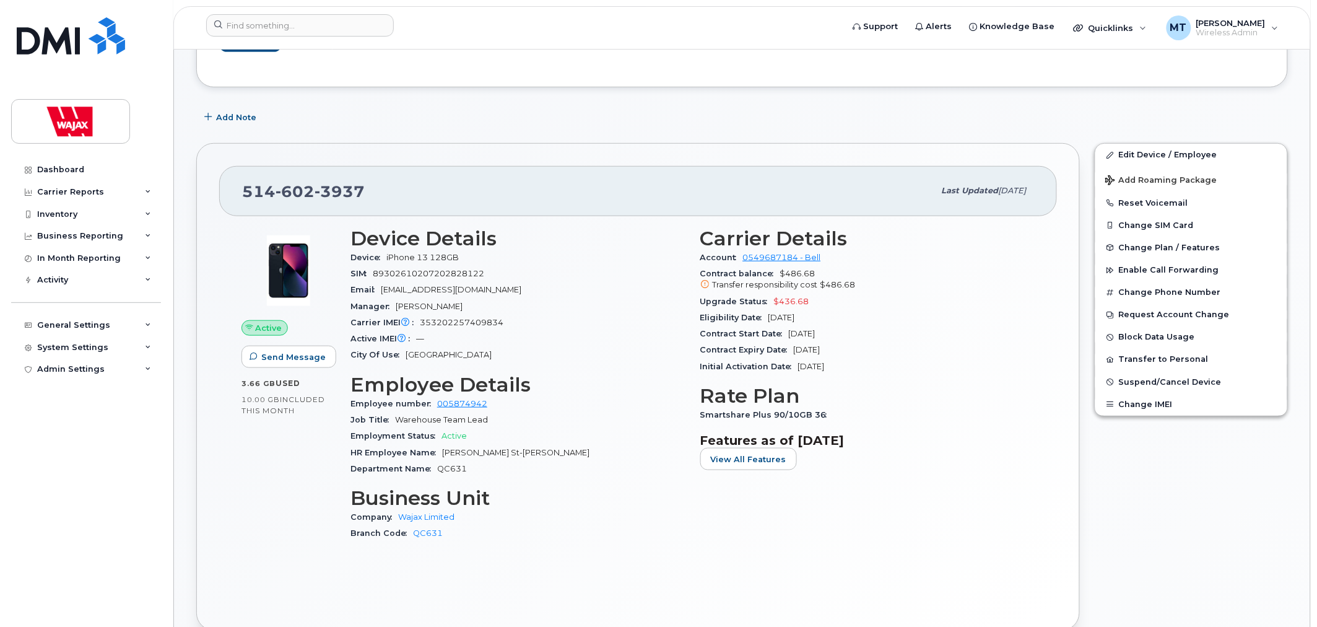
scroll to position [344, 0]
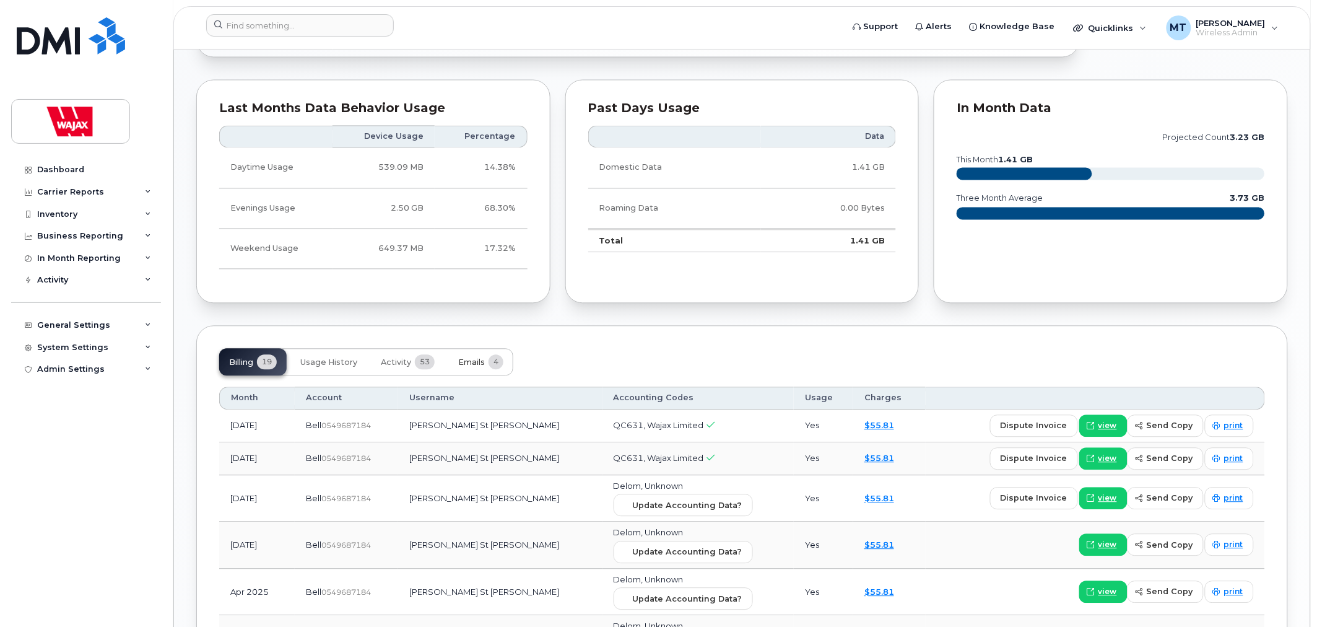
click at [480, 355] on button "Emails 4" at bounding box center [480, 362] width 65 height 27
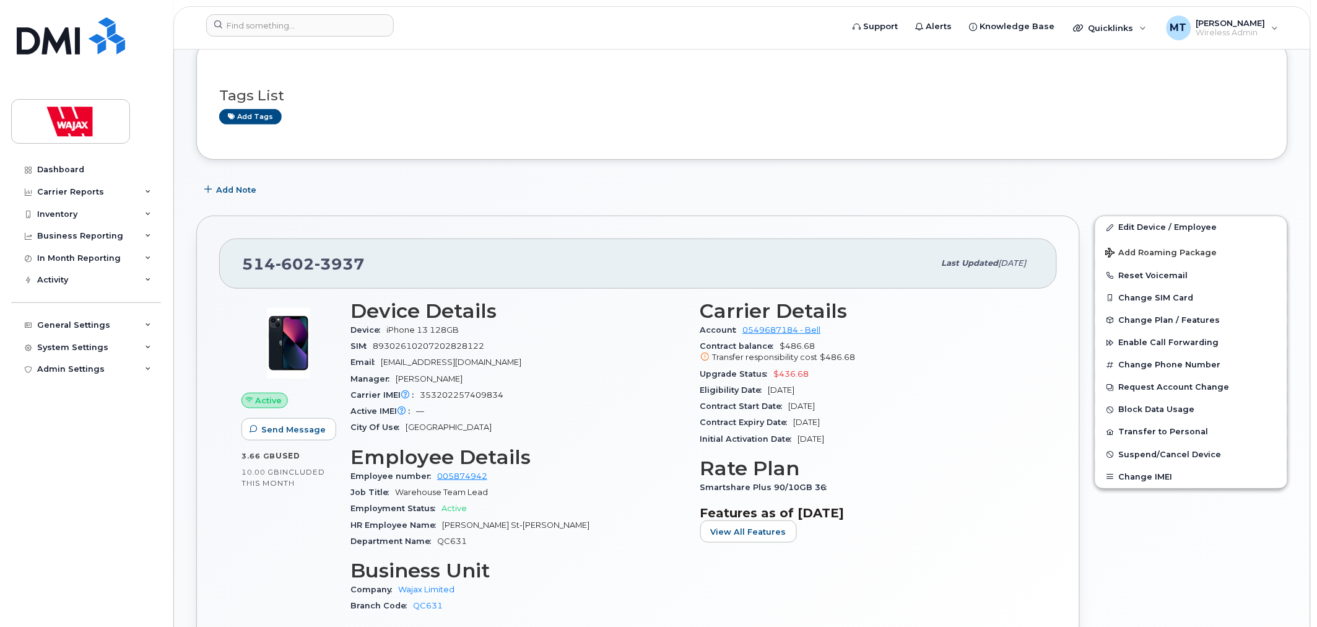
scroll to position [175, 0]
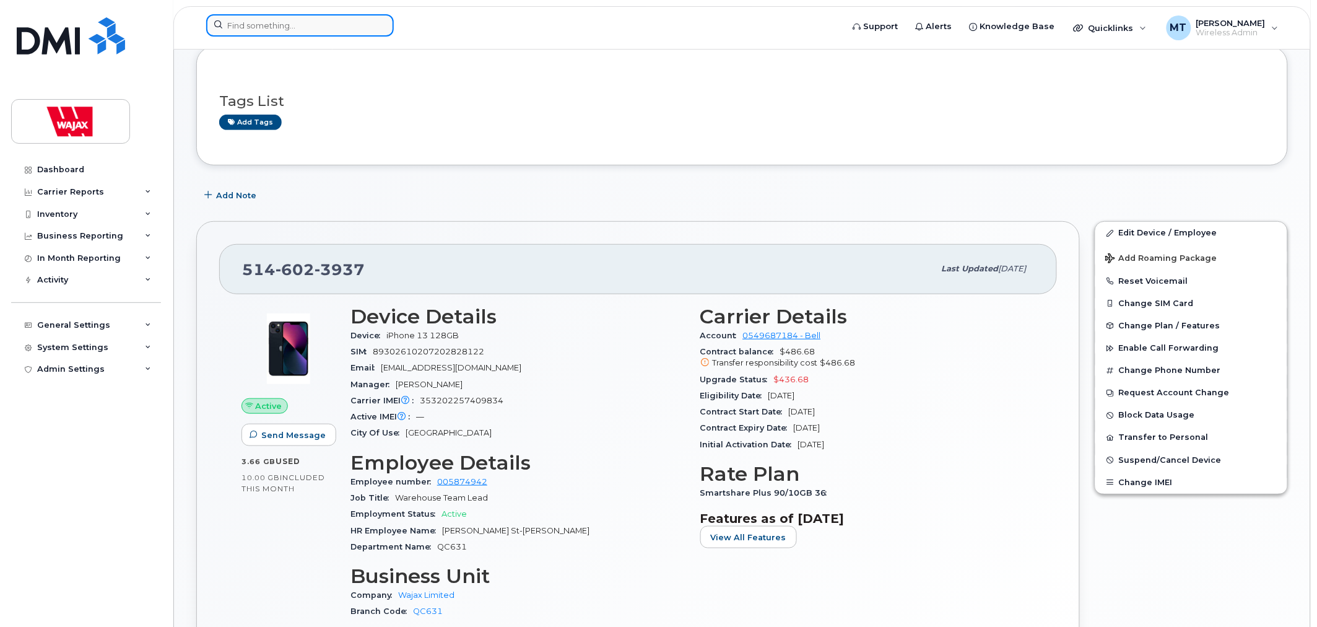
click at [315, 33] on input at bounding box center [300, 25] width 188 height 22
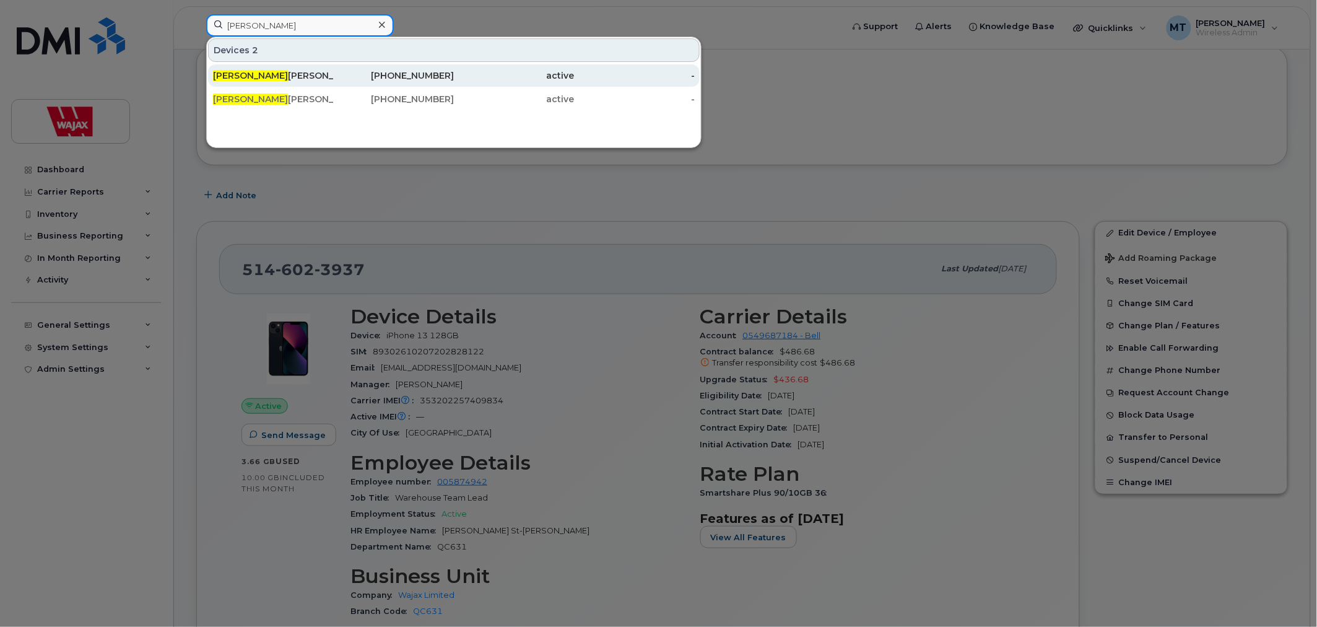
type input "[PERSON_NAME]"
click at [346, 76] on div "[PHONE_NUMBER]" at bounding box center [394, 75] width 121 height 12
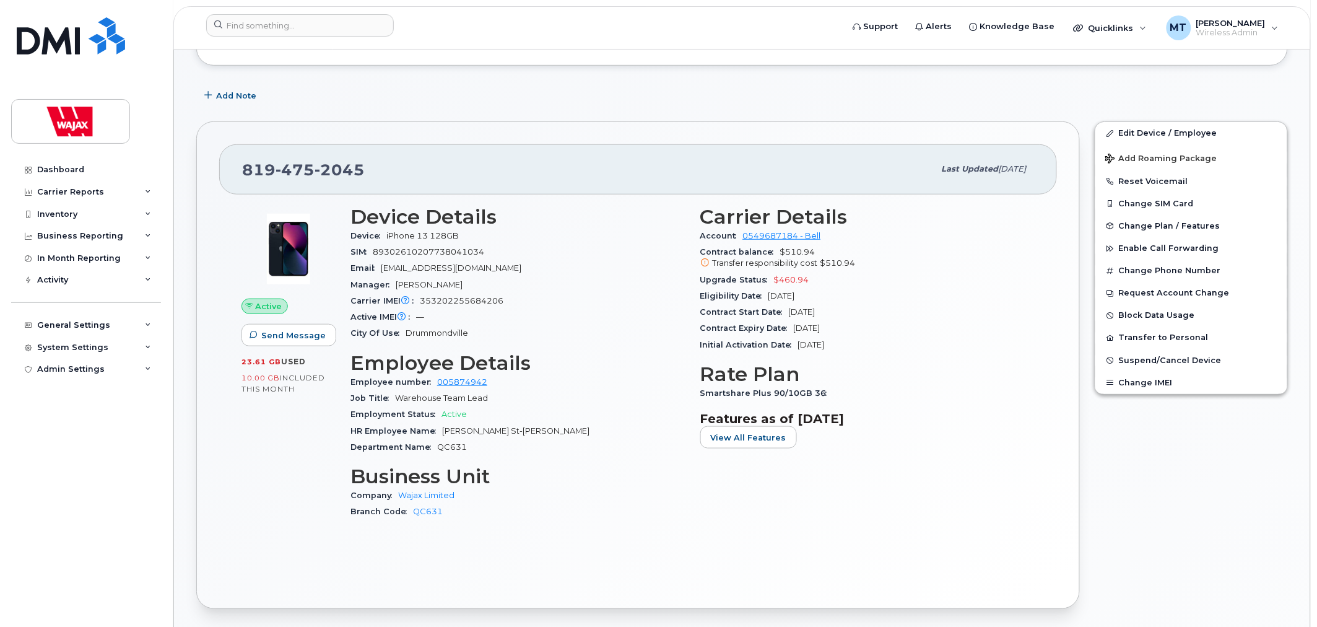
scroll to position [275, 0]
drag, startPoint x: 443, startPoint y: 430, endPoint x: 547, endPoint y: 430, distance: 103.4
click at [541, 430] on div "HR Employee Name Jacques St-Hilaire" at bounding box center [518, 430] width 335 height 16
click at [549, 430] on div "HR Employee Name Jacques St-Hilaire" at bounding box center [518, 430] width 335 height 16
drag, startPoint x: 442, startPoint y: 430, endPoint x: 565, endPoint y: 429, distance: 123.9
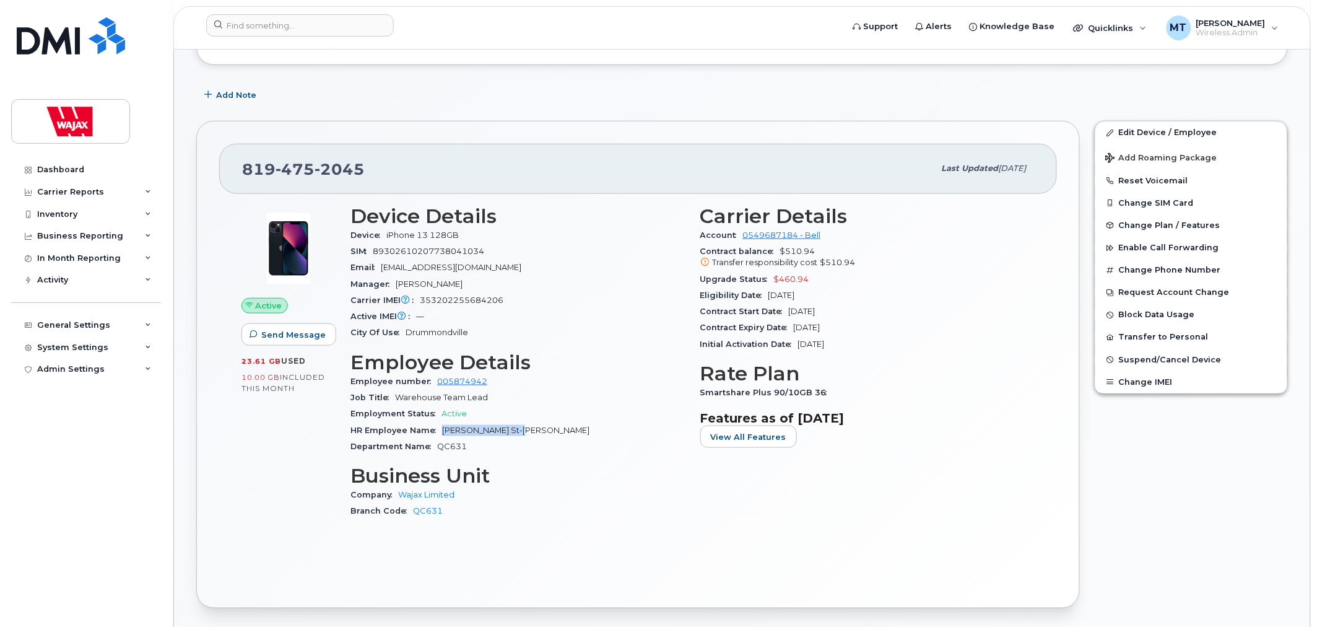
click at [565, 429] on div "HR Employee Name Jacques St-Hilaire" at bounding box center [518, 430] width 335 height 16
click at [1135, 138] on link "Edit Device / Employee" at bounding box center [1192, 132] width 192 height 22
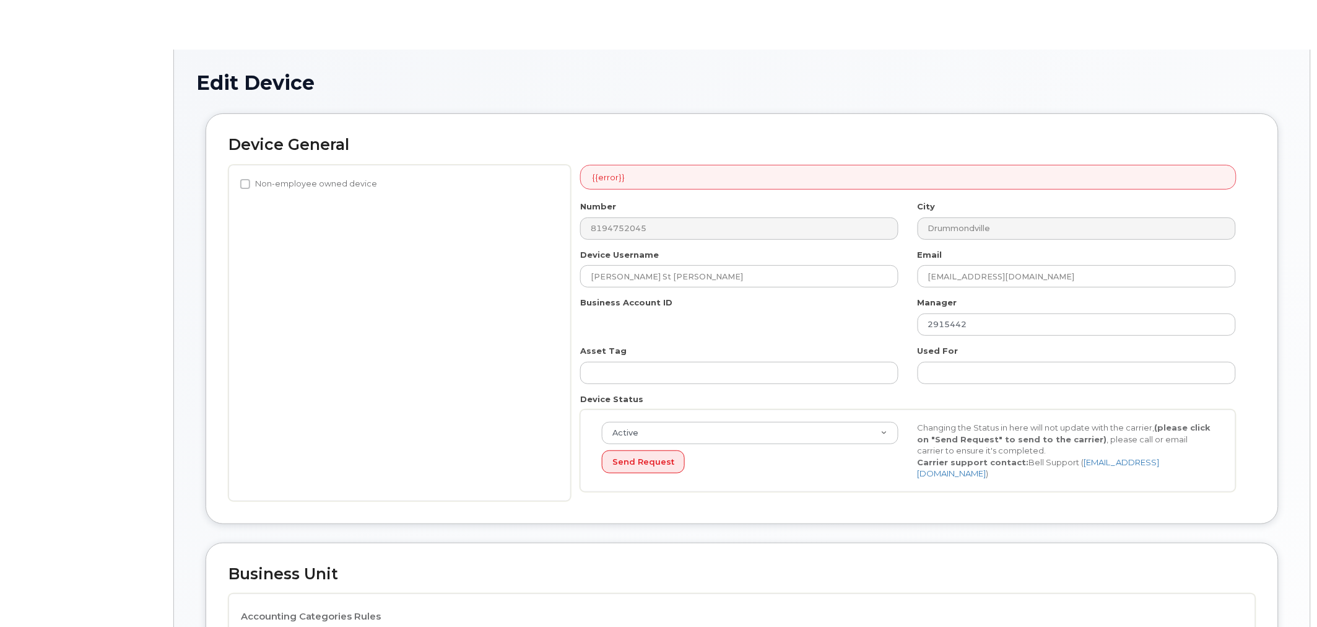
select select "23291732"
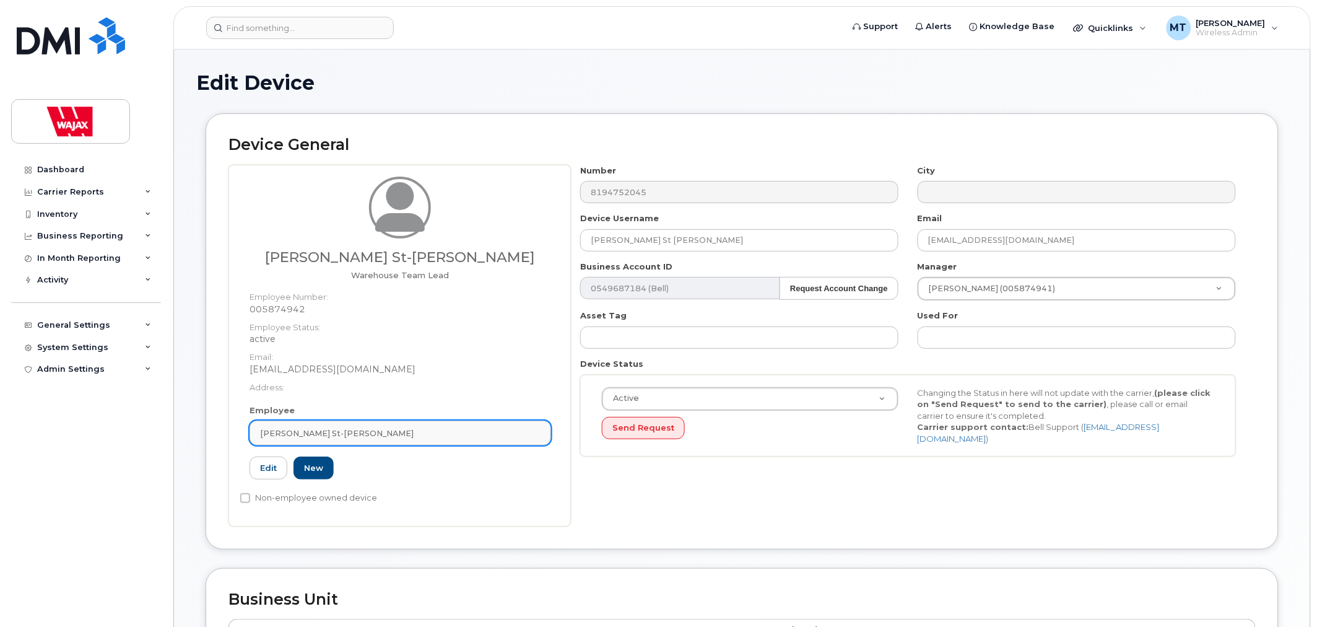
click at [365, 432] on div "[PERSON_NAME] St-[PERSON_NAME]" at bounding box center [400, 433] width 281 height 12
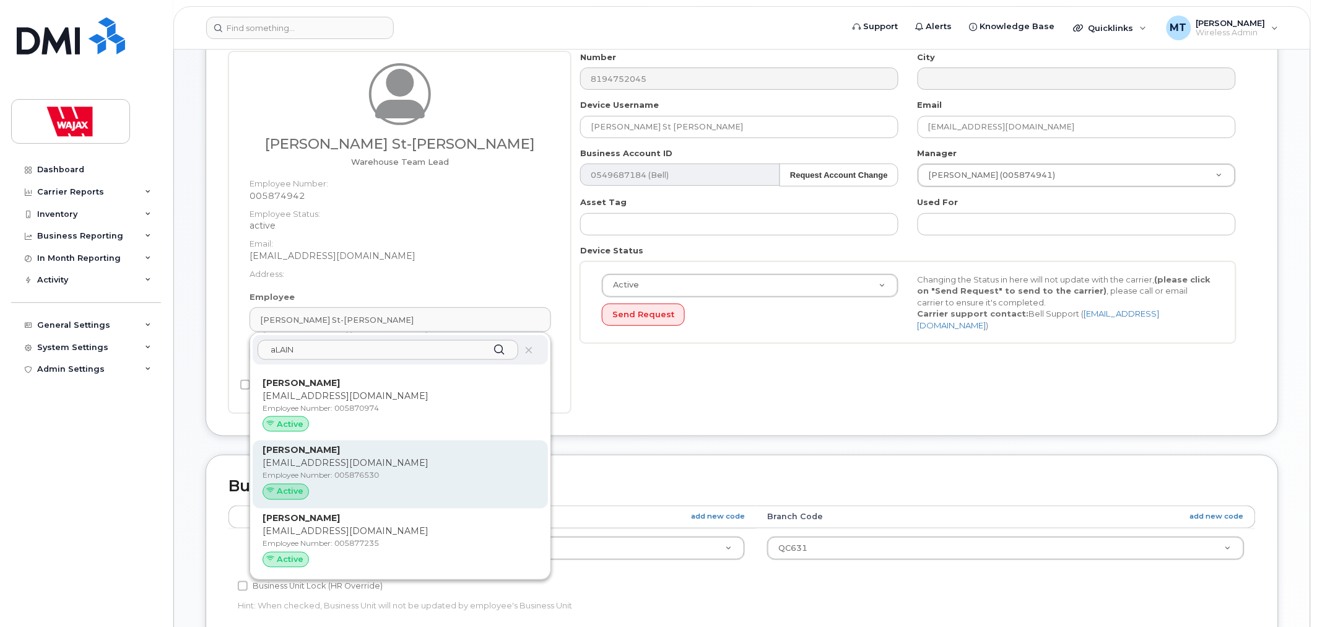
scroll to position [137, 0]
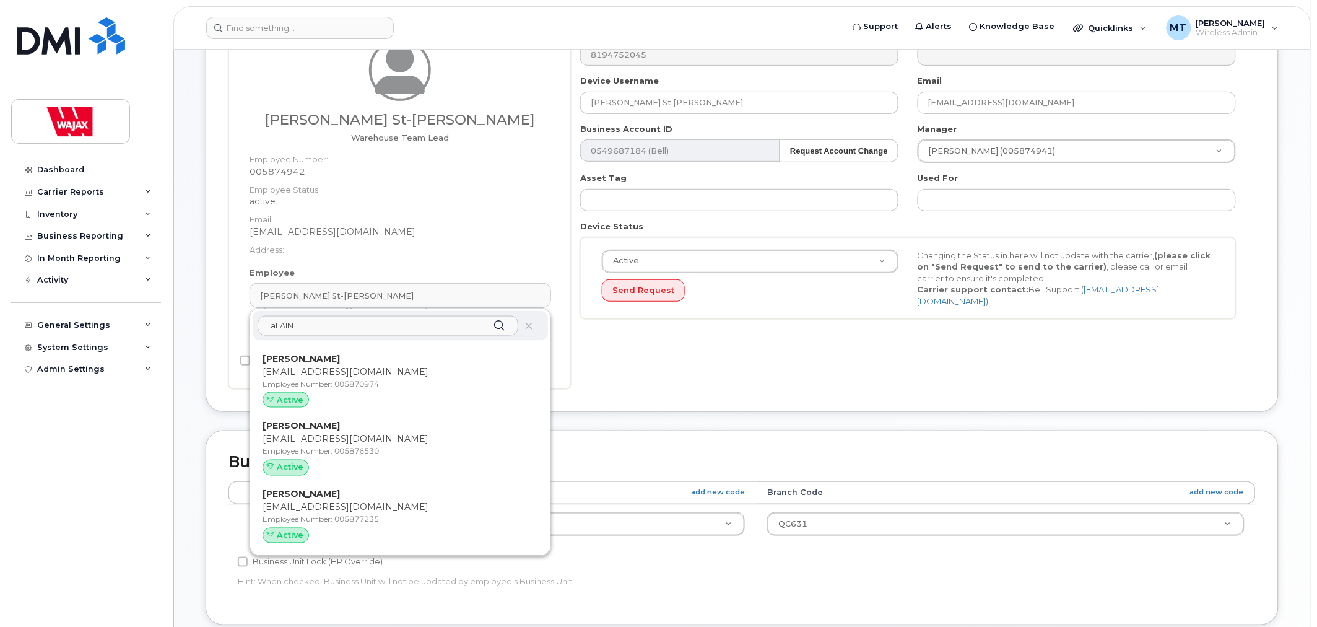
type input "aLAIN"
click at [607, 412] on div "Device General [PERSON_NAME] St-[PERSON_NAME] Warehouse Team Lead Employee Numb…" at bounding box center [742, 203] width 1092 height 455
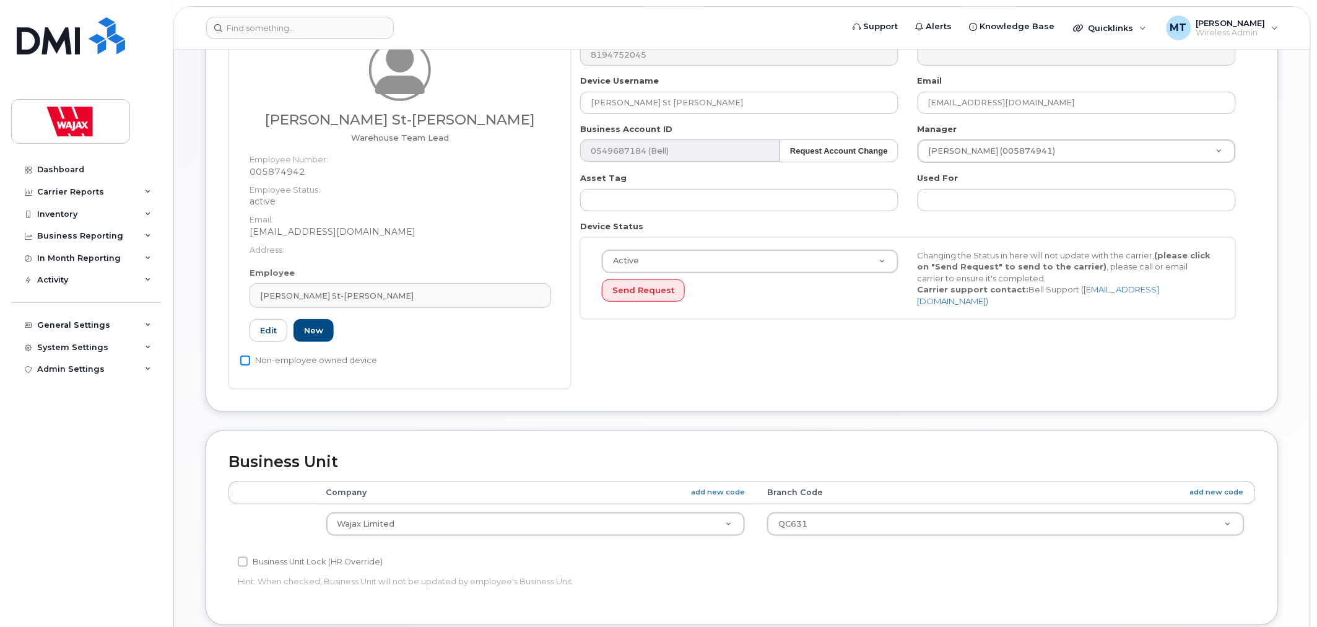
click at [245, 361] on input "Non-employee owned device" at bounding box center [245, 360] width 10 height 10
checkbox input "true"
click at [351, 295] on div "[PERSON_NAME] St-[PERSON_NAME]" at bounding box center [400, 296] width 281 height 12
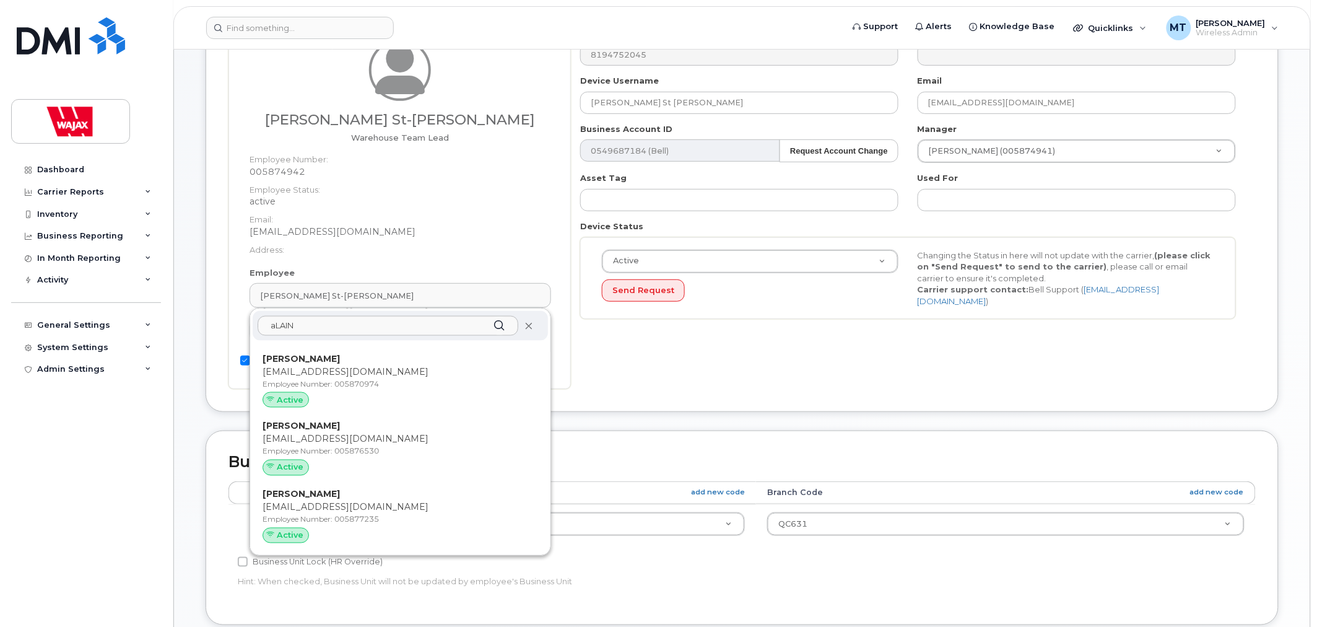
click at [525, 325] on icon at bounding box center [529, 326] width 8 height 8
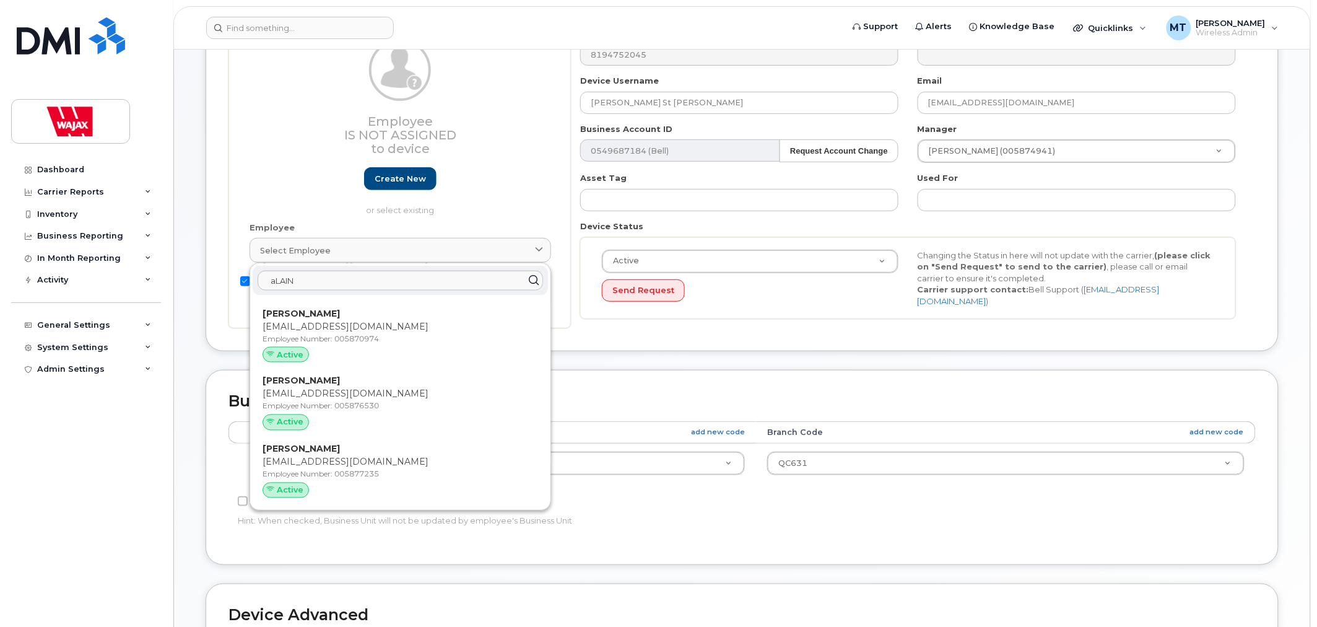
click at [661, 360] on div "Device General Employee Is not assigned to device Create new or select existing…" at bounding box center [742, 173] width 1092 height 394
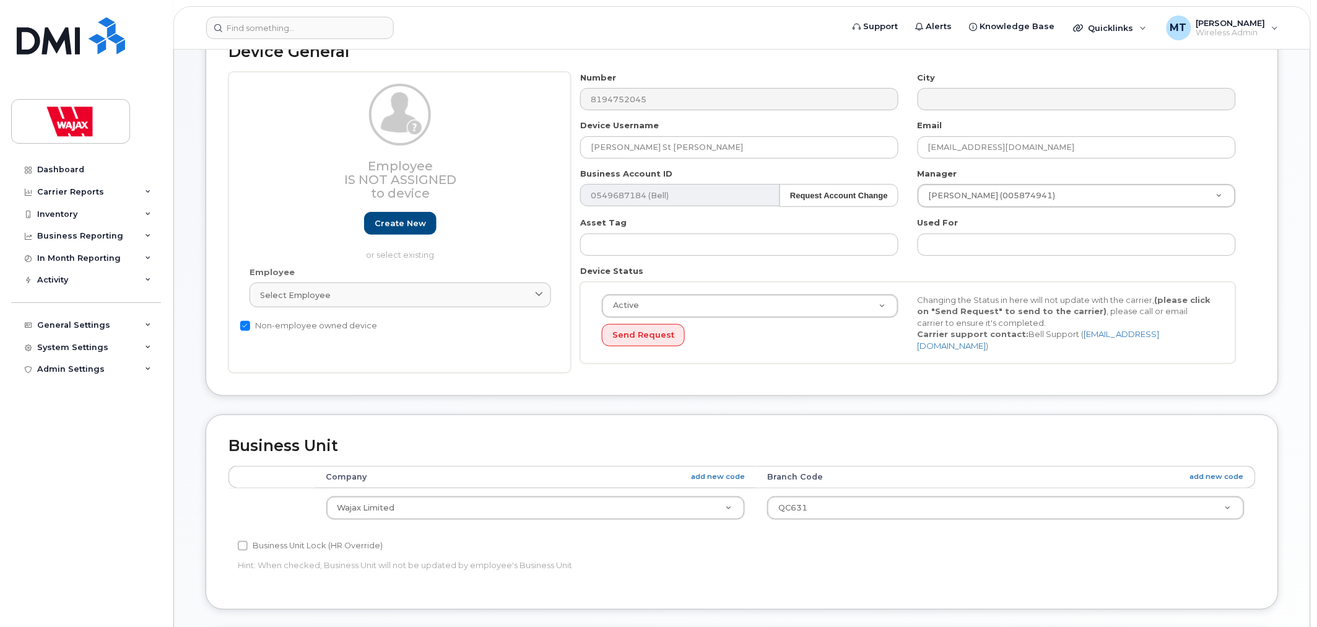
scroll to position [69, 0]
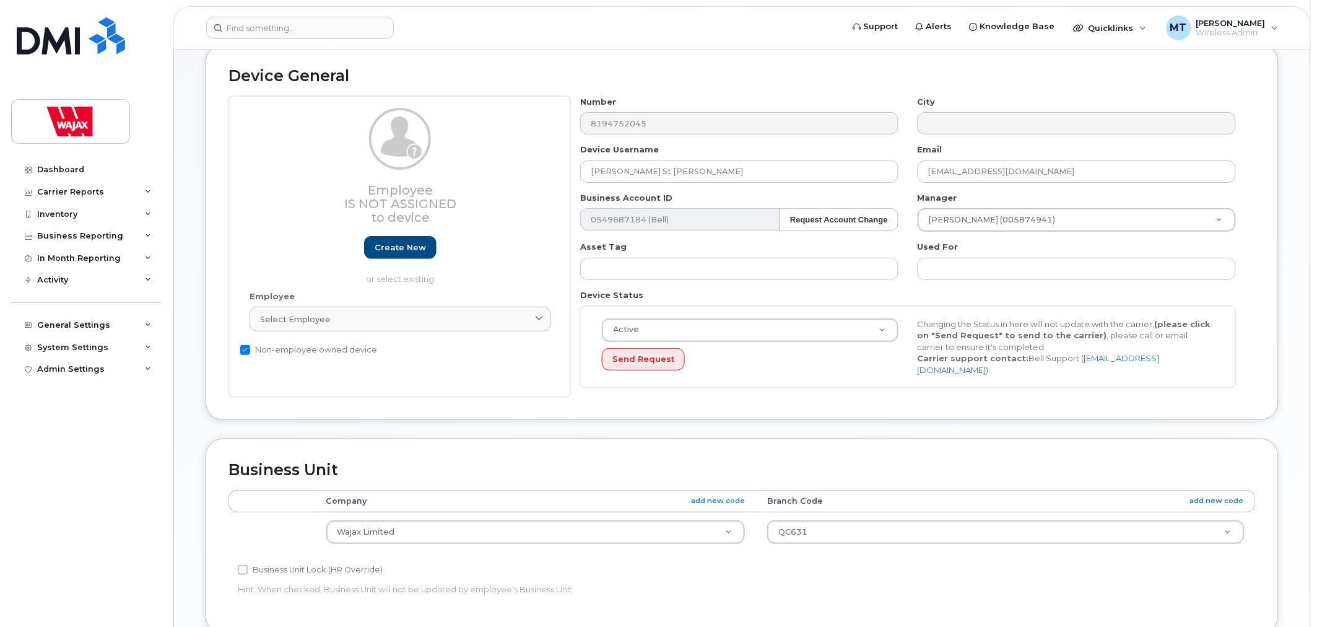
click at [243, 344] on label "Non-employee owned device" at bounding box center [308, 349] width 137 height 15
click at [243, 345] on input "Non-employee owned device" at bounding box center [245, 350] width 10 height 10
checkbox input "false"
click at [505, 325] on div "Select employee" at bounding box center [400, 319] width 281 height 12
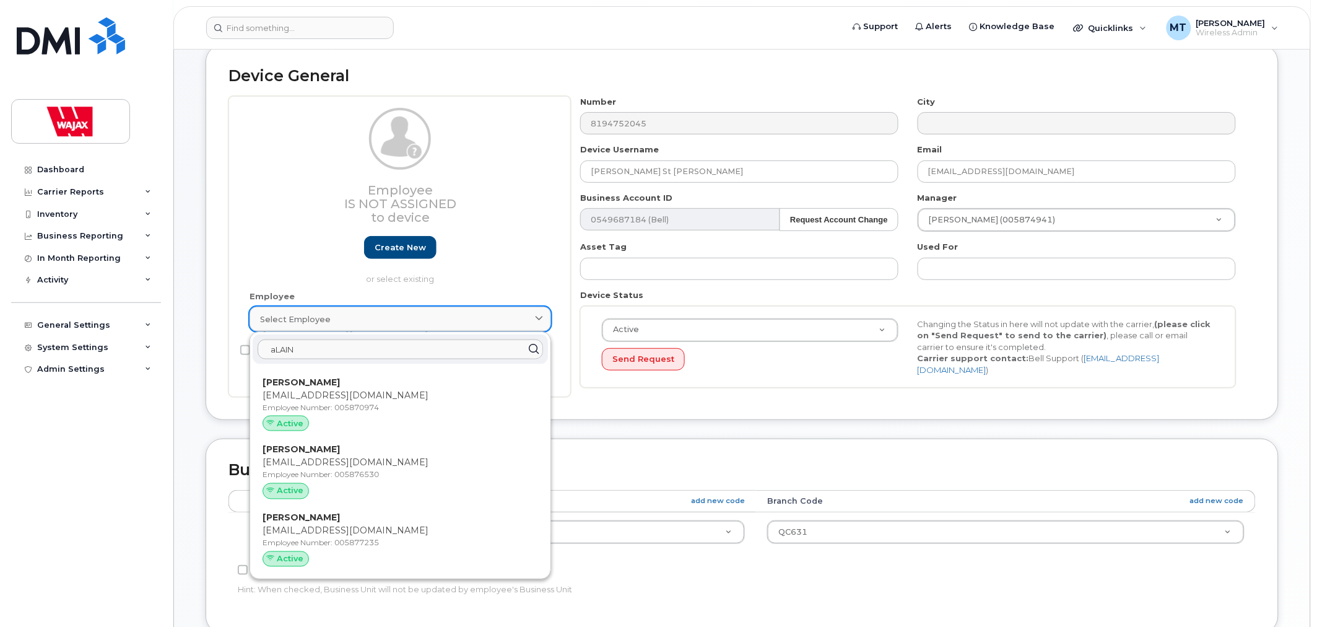
click at [515, 320] on div "Select employee" at bounding box center [400, 319] width 281 height 12
click at [611, 385] on div "Number 8194752045 City Device Username Alain St Hilaire Email sthilairej@delom.…" at bounding box center [908, 247] width 675 height 302
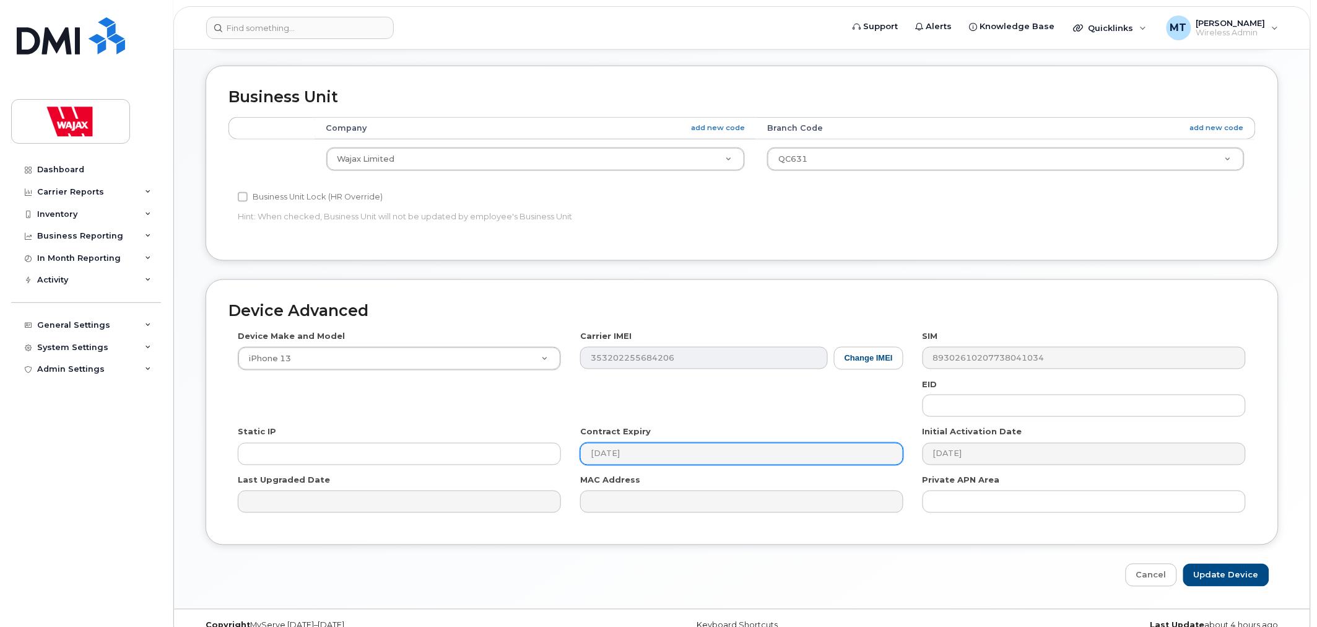
scroll to position [460, 0]
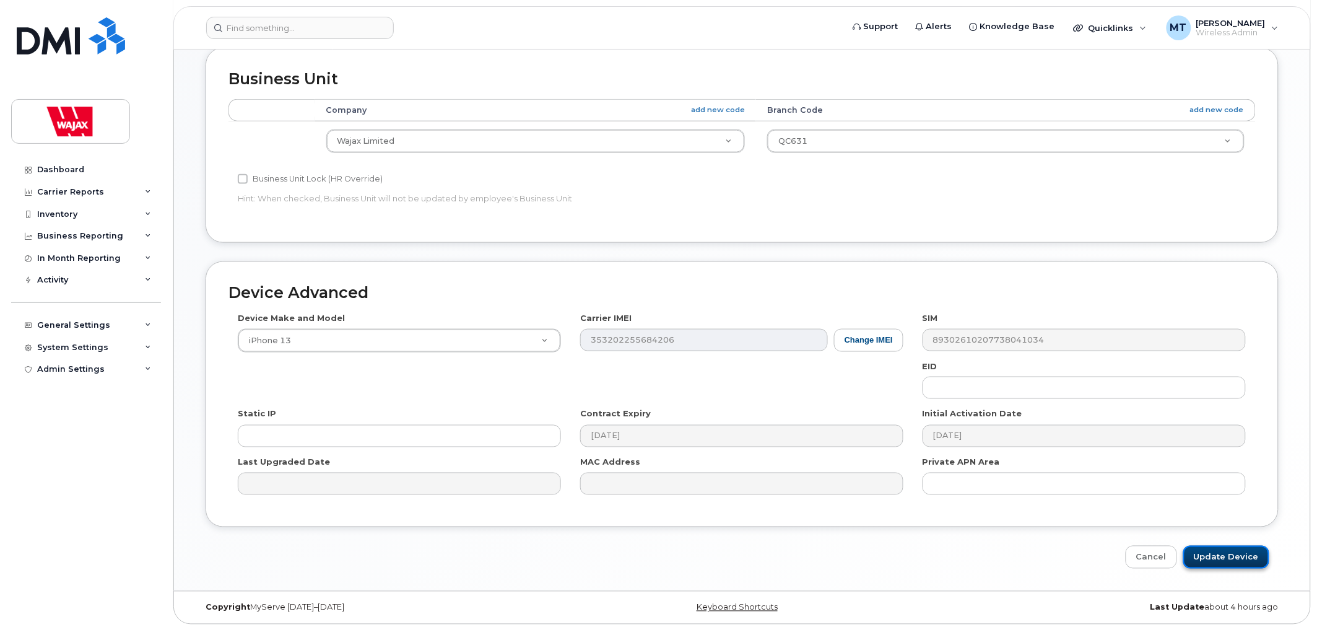
click at [1221, 546] on input "Update Device" at bounding box center [1226, 557] width 86 height 23
type input "Update Device"
click at [1141, 559] on link "Cancel" at bounding box center [1151, 557] width 51 height 23
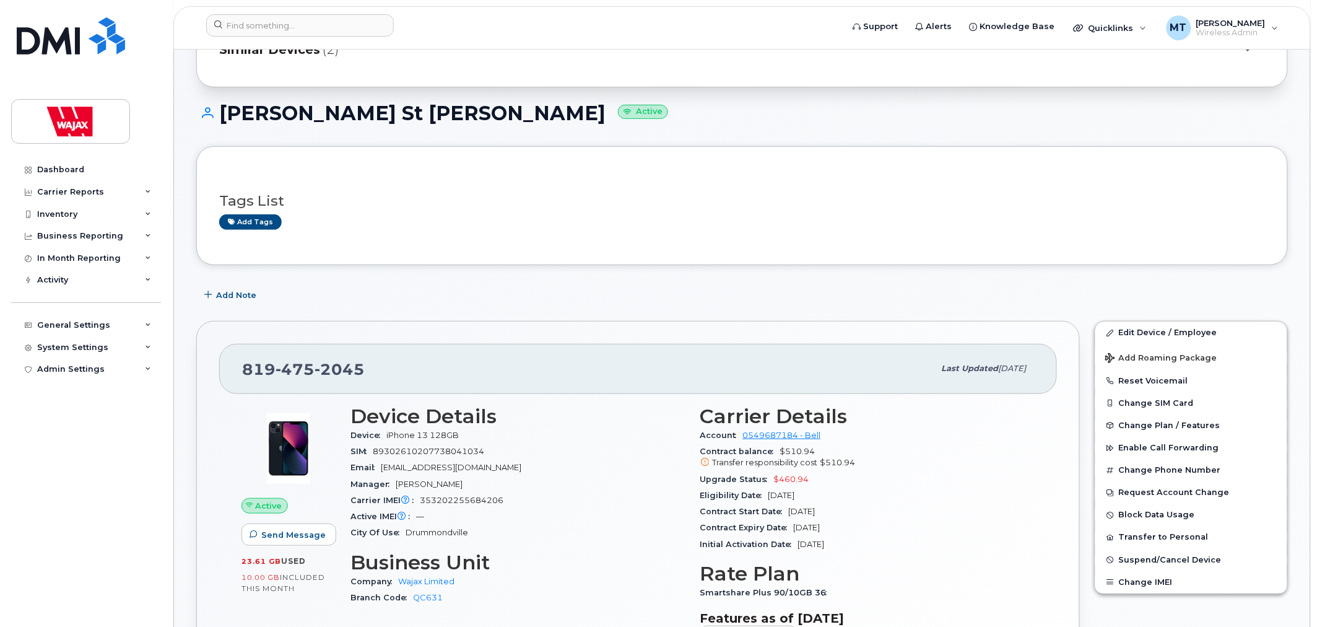
scroll to position [69, 0]
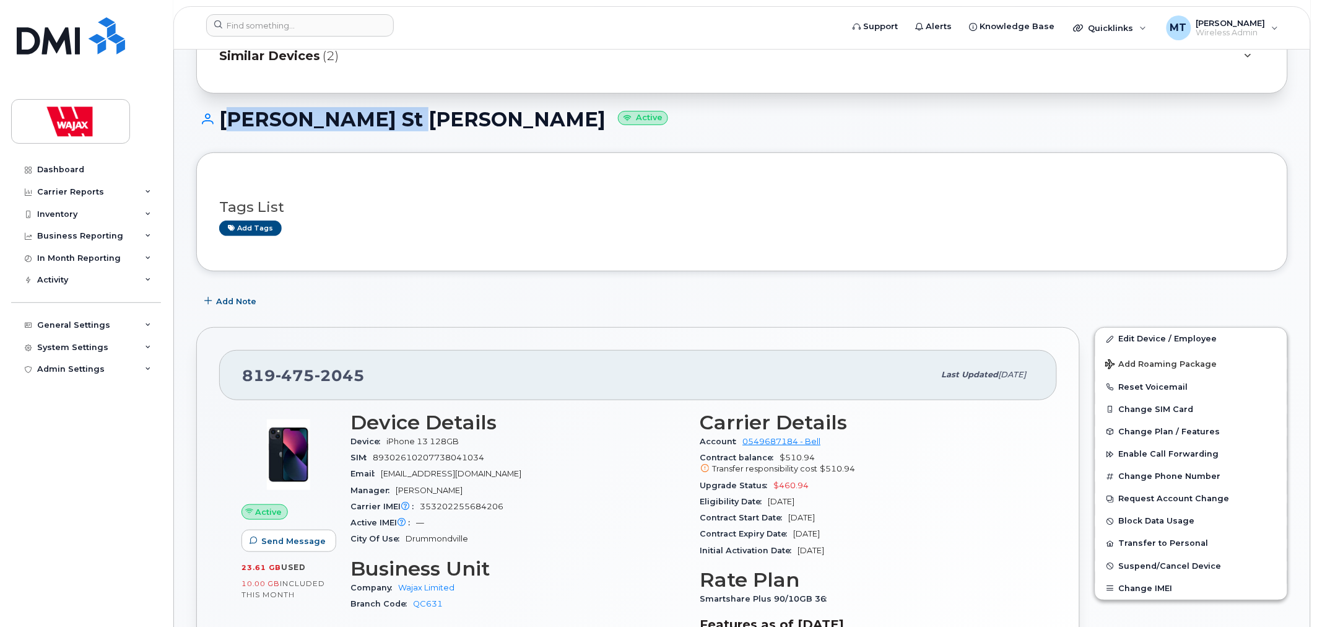
drag, startPoint x: 369, startPoint y: 115, endPoint x: 224, endPoint y: 119, distance: 145.6
click at [224, 119] on h1 "[PERSON_NAME] St [PERSON_NAME] Active" at bounding box center [742, 119] width 1092 height 22
copy h1 "[PERSON_NAME] St [PERSON_NAME]"
click at [486, 448] on div "Device iPhone 13 128GB" at bounding box center [518, 441] width 335 height 16
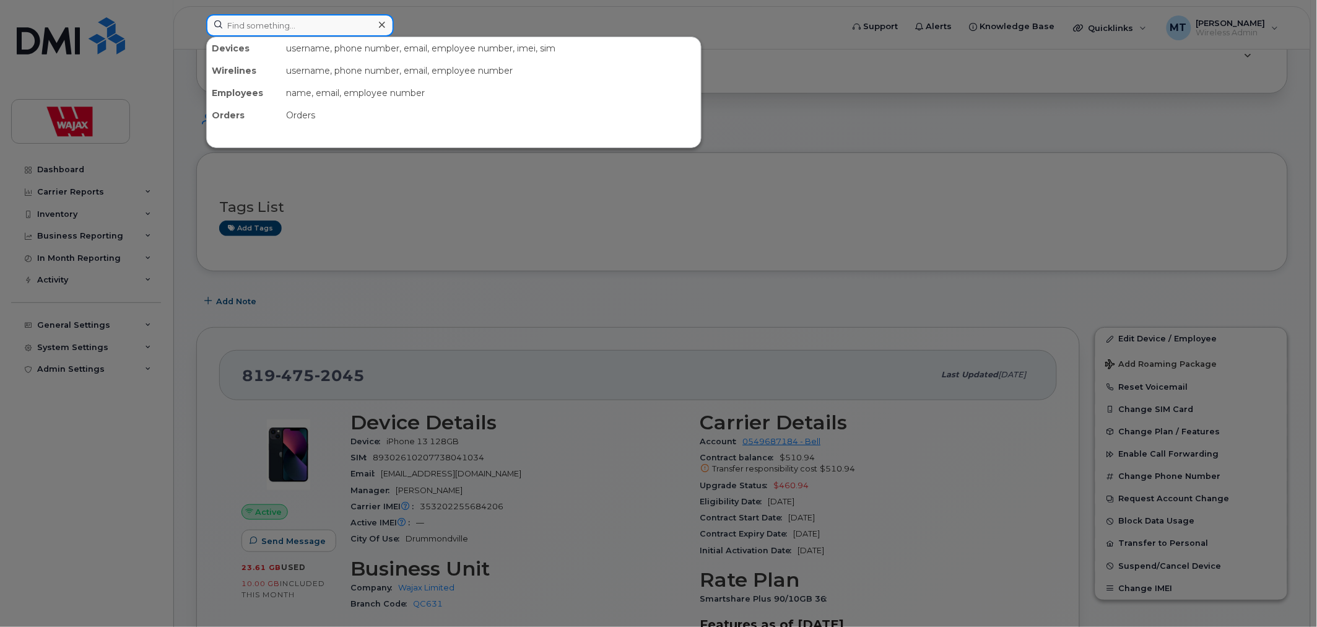
click at [342, 16] on input at bounding box center [300, 25] width 188 height 22
paste input "[PERSON_NAME] St [PERSON_NAME]"
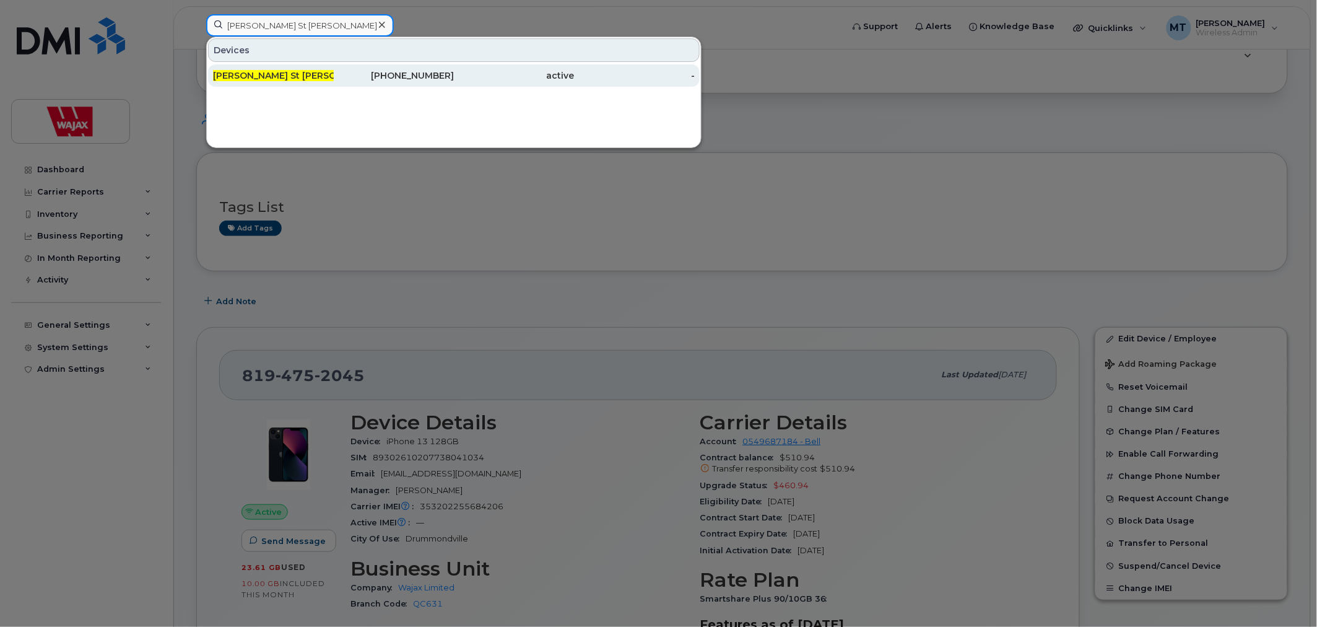
type input "[PERSON_NAME] St [PERSON_NAME]"
click at [295, 79] on div "[PERSON_NAME] St [PERSON_NAME]" at bounding box center [273, 75] width 121 height 12
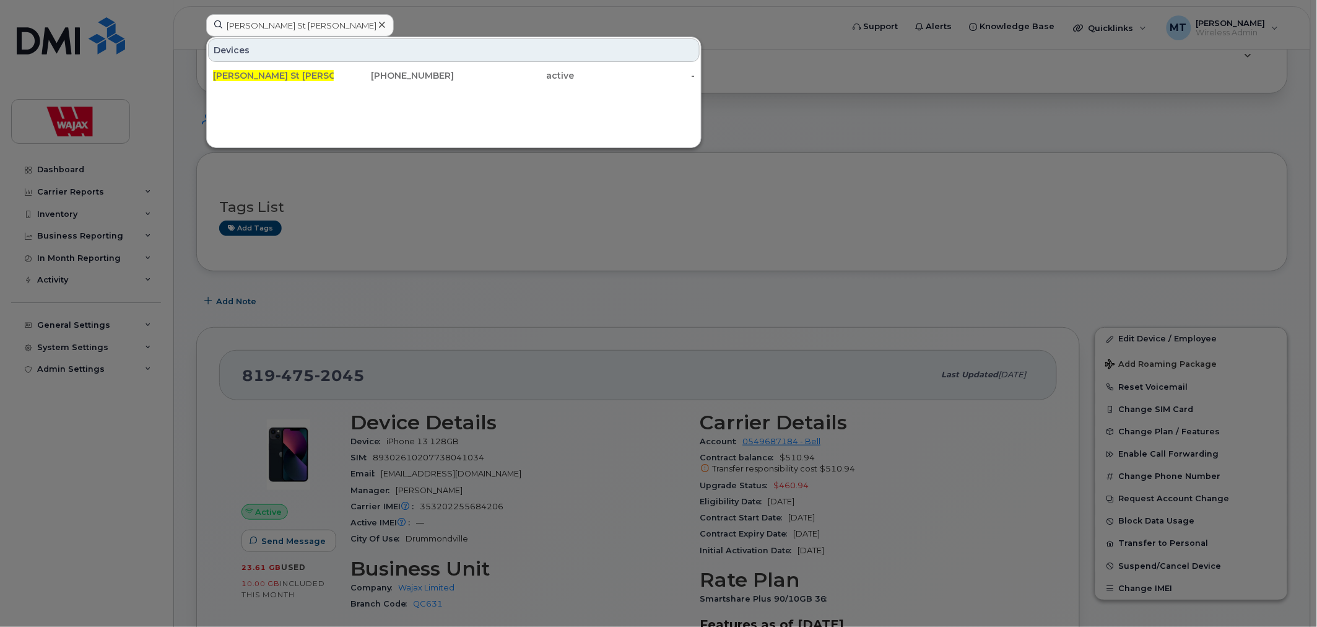
click at [131, 516] on div at bounding box center [658, 313] width 1317 height 627
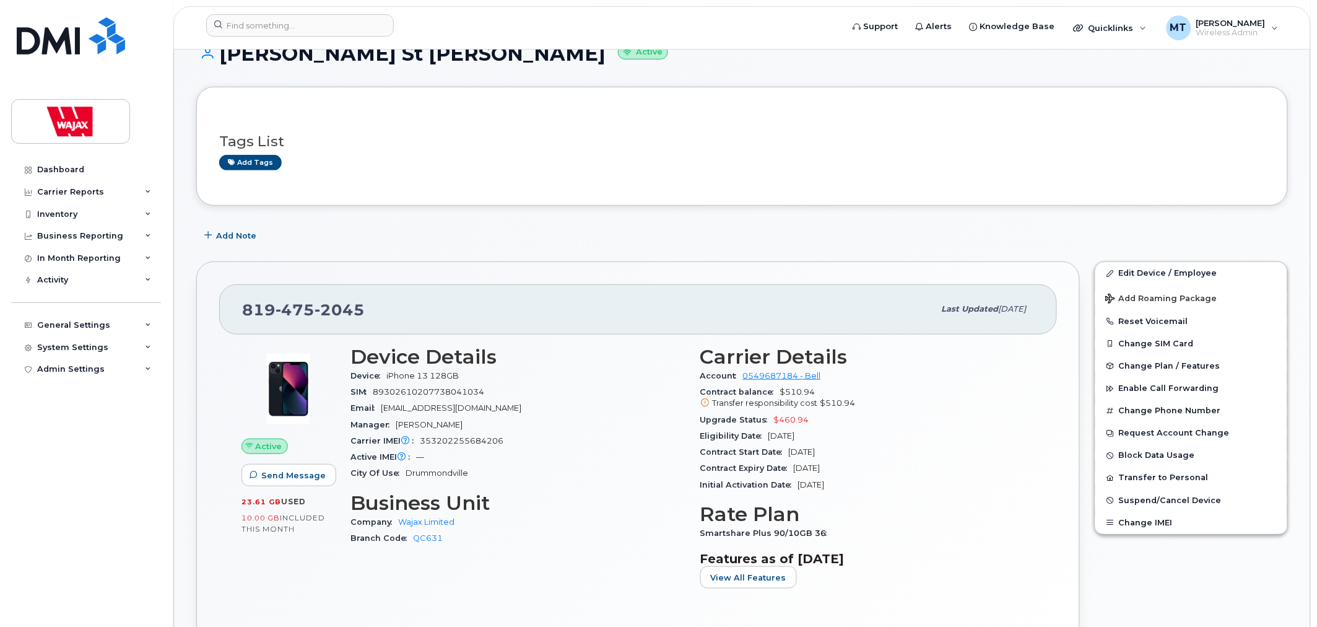
scroll to position [137, 0]
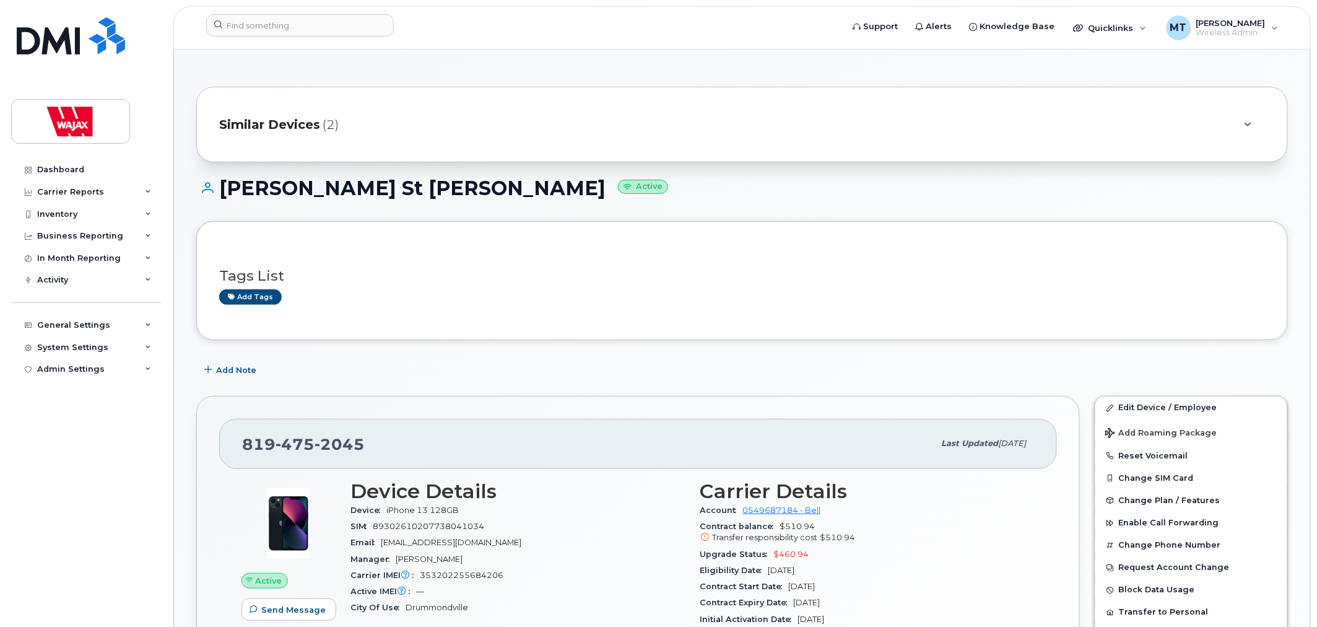
click at [382, 137] on div "Similar Devices (2)" at bounding box center [724, 125] width 1011 height 30
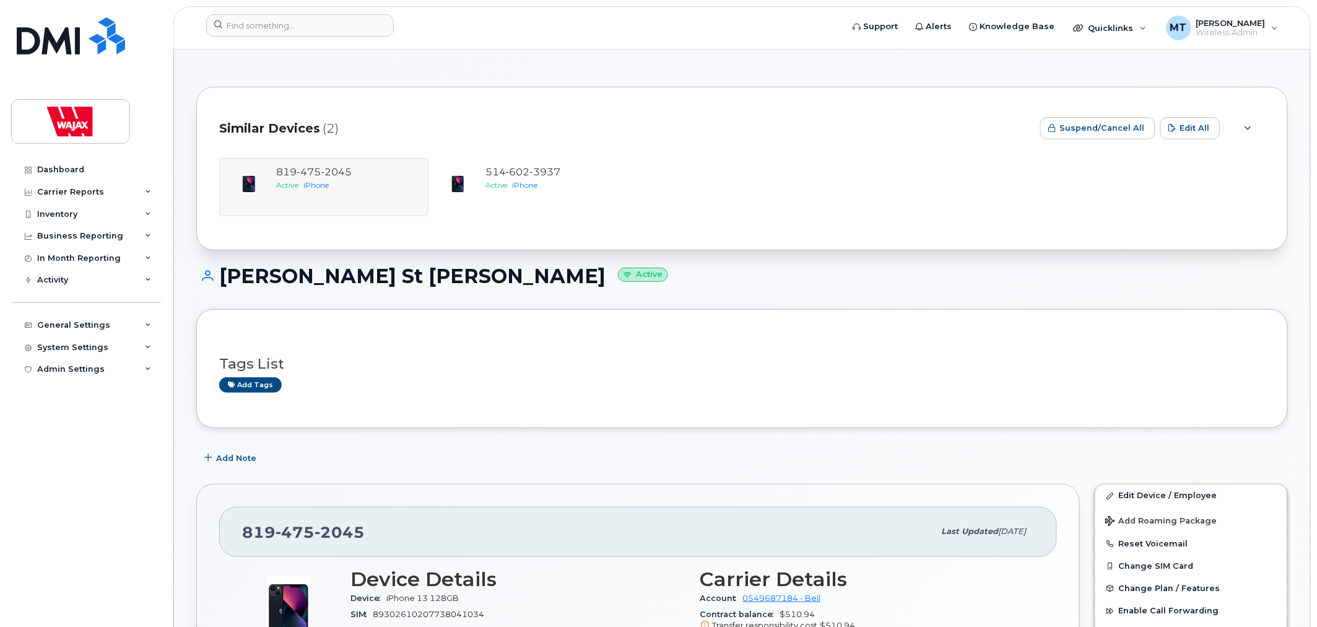
click at [423, 121] on div "Similar Devices (2)" at bounding box center [624, 128] width 811 height 37
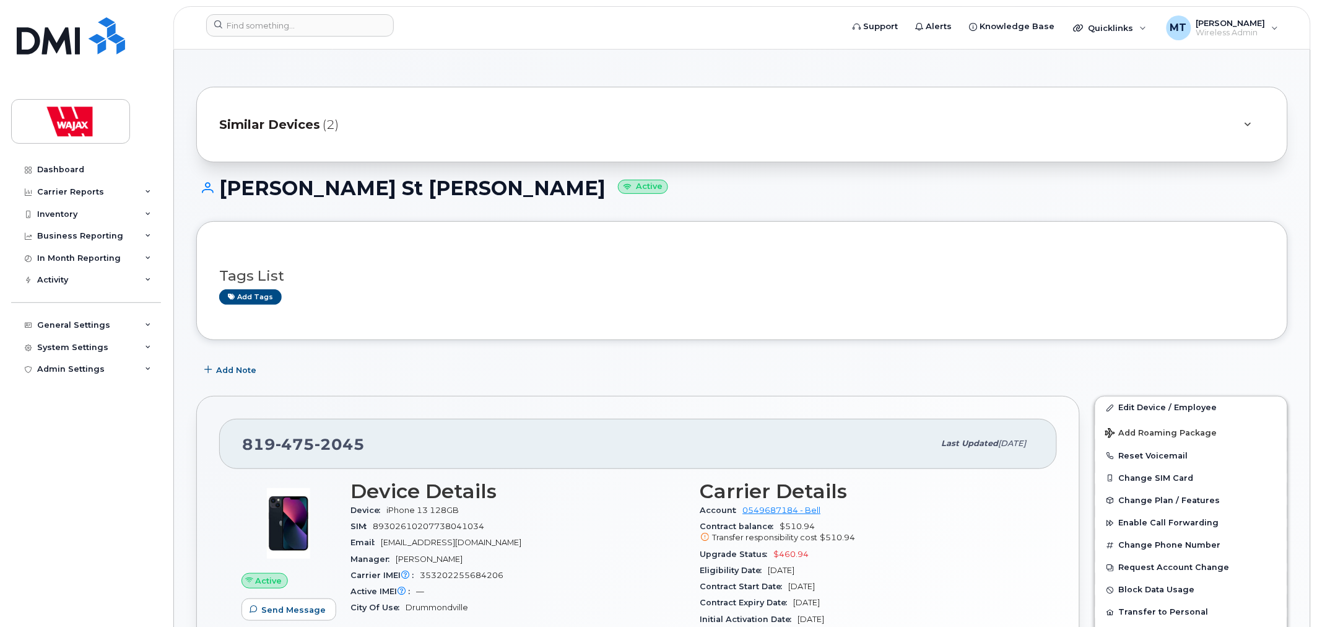
click at [385, 128] on div "Similar Devices (2)" at bounding box center [724, 125] width 1011 height 30
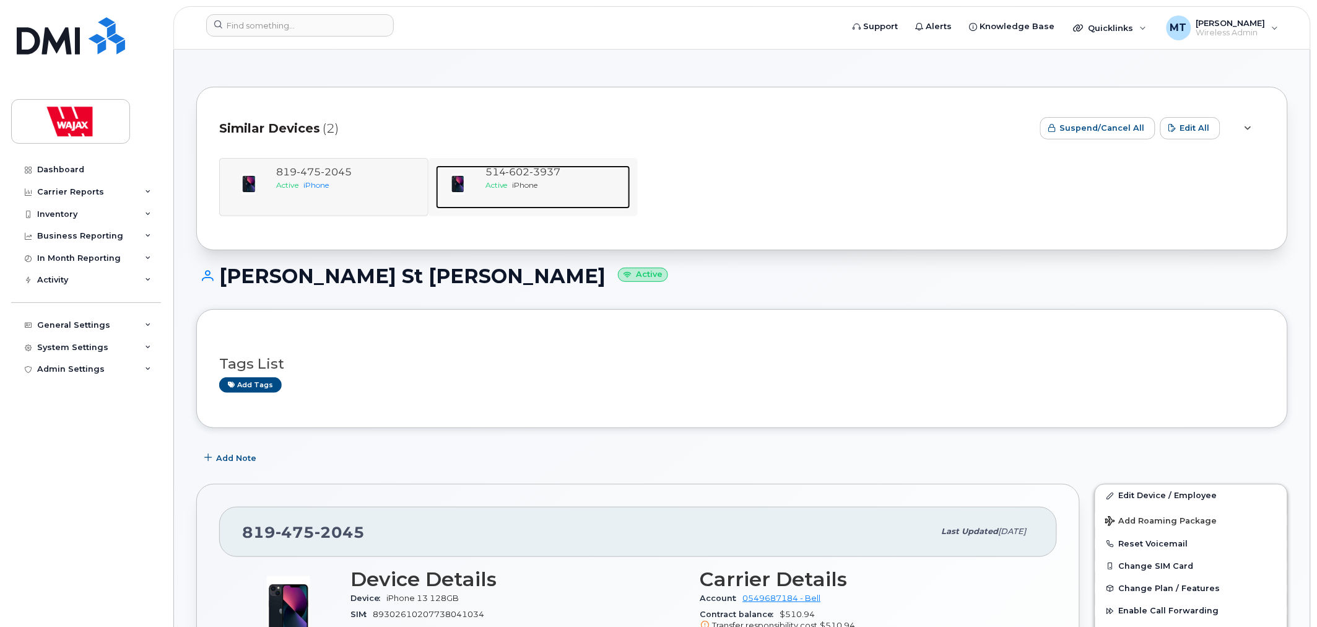
click at [492, 180] on div "Active iPhone" at bounding box center [556, 185] width 140 height 11
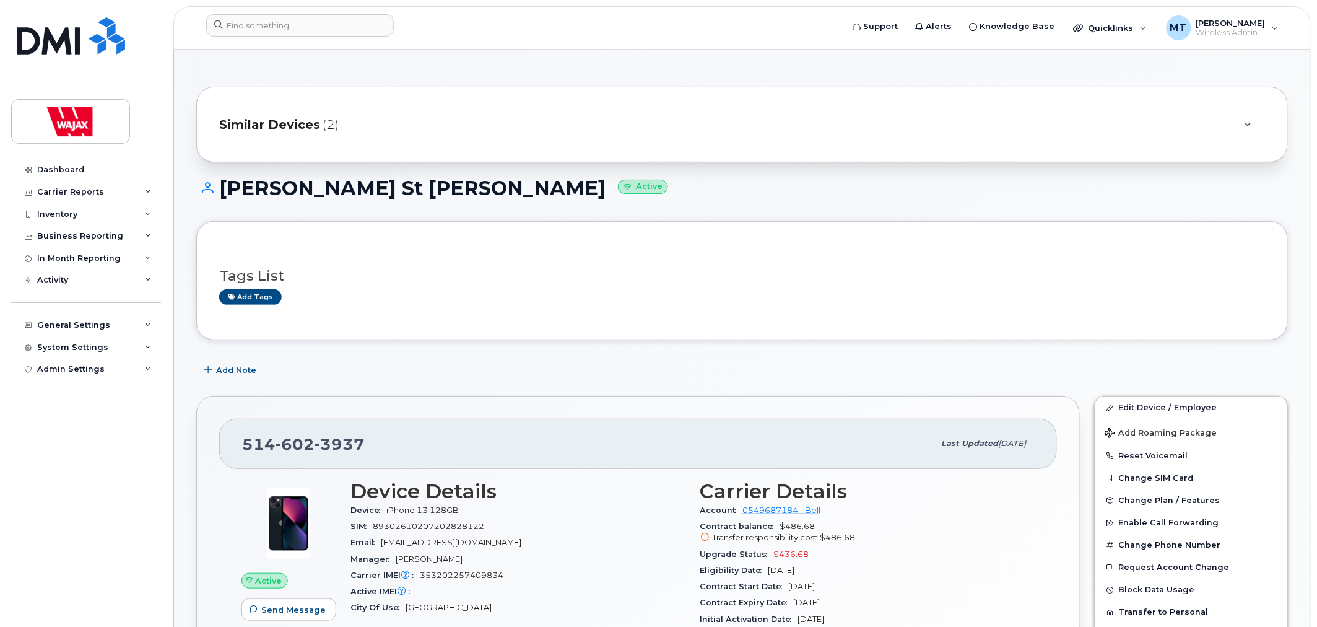
click at [342, 118] on div "Similar Devices (2)" at bounding box center [724, 125] width 1011 height 30
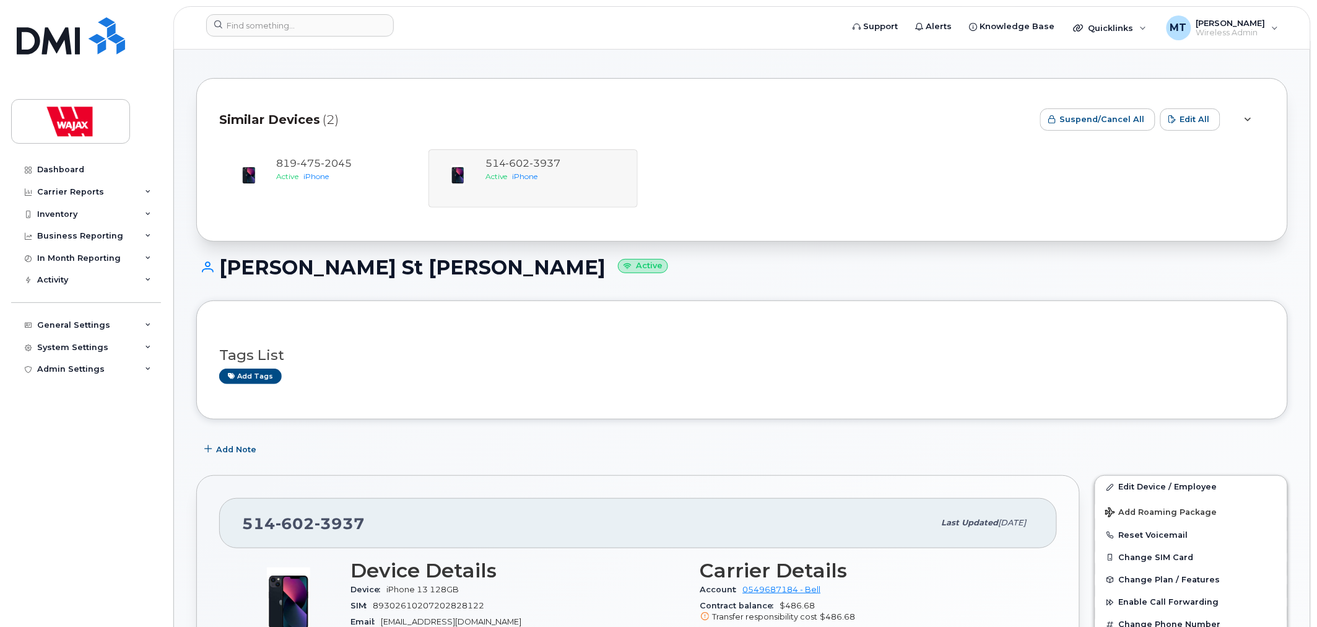
scroll to position [69, 0]
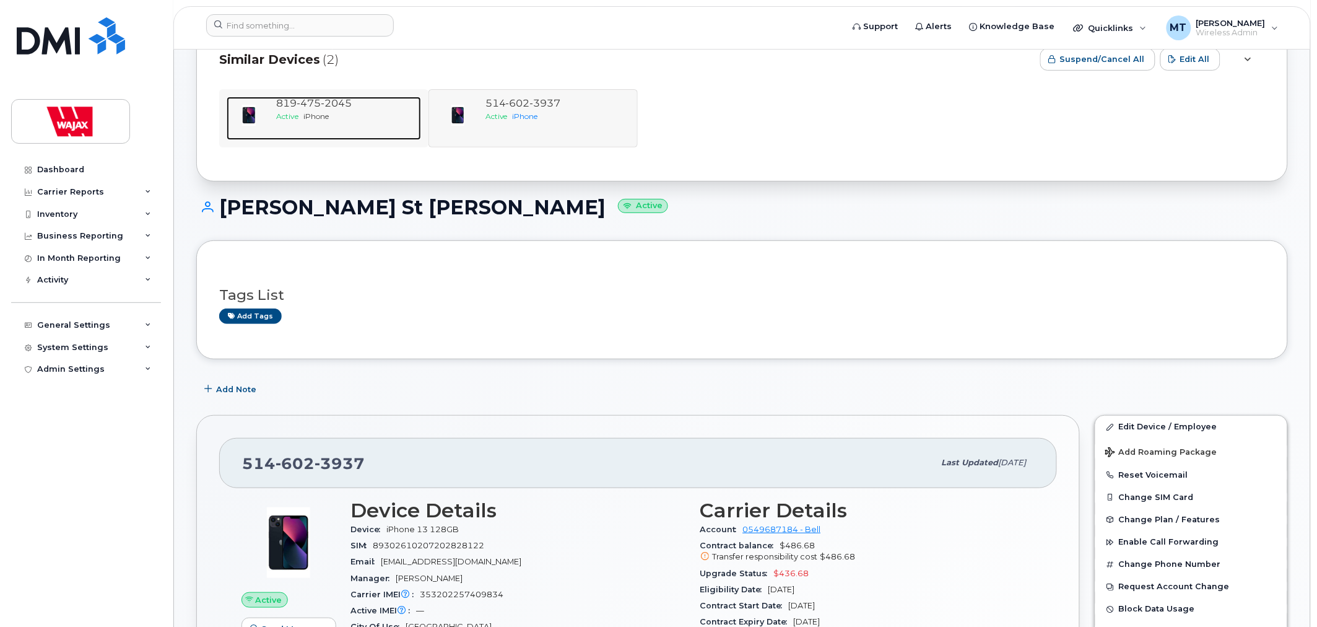
click at [345, 109] on span "2045" at bounding box center [336, 103] width 31 height 12
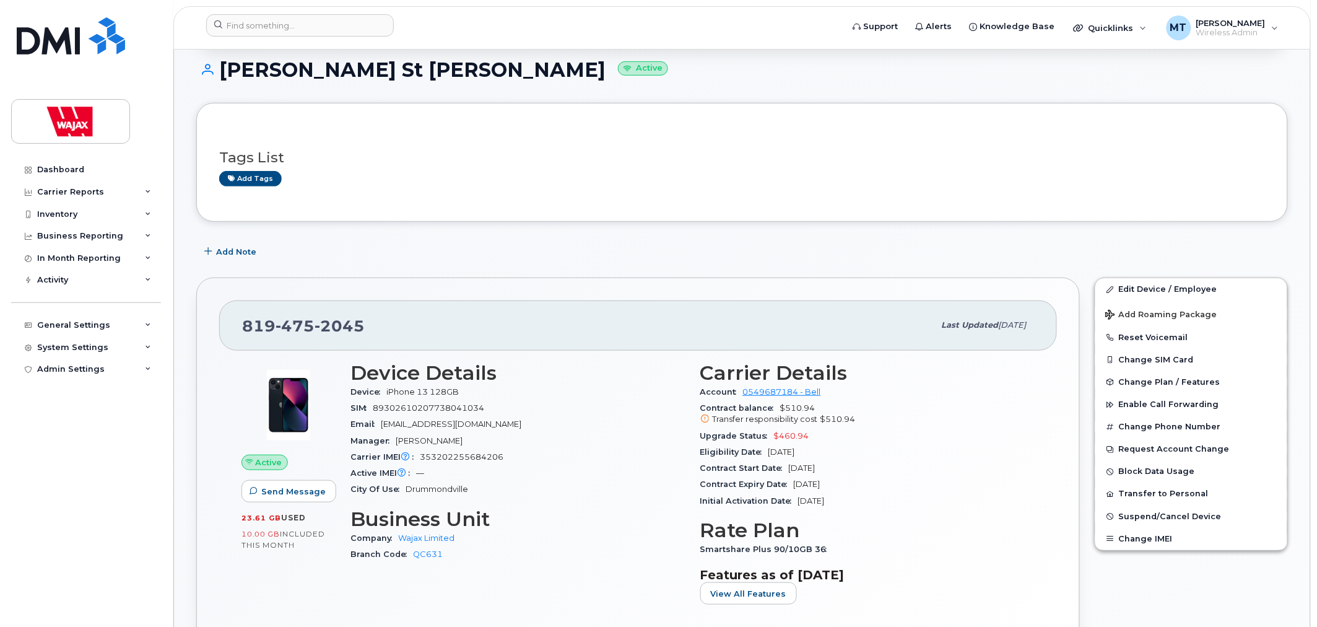
scroll to position [94, 0]
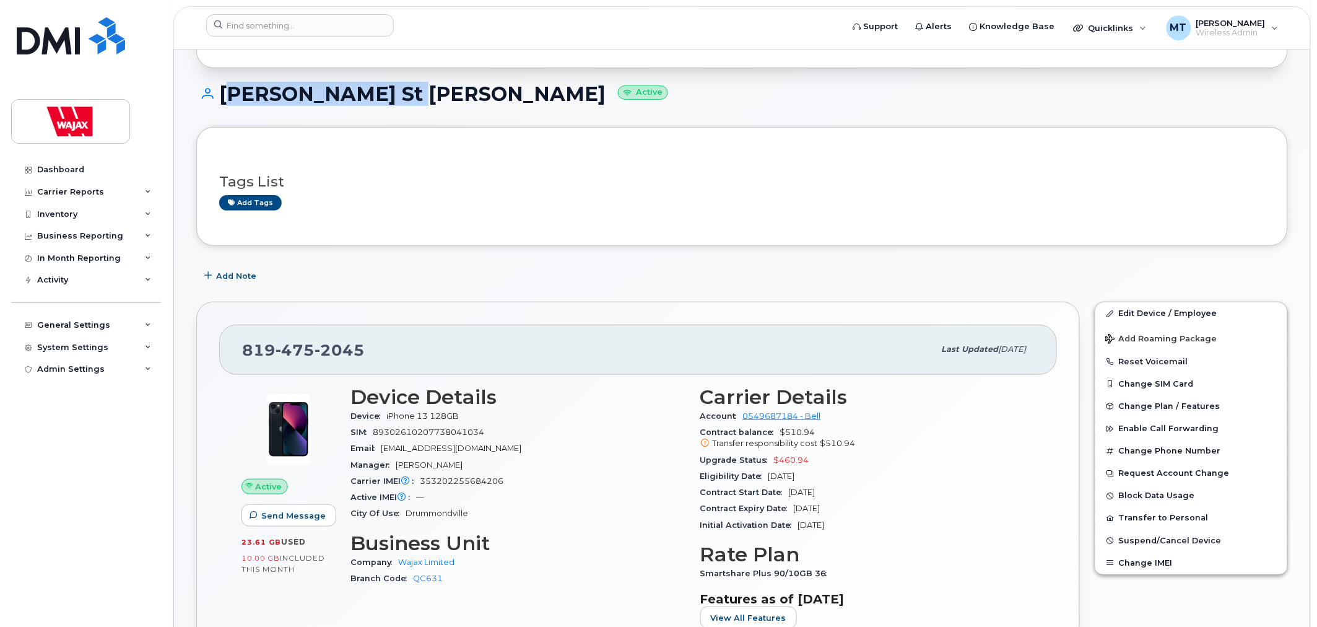
drag, startPoint x: 361, startPoint y: 94, endPoint x: 220, endPoint y: 102, distance: 140.8
click at [220, 102] on h1 "Alain St Hilaire Active" at bounding box center [742, 94] width 1092 height 22
copy h1 "[PERSON_NAME] St [PERSON_NAME]"
drag, startPoint x: 422, startPoint y: 483, endPoint x: 554, endPoint y: 484, distance: 131.9
click at [554, 484] on div "Carrier IMEI Carrier IMEI is reported during the last billing cycle or change o…" at bounding box center [518, 481] width 335 height 16
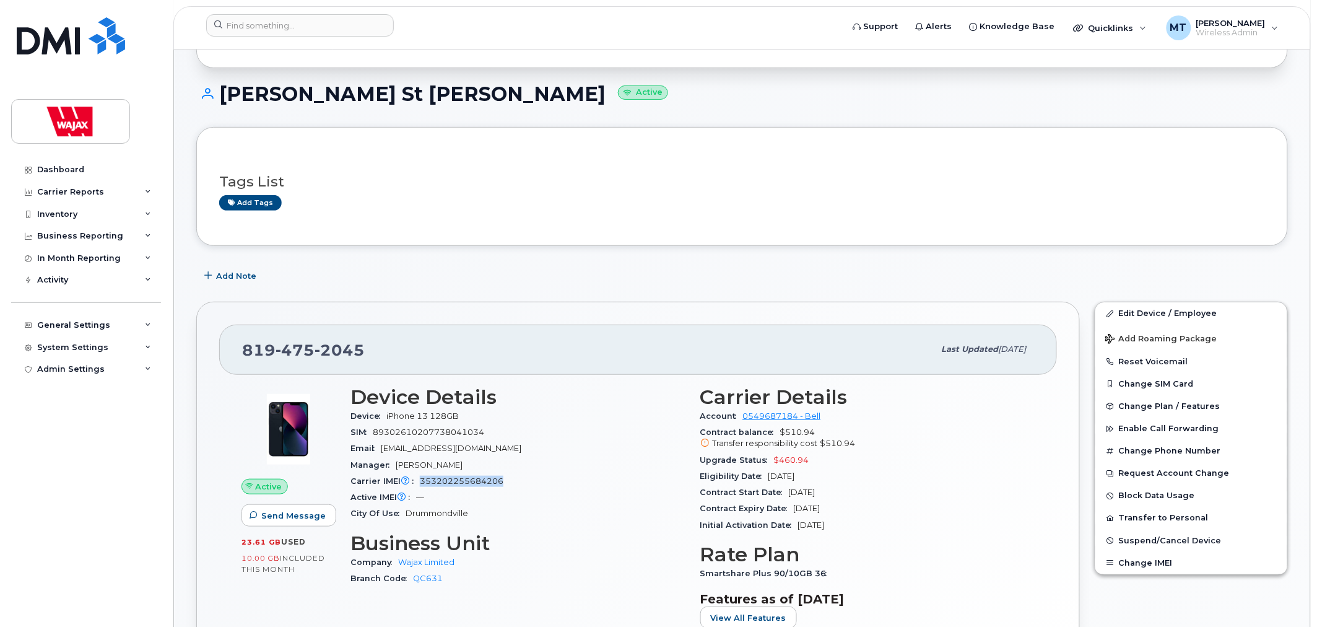
copy span "353202255684206"
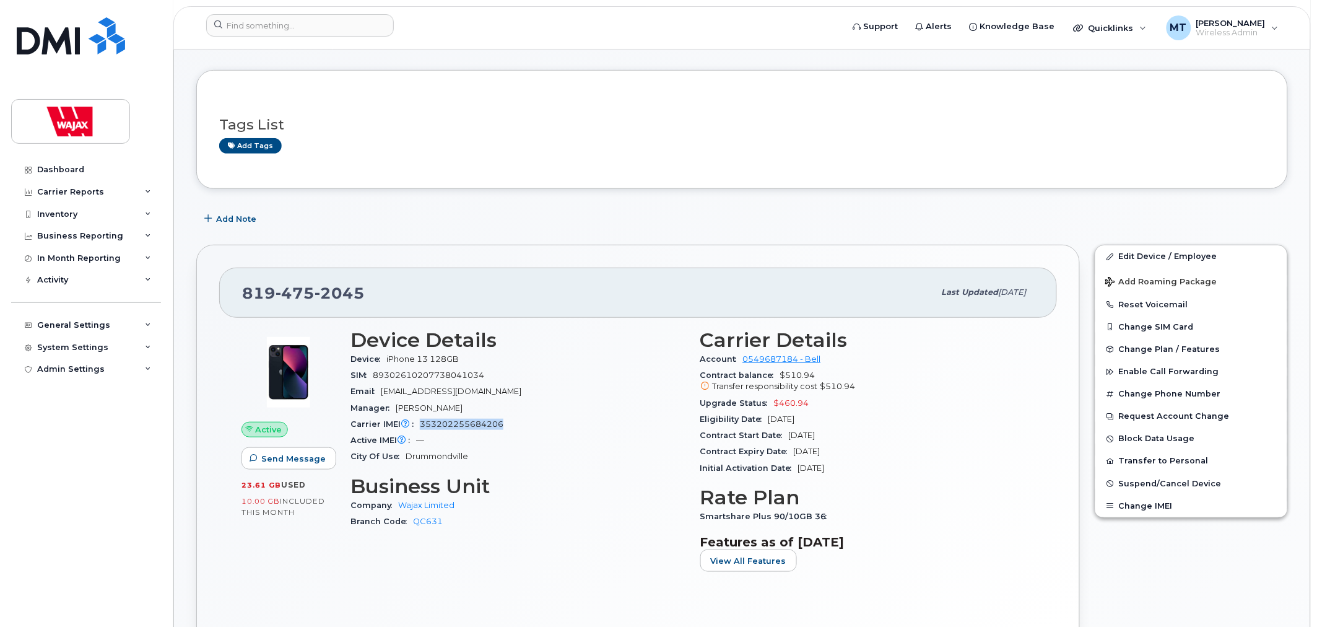
scroll to position [232, 0]
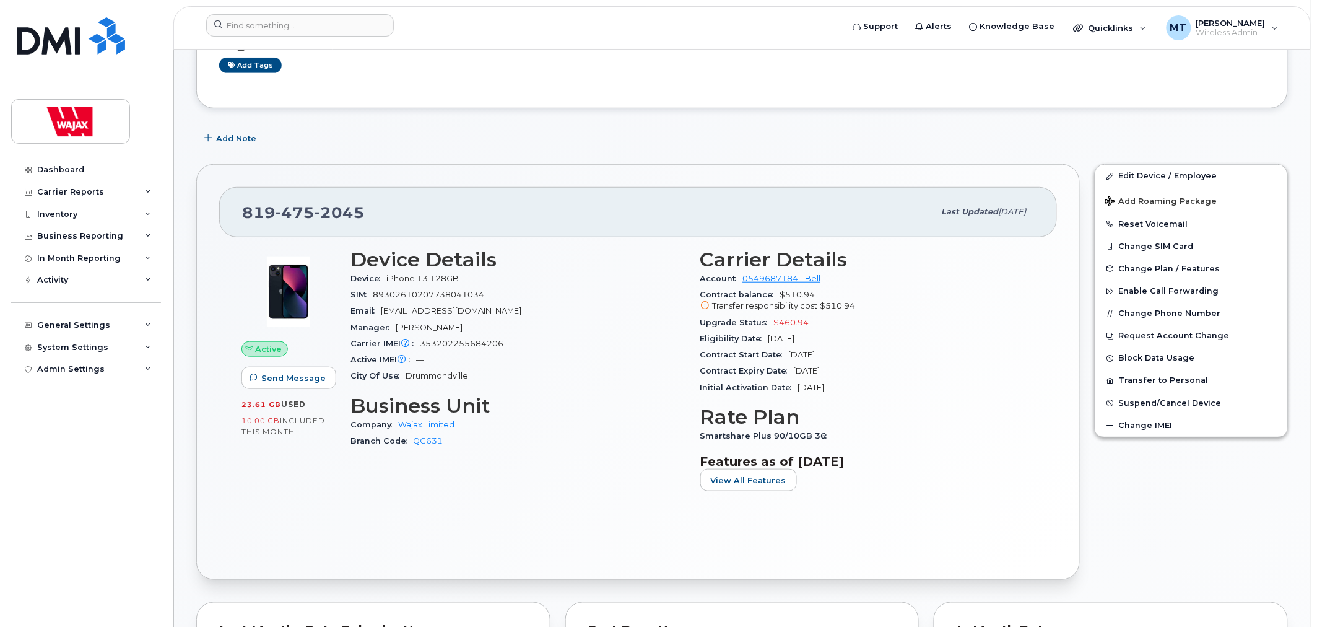
click at [512, 465] on div "Device Details Device iPhone 13 128GB SIM 89302610207738041034 Email sthilairej…" at bounding box center [518, 375] width 350 height 268
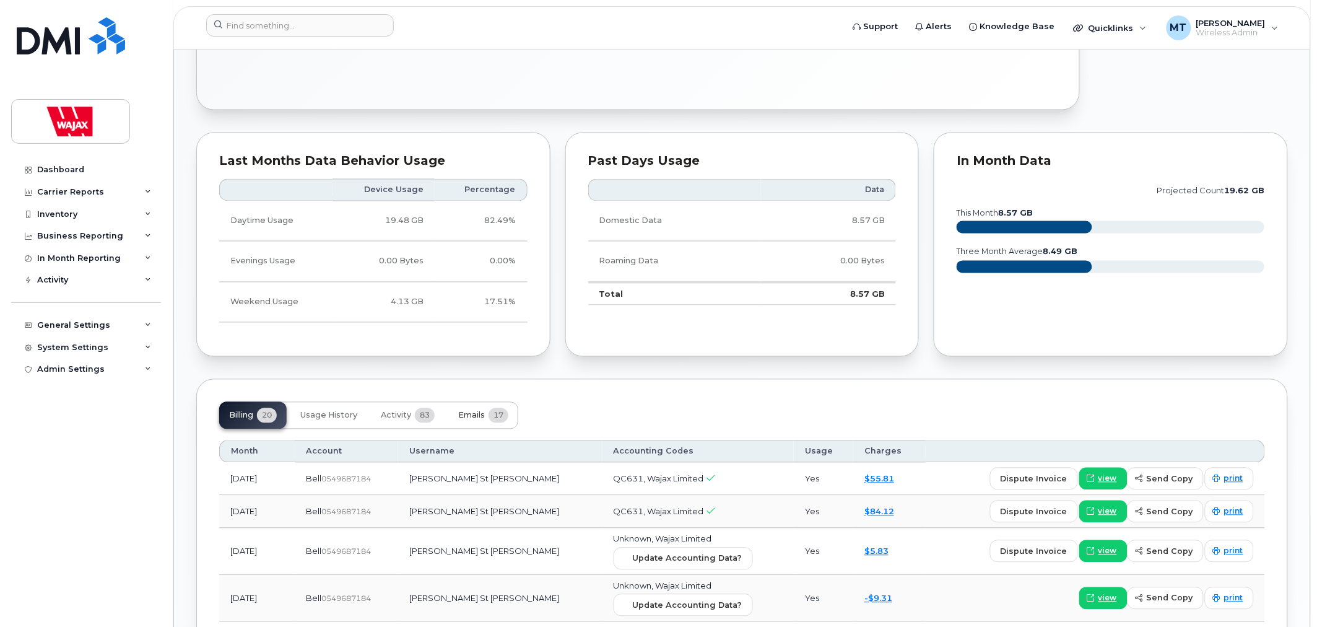
scroll to position [825, 0]
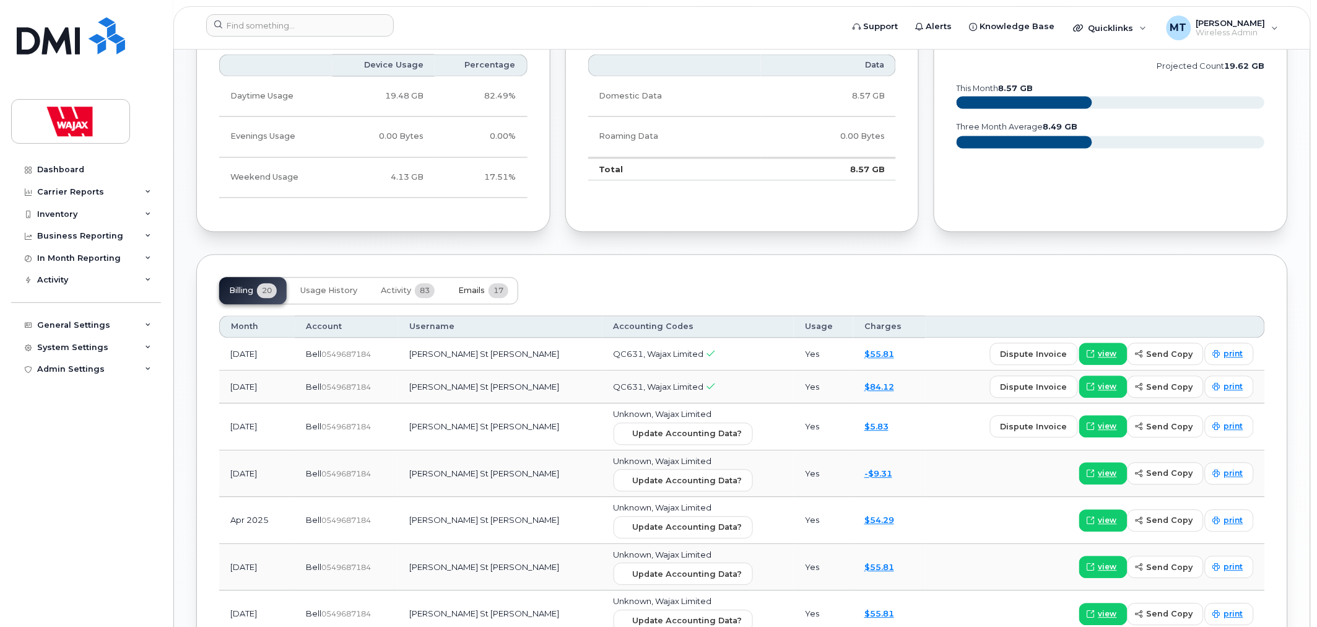
click at [479, 298] on button "Emails 17" at bounding box center [483, 290] width 70 height 27
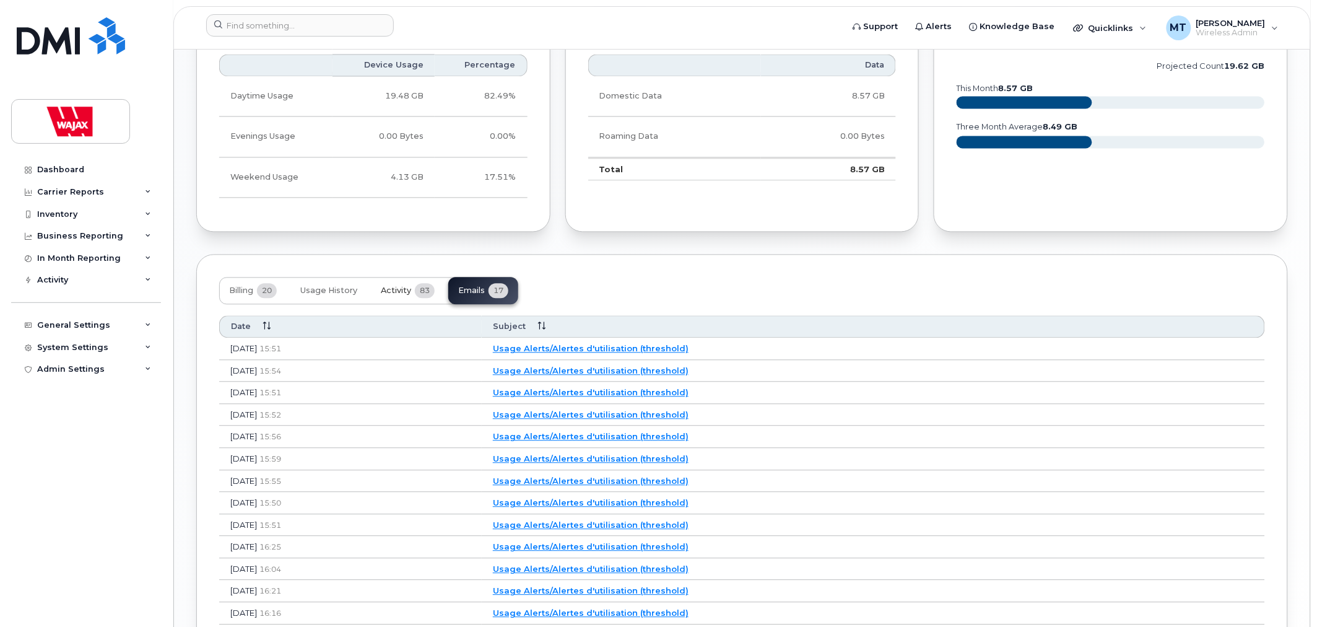
click at [404, 297] on button "Activity 83" at bounding box center [408, 290] width 74 height 27
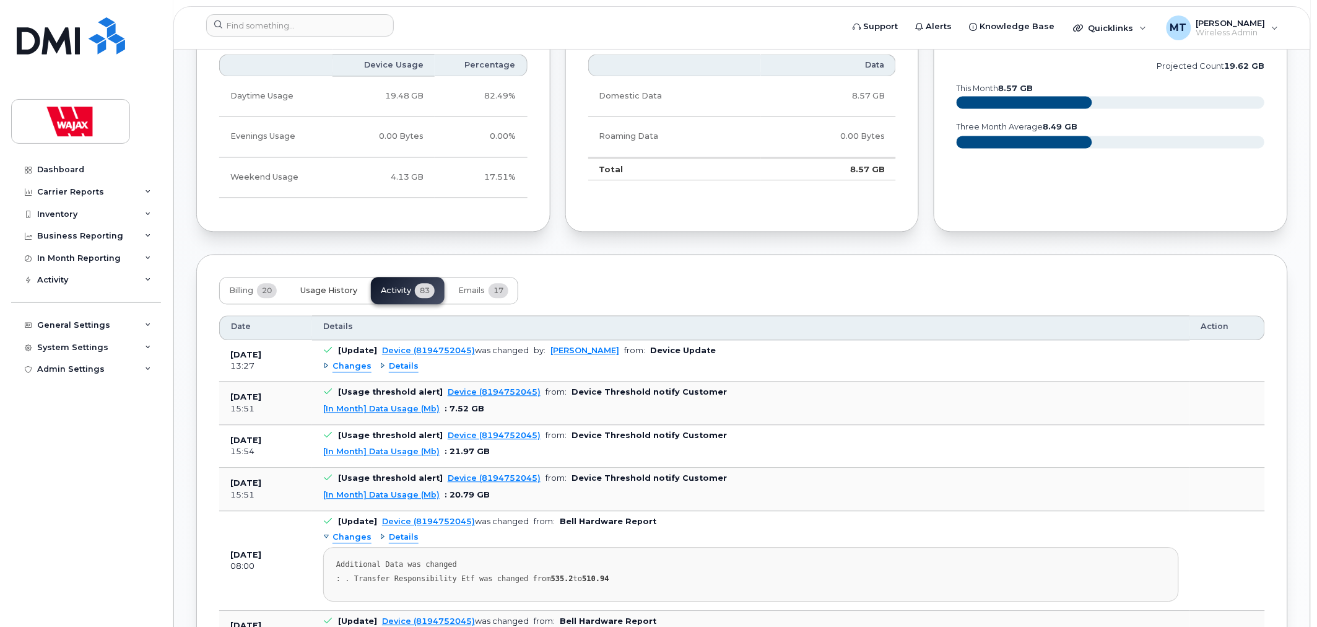
click at [331, 297] on button "Usage History" at bounding box center [328, 290] width 77 height 27
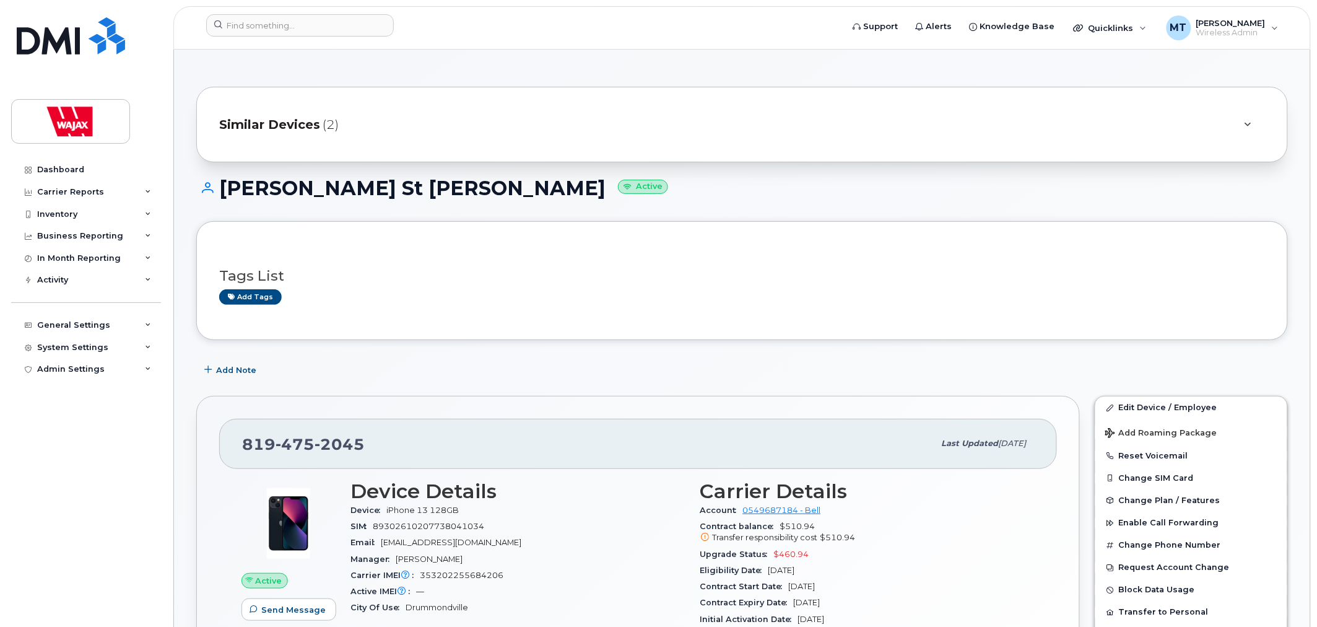
scroll to position [137, 0]
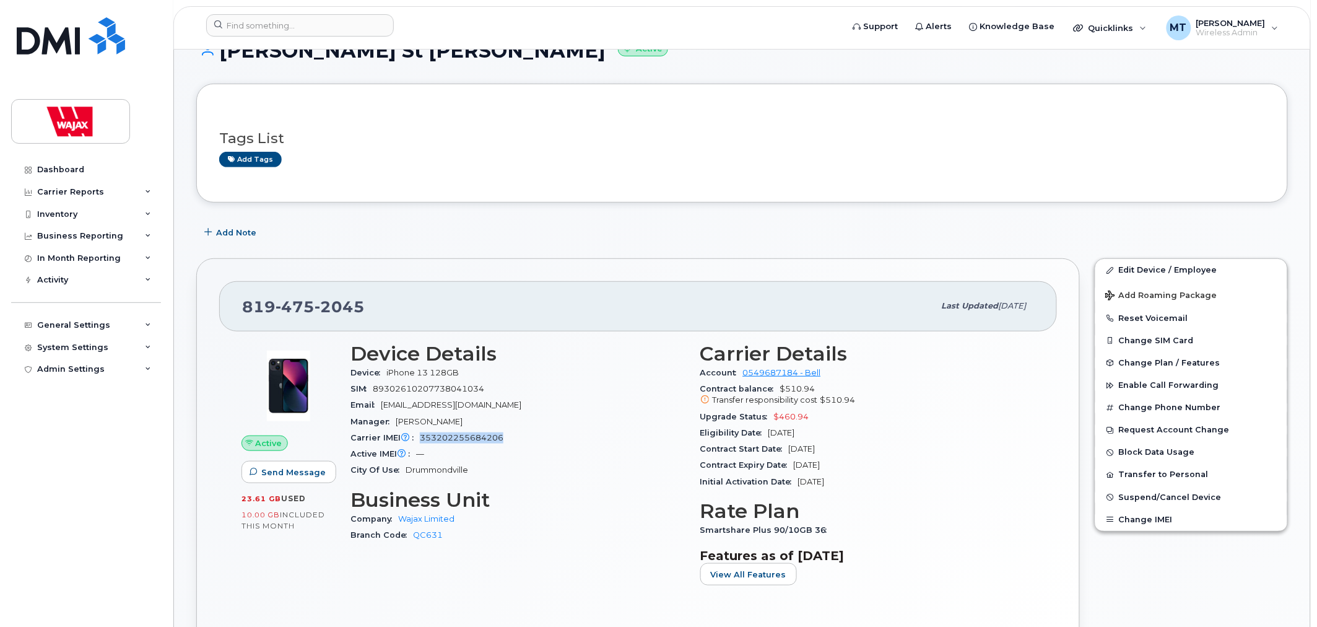
drag, startPoint x: 421, startPoint y: 438, endPoint x: 528, endPoint y: 430, distance: 106.8
click at [528, 440] on div "Carrier IMEI Carrier IMEI is reported during the last billing cycle or change o…" at bounding box center [518, 438] width 335 height 16
copy span "353202255684206"
click at [609, 252] on div "819 475 2045 Last updated Aug 26, 2025 Active Send Message 23.61 GB  used 10.00…" at bounding box center [638, 466] width 899 height 430
click at [534, 230] on div "Add Note" at bounding box center [742, 232] width 1092 height 22
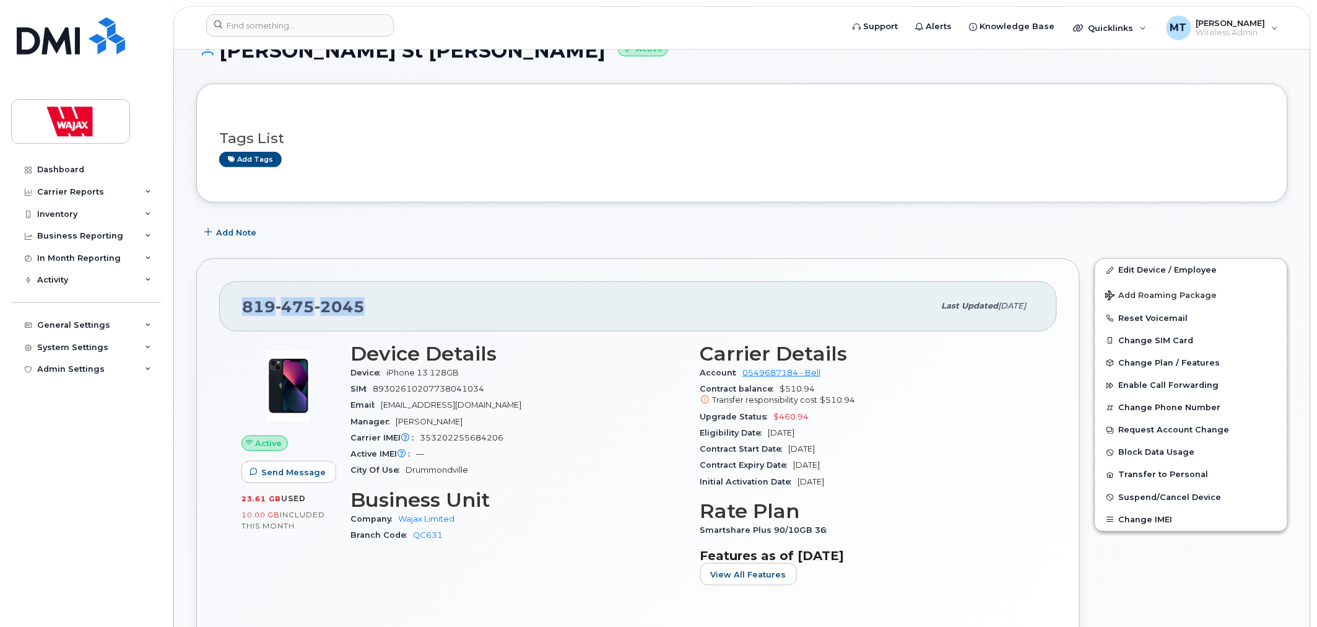
drag, startPoint x: 410, startPoint y: 295, endPoint x: 214, endPoint y: 308, distance: 196.1
click at [214, 308] on div "819 475 2045 Last updated Aug 26, 2025 Active Send Message 23.61 GB  used 10.00…" at bounding box center [638, 466] width 884 height 416
copy span "819 475 2045"
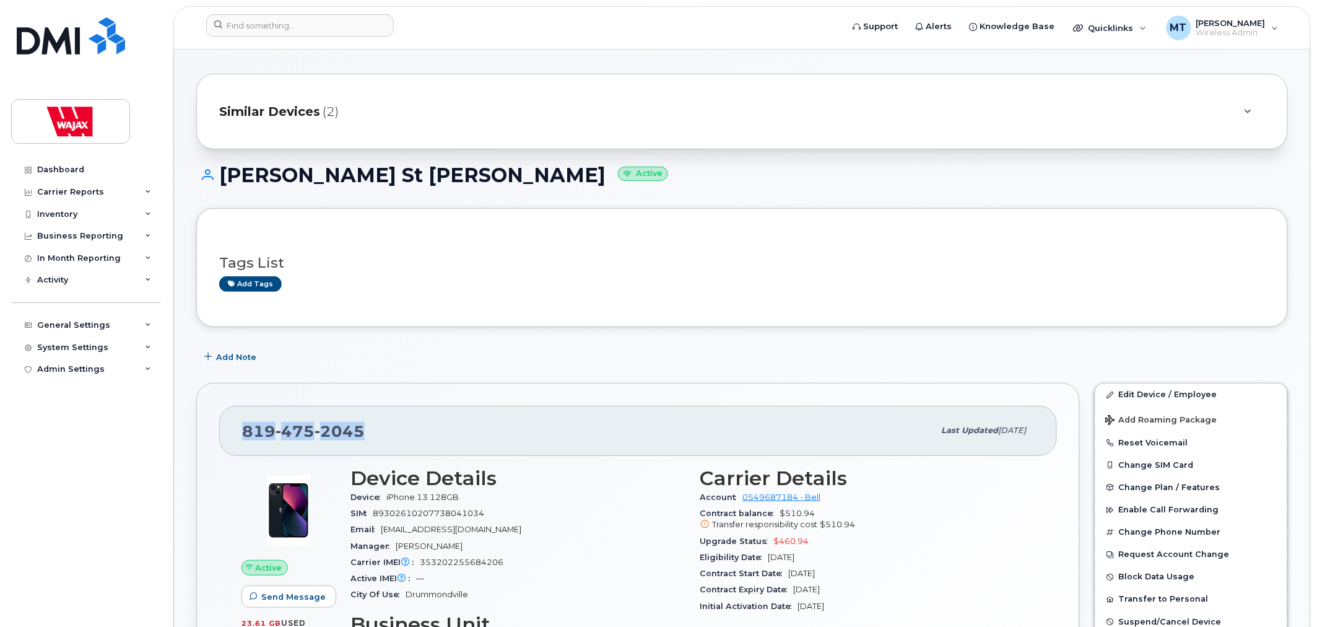
scroll to position [0, 0]
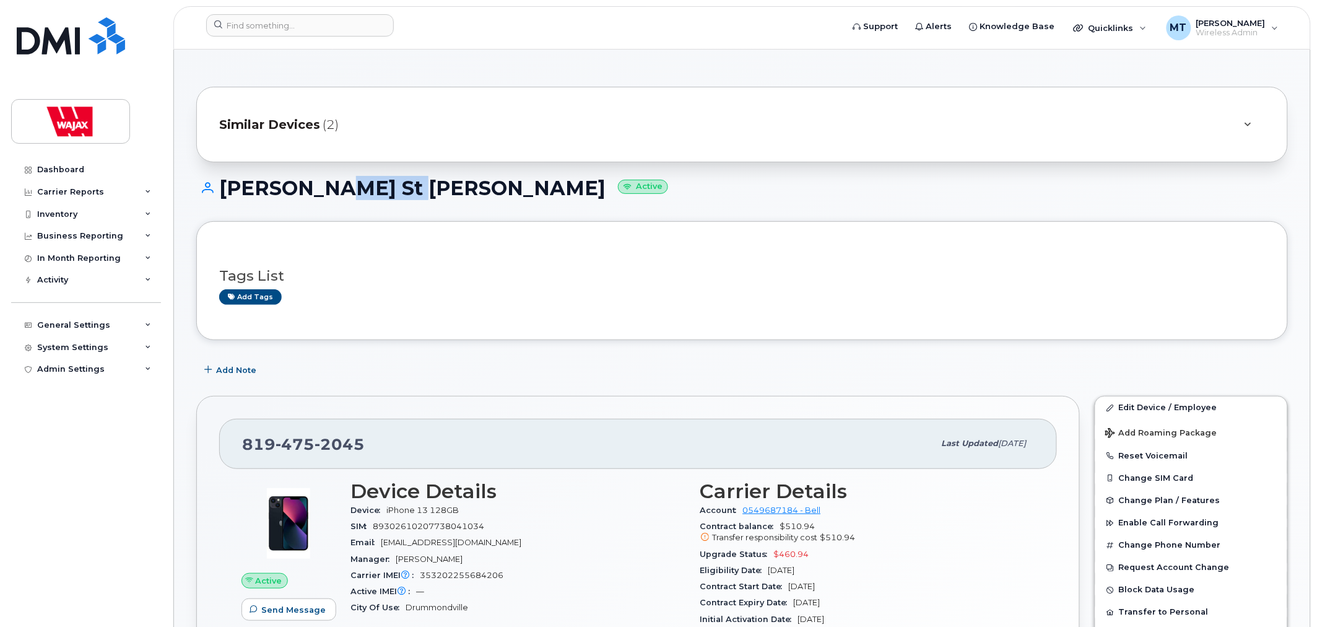
drag, startPoint x: 375, startPoint y: 194, endPoint x: 308, endPoint y: 184, distance: 67.6
click at [308, 184] on h1 "Alain St Hilaire Active" at bounding box center [742, 188] width 1092 height 22
click at [576, 193] on h1 "Alain St Hilaire Active" at bounding box center [742, 188] width 1092 height 22
drag, startPoint x: 1119, startPoint y: 409, endPoint x: 1042, endPoint y: 398, distance: 77.6
click at [1119, 409] on link "Edit Device / Employee" at bounding box center [1192, 407] width 192 height 22
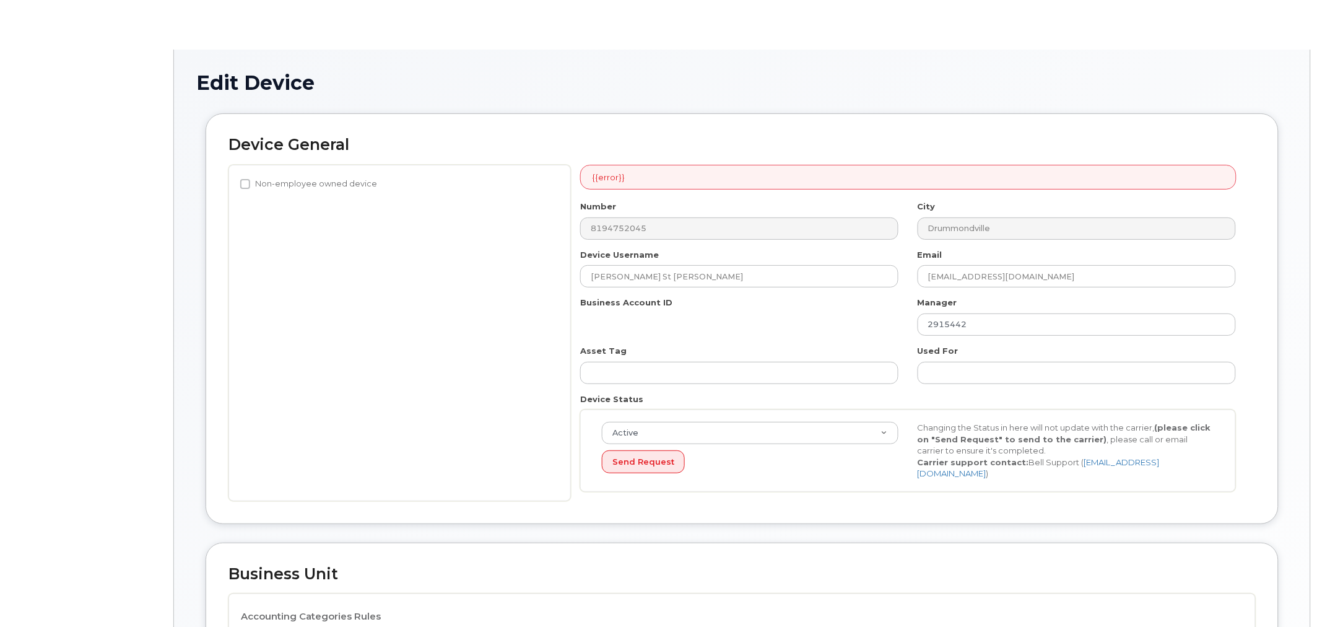
select select "23291732"
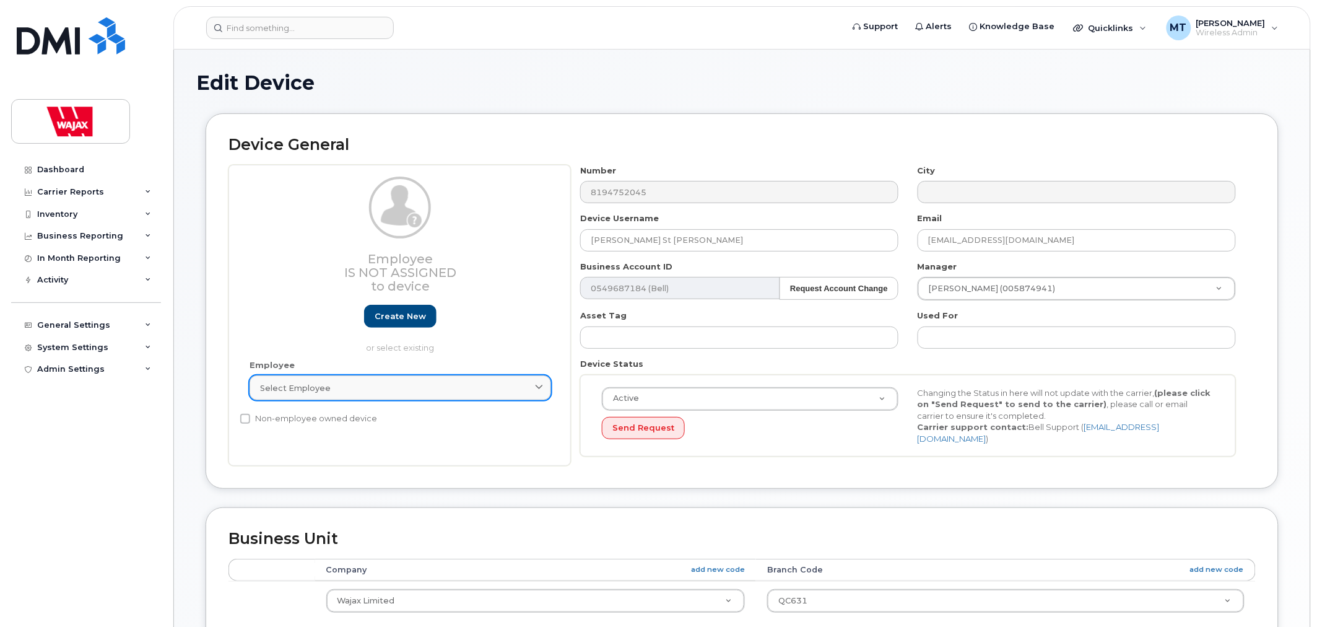
click at [437, 387] on div "Select employee" at bounding box center [400, 388] width 281 height 12
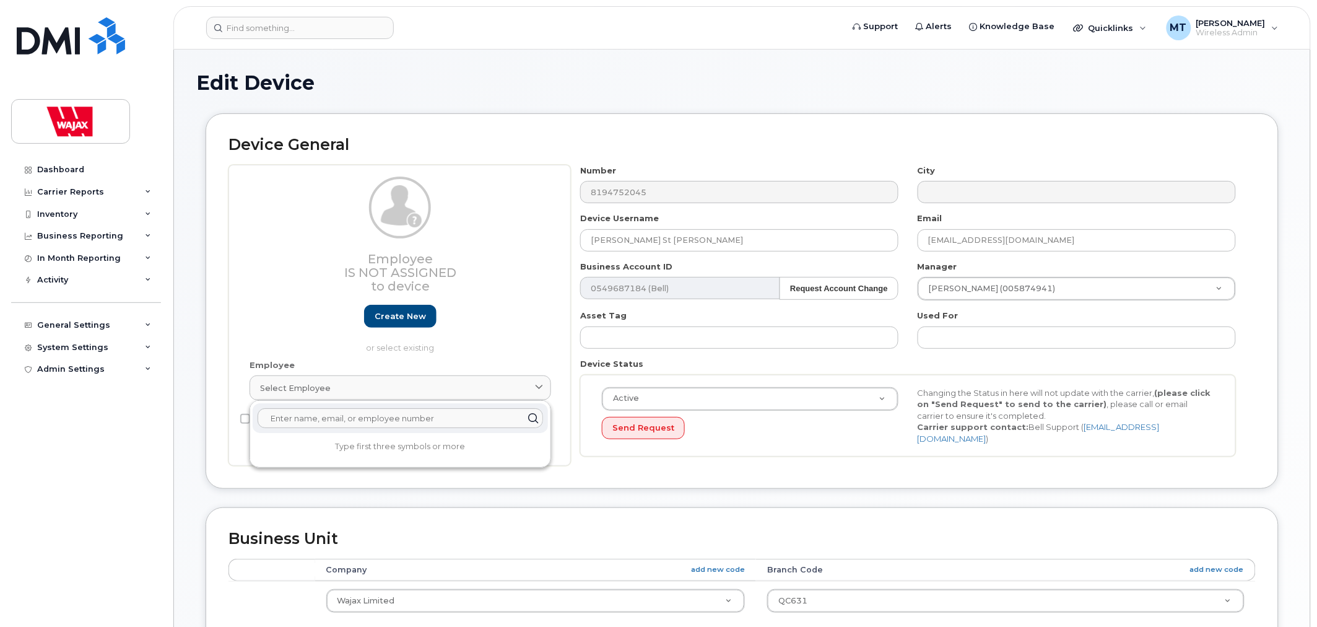
paste input "[PERSON_NAME]"
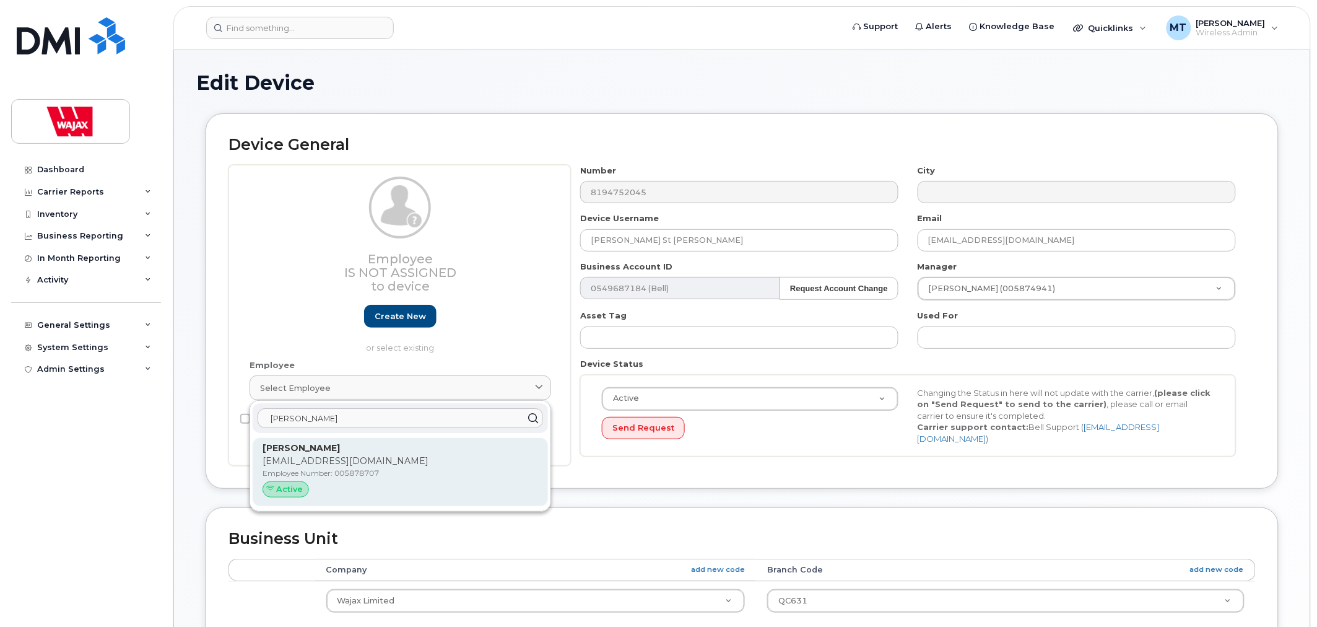
type input "[PERSON_NAME]"
click at [358, 460] on p "[EMAIL_ADDRESS][DOMAIN_NAME]" at bounding box center [401, 461] width 276 height 13
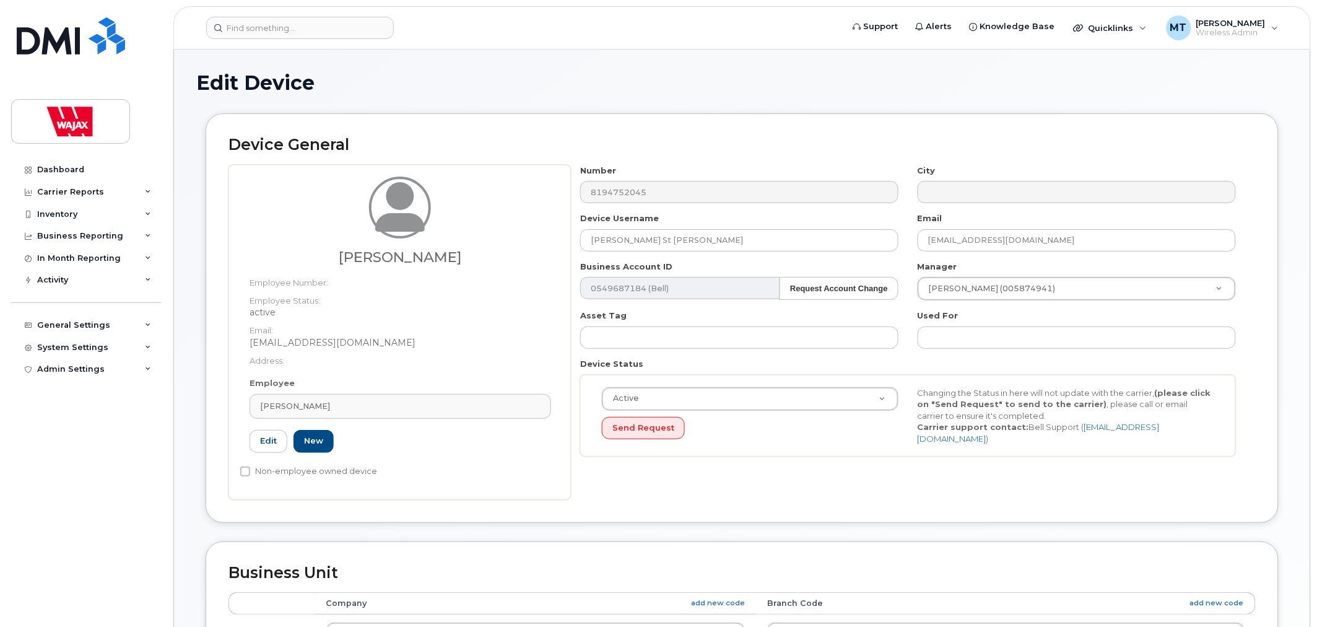
type input "[PERSON_NAME]"
type input "[EMAIL_ADDRESS][DOMAIN_NAME]"
type input "35622517"
type input "005878707"
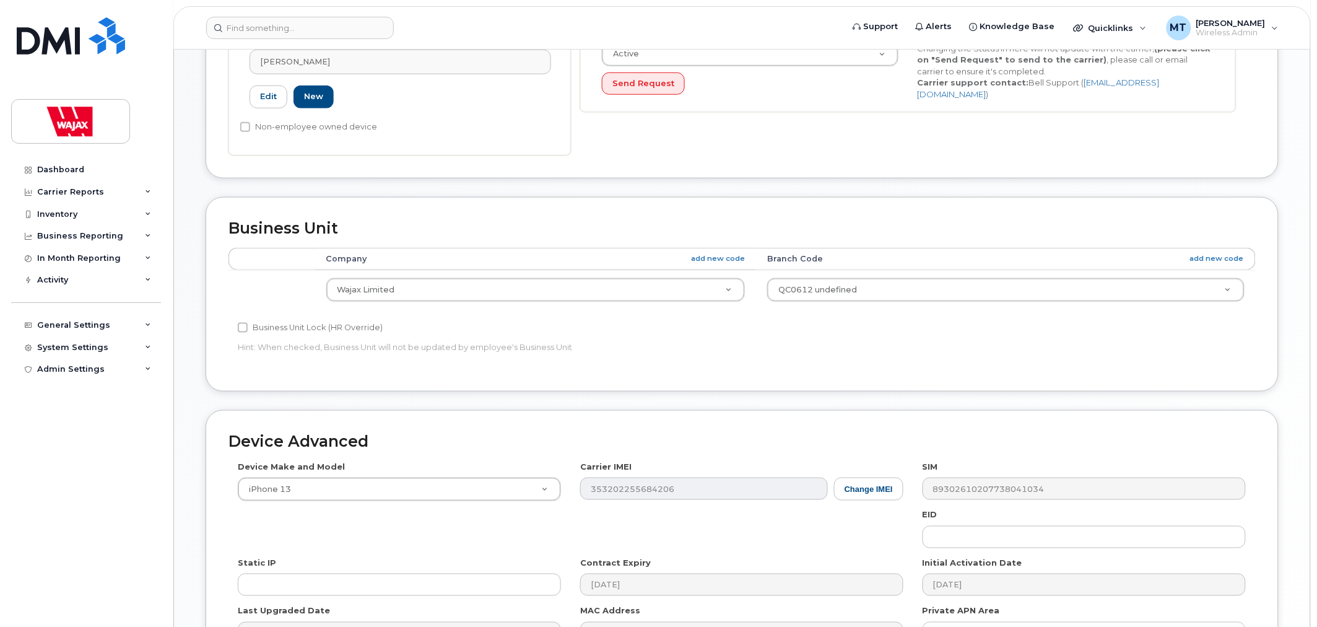
scroll to position [498, 0]
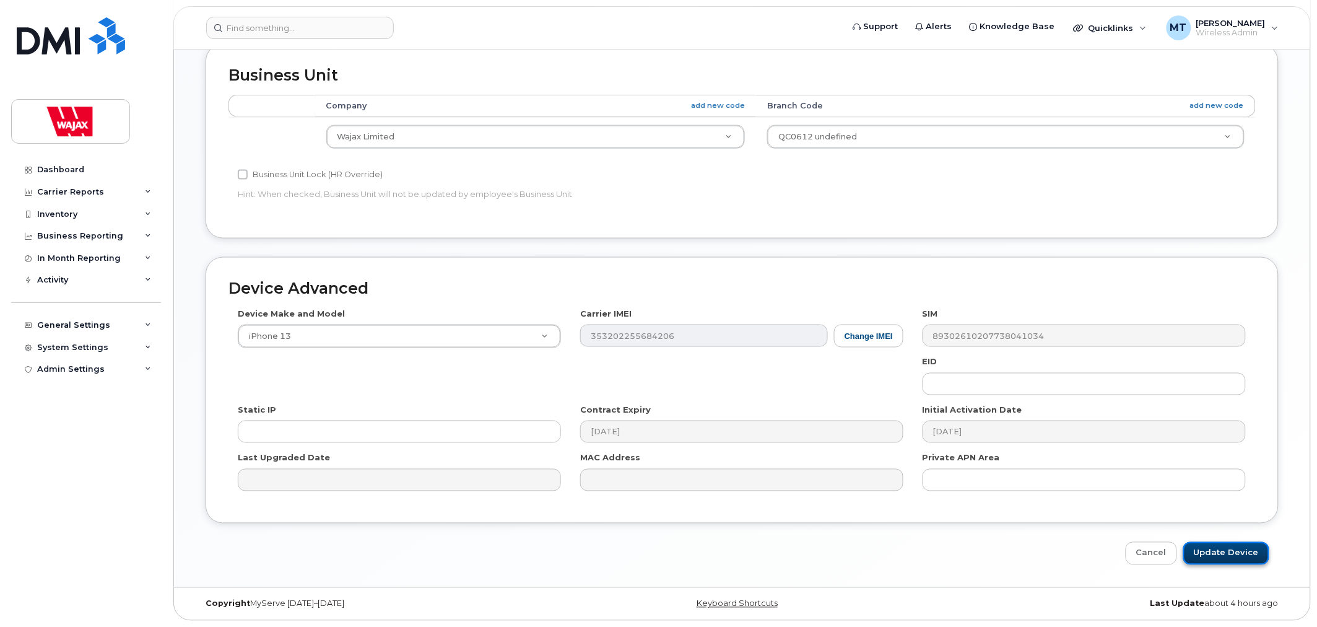
click at [1241, 554] on input "Update Device" at bounding box center [1226, 553] width 86 height 23
type input "Saving..."
